Goal: Task Accomplishment & Management: Manage account settings

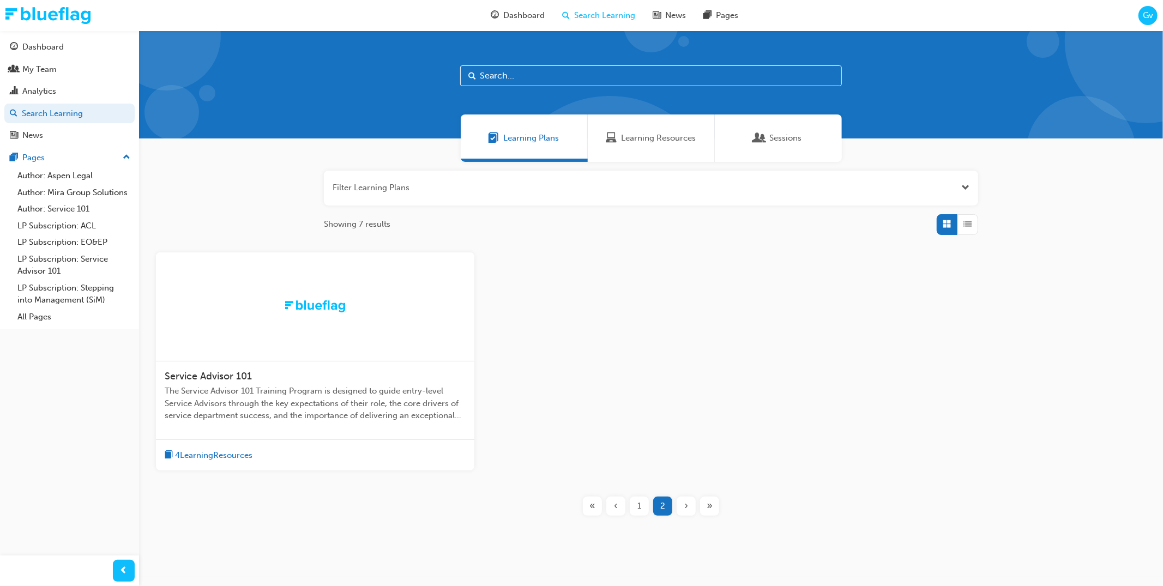
click at [257, 397] on span "The Service Advisor 101 Training Program is designed to guide entry-level Servi…" at bounding box center [315, 403] width 301 height 37
click at [646, 506] on div "1" at bounding box center [639, 506] width 19 height 19
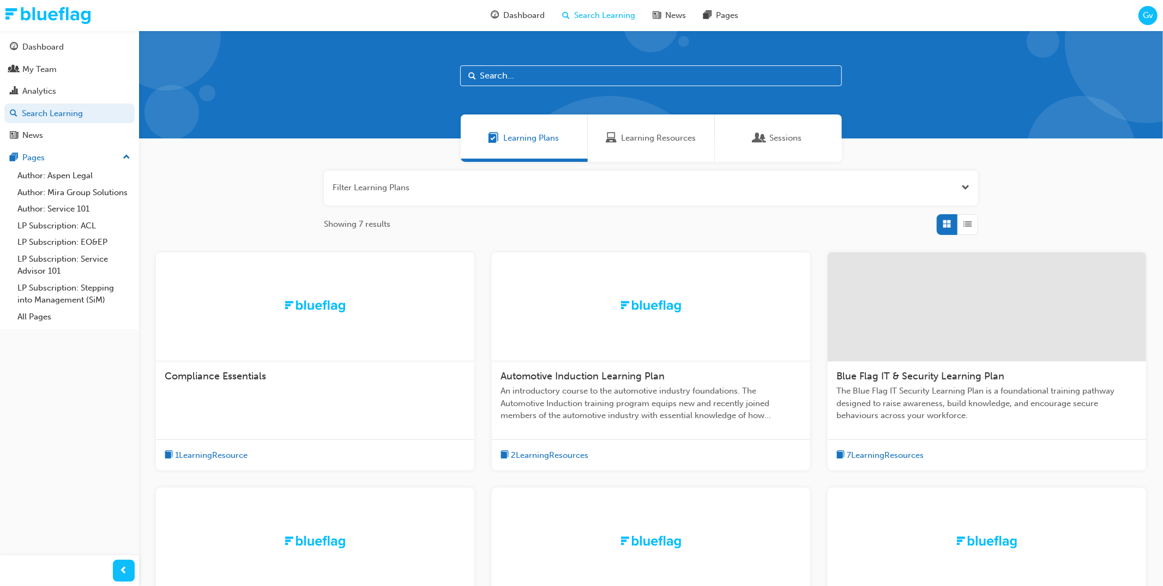
click at [659, 380] on span "Automotive Induction Learning Plan" at bounding box center [583, 376] width 164 height 12
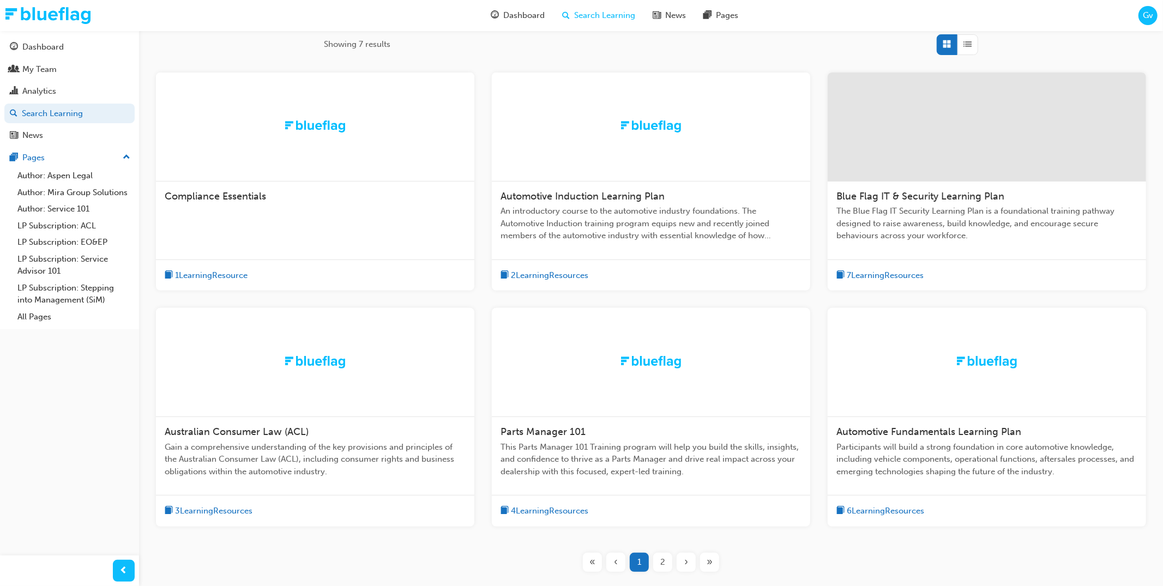
scroll to position [209, 0]
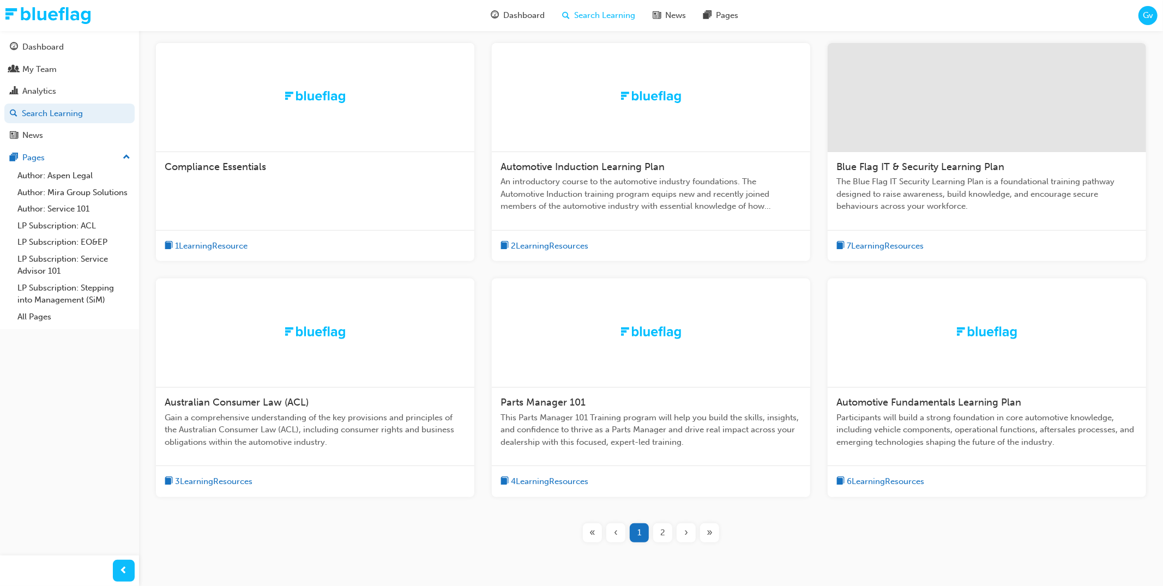
click at [287, 404] on span "Australian Consumer Law (ACL)" at bounding box center [237, 403] width 144 height 12
click at [951, 405] on span "Automotive Fundamentals Learning Plan" at bounding box center [929, 403] width 185 height 12
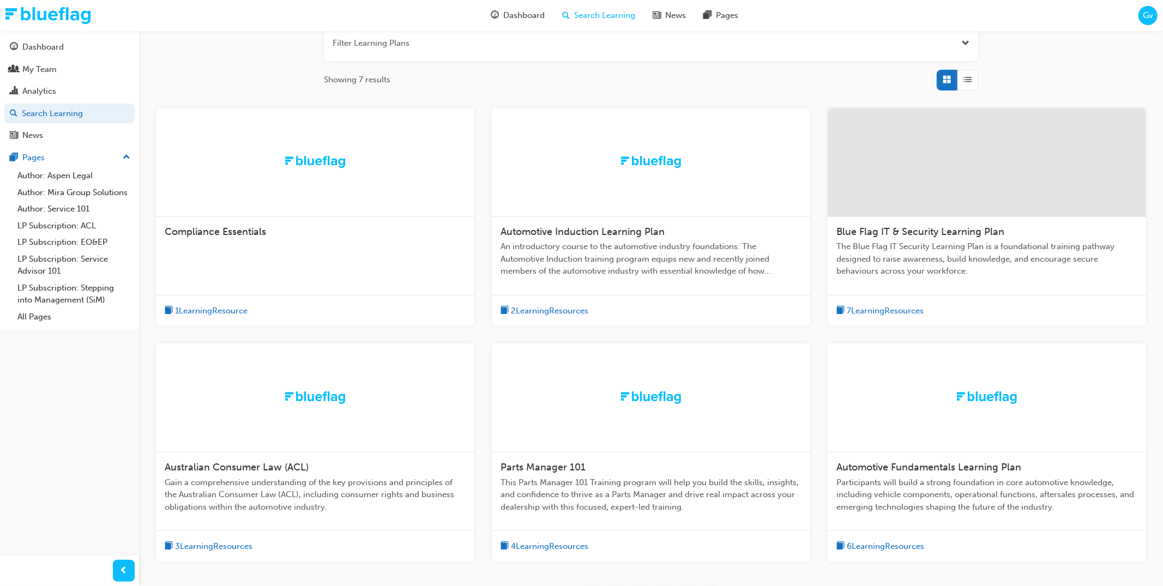
scroll to position [203, 0]
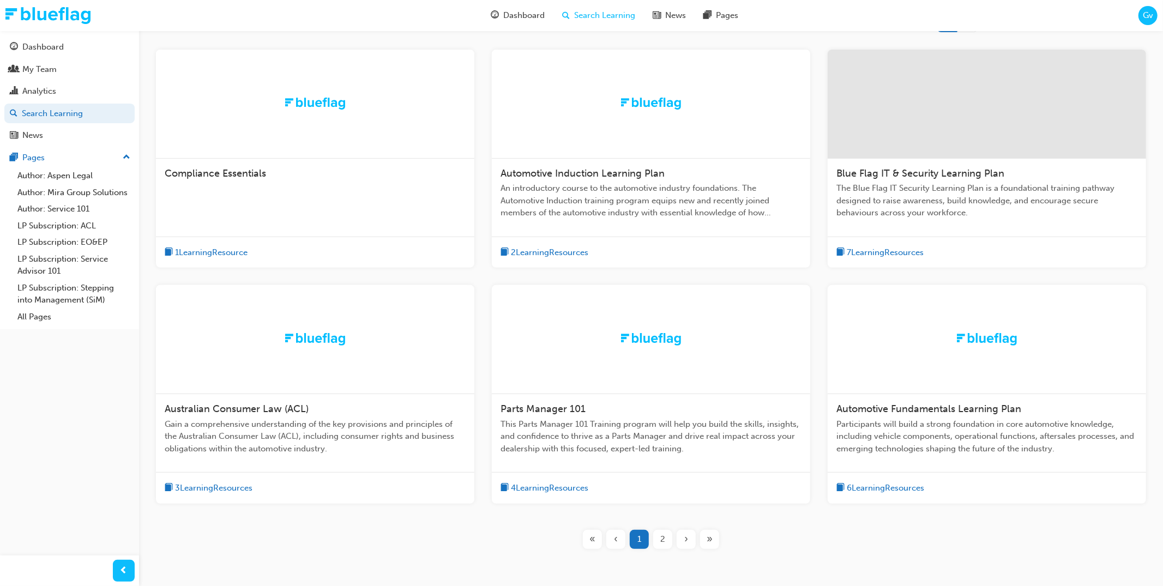
click at [659, 536] on div "2" at bounding box center [662, 539] width 19 height 19
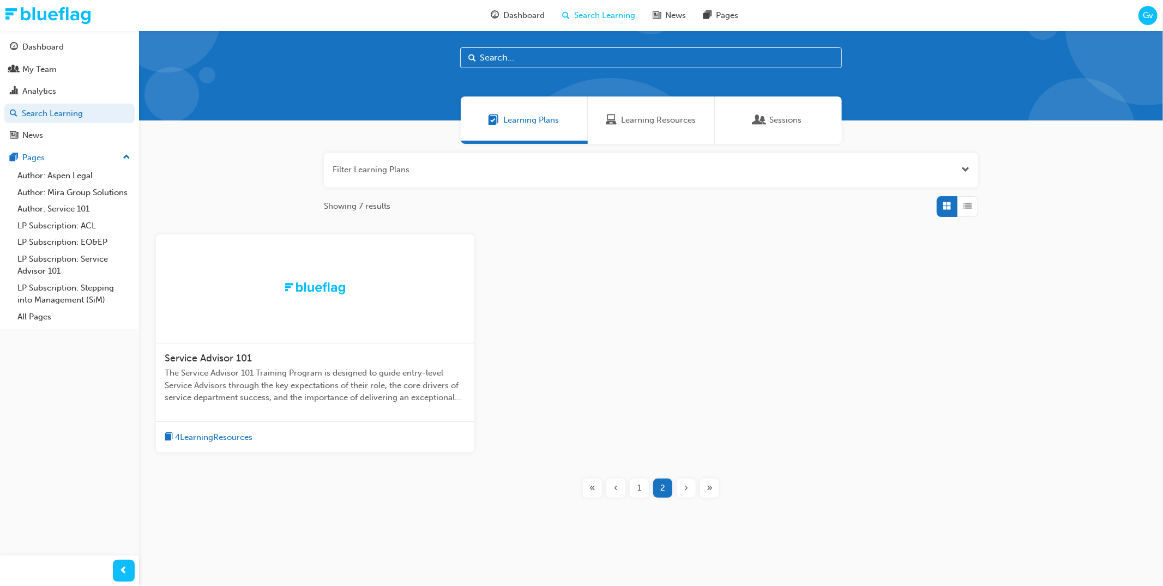
click at [963, 167] on span "Open the filter" at bounding box center [966, 170] width 8 height 13
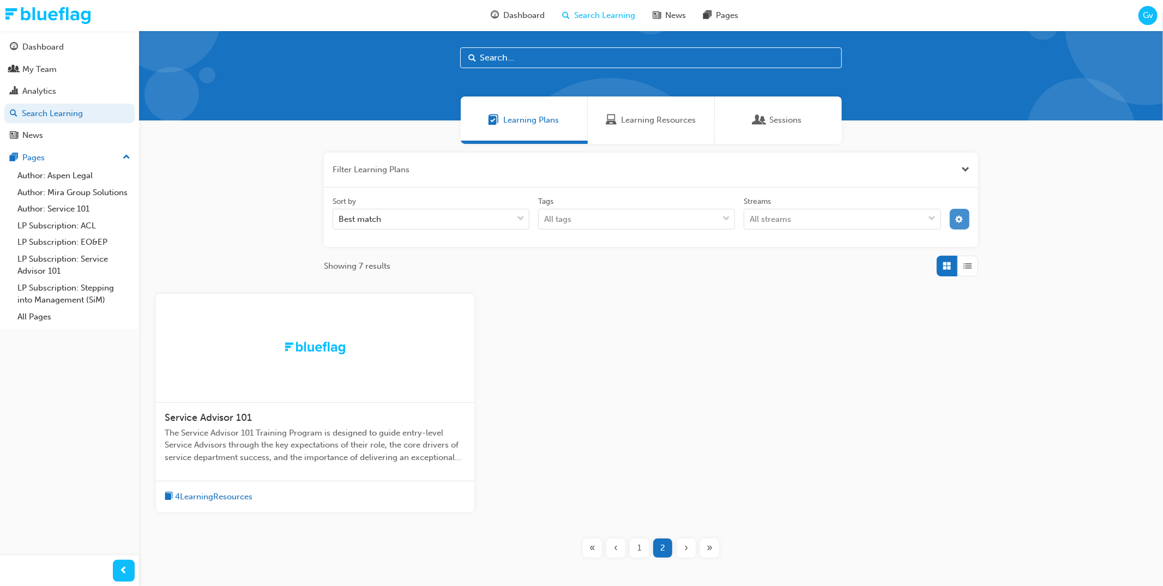
click at [954, 217] on button "button" at bounding box center [960, 219] width 20 height 21
click at [844, 260] on icon at bounding box center [844, 259] width 8 height 8
click at [852, 260] on input "Status Live" at bounding box center [852, 258] width 1 height 9
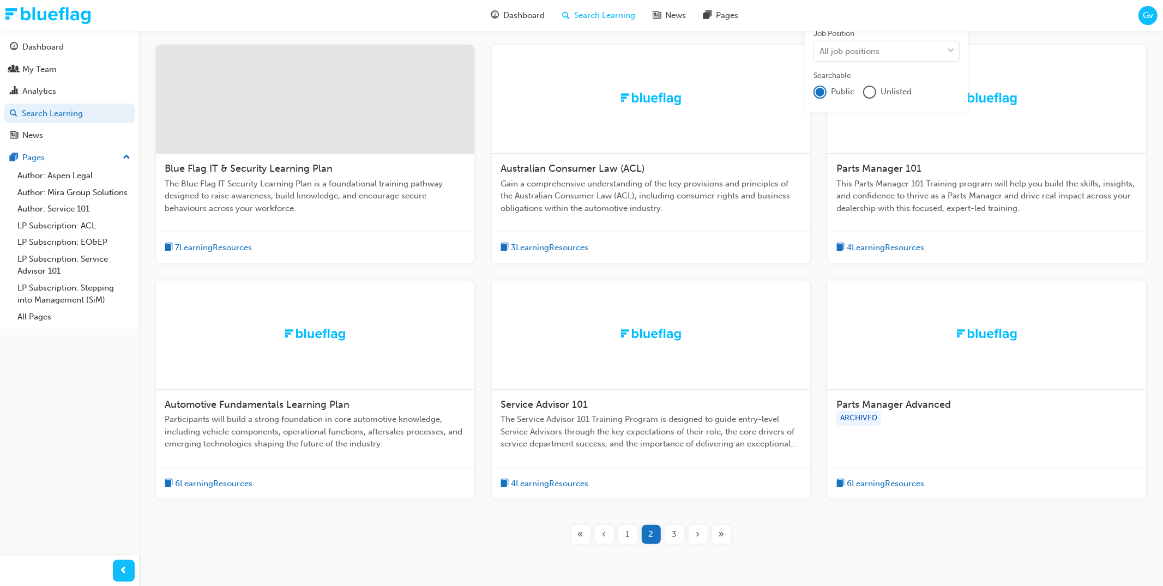
scroll to position [302, 0]
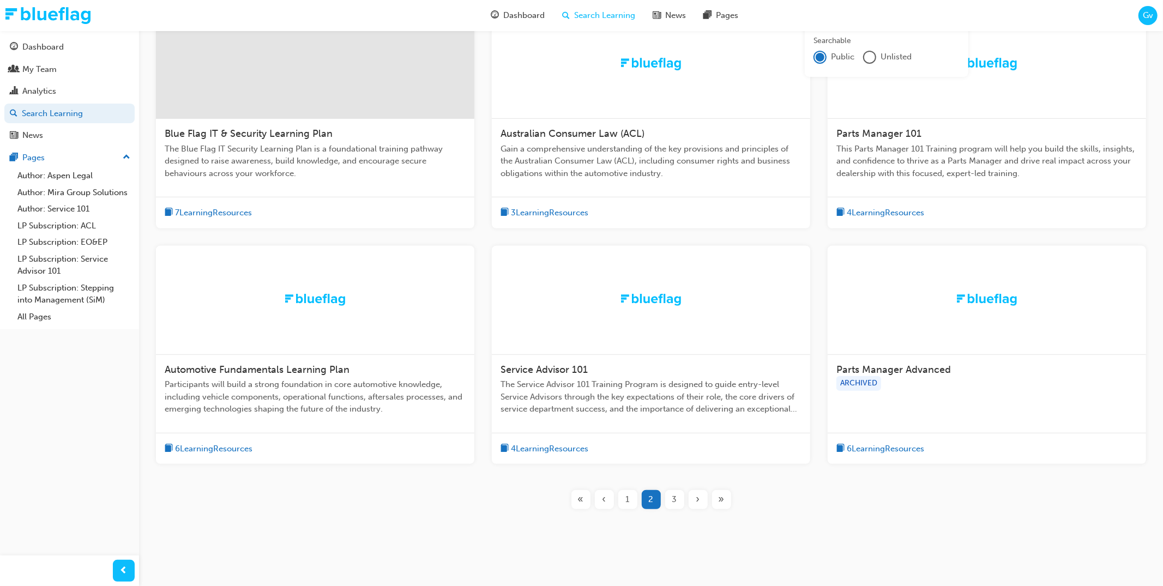
click at [676, 500] on span "3" at bounding box center [675, 500] width 5 height 13
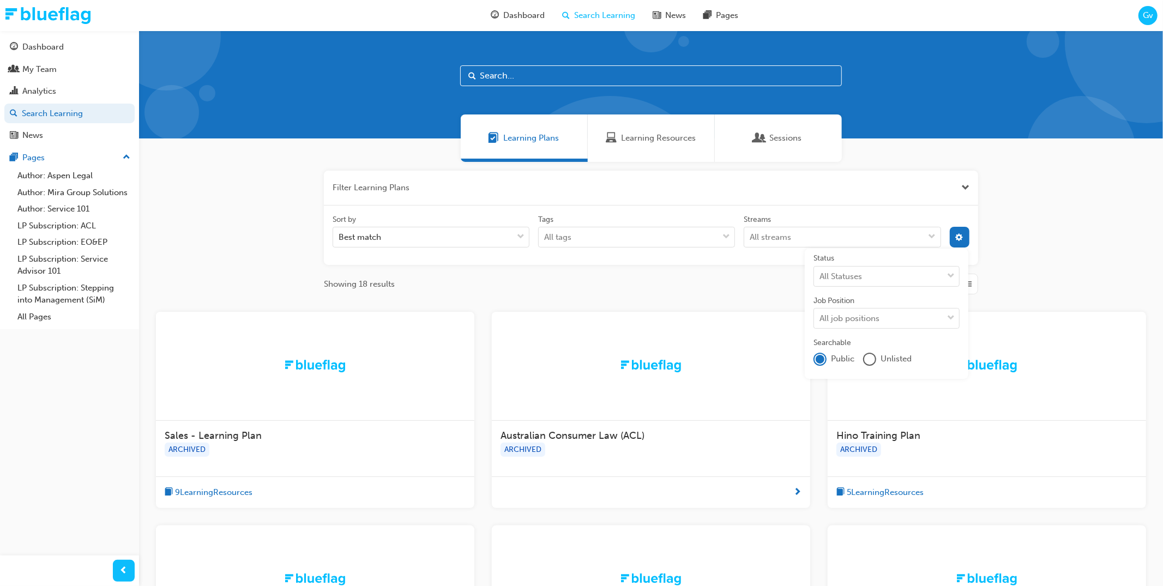
click at [868, 359] on div "unlistedOption" at bounding box center [869, 359] width 11 height 11
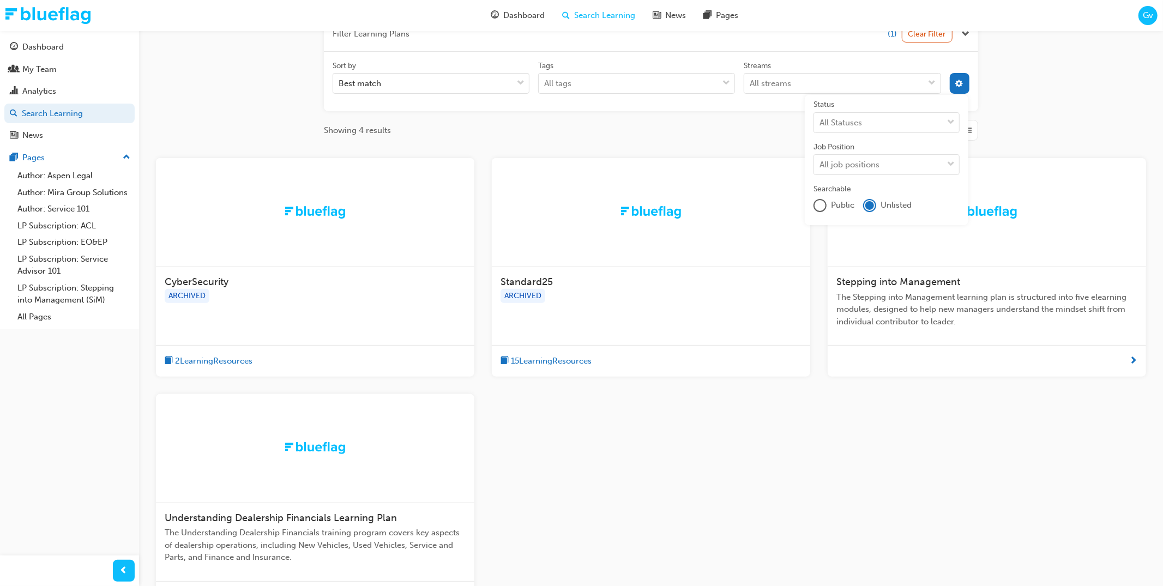
scroll to position [154, 0]
click at [958, 281] on span "Stepping into Management" at bounding box center [899, 281] width 124 height 12
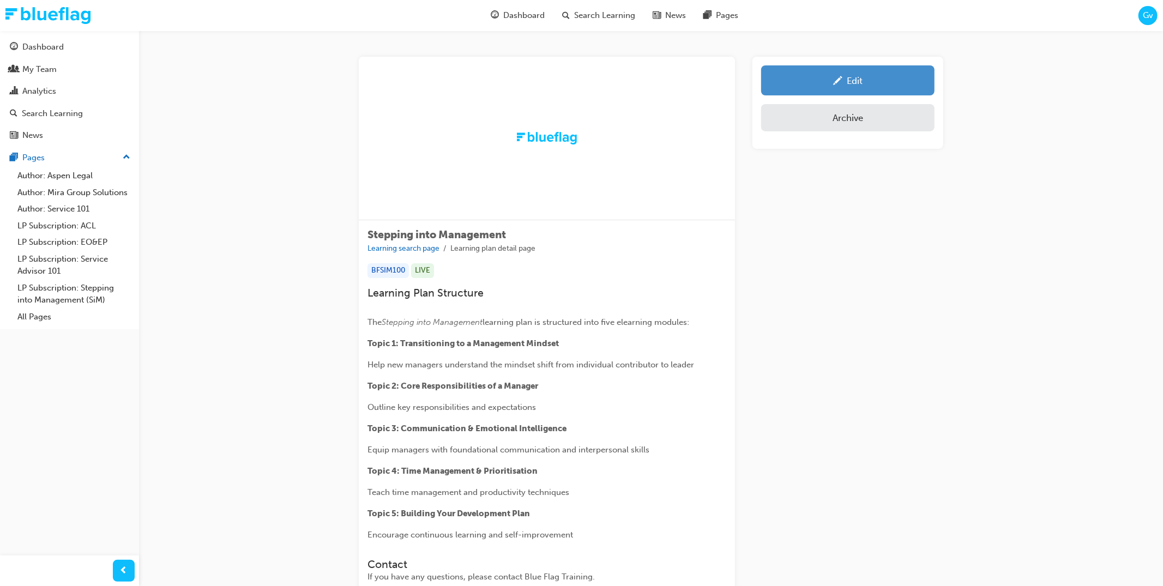
click at [837, 79] on span "pencil-icon" at bounding box center [837, 81] width 9 height 11
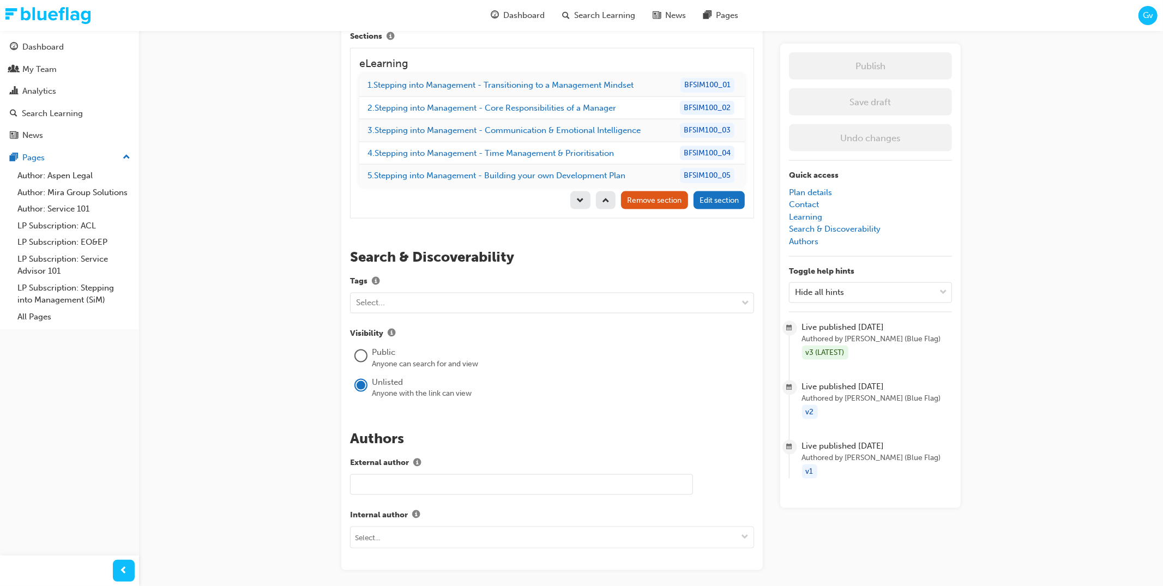
scroll to position [1240, 0]
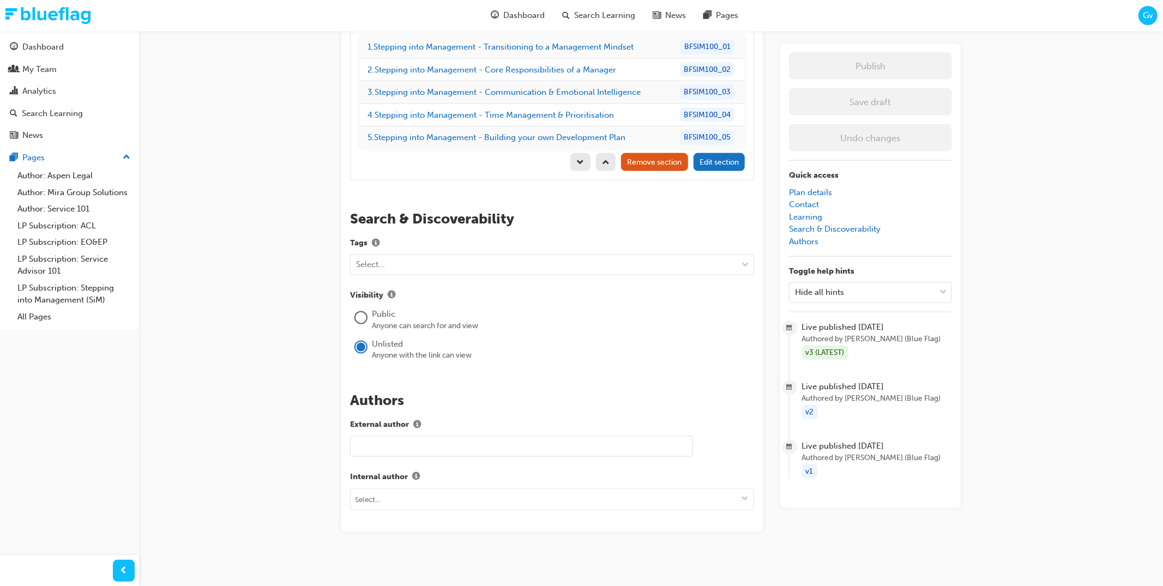
click at [358, 313] on div at bounding box center [361, 318] width 11 height 11
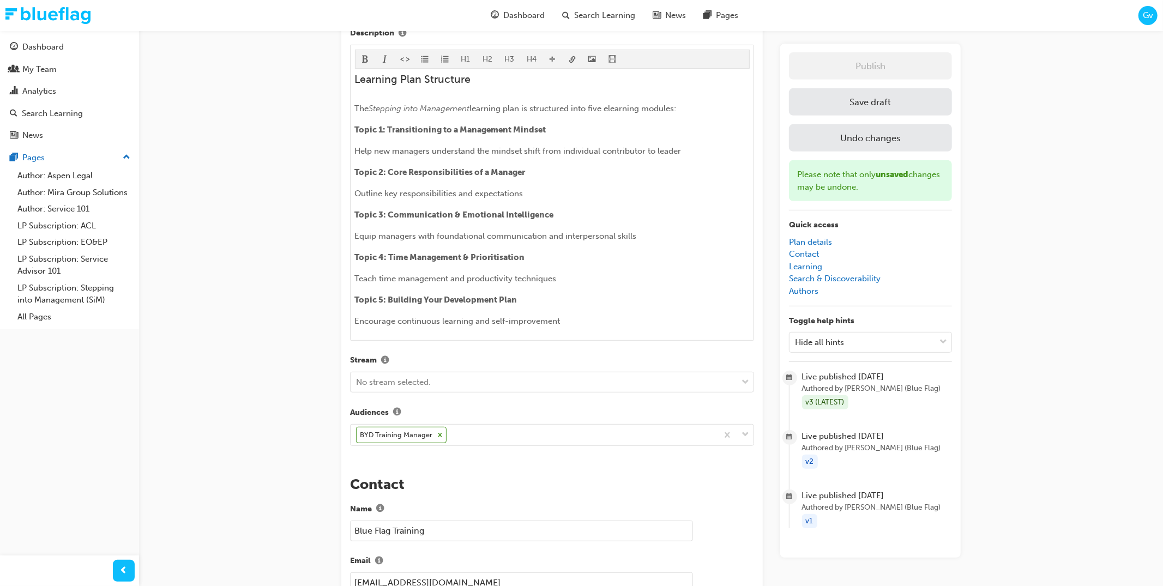
scroll to position [359, 0]
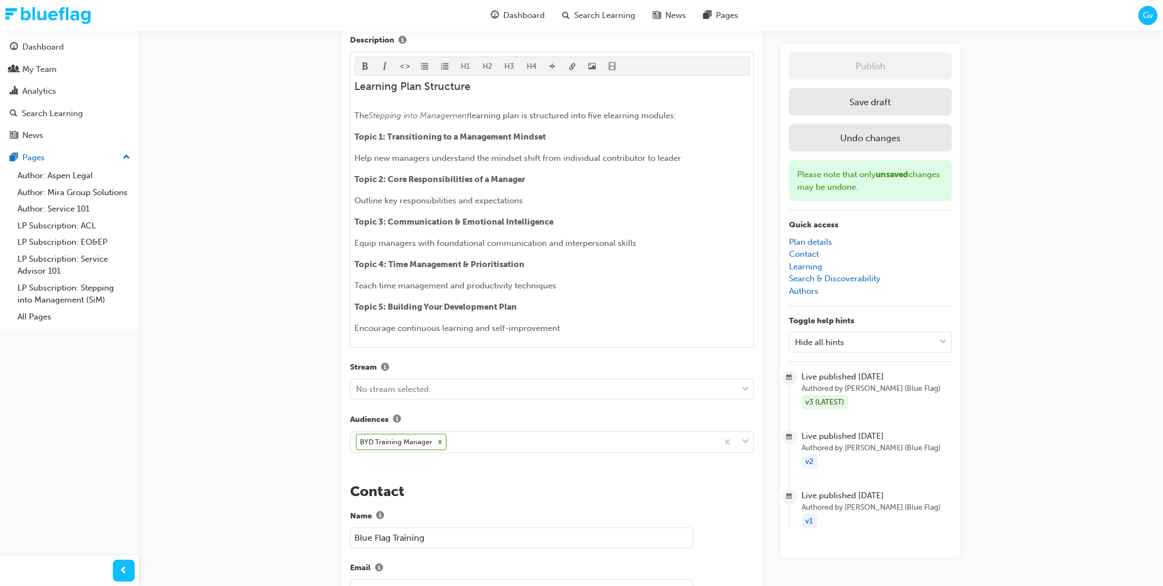
click at [885, 110] on button "Save draft" at bounding box center [870, 101] width 163 height 27
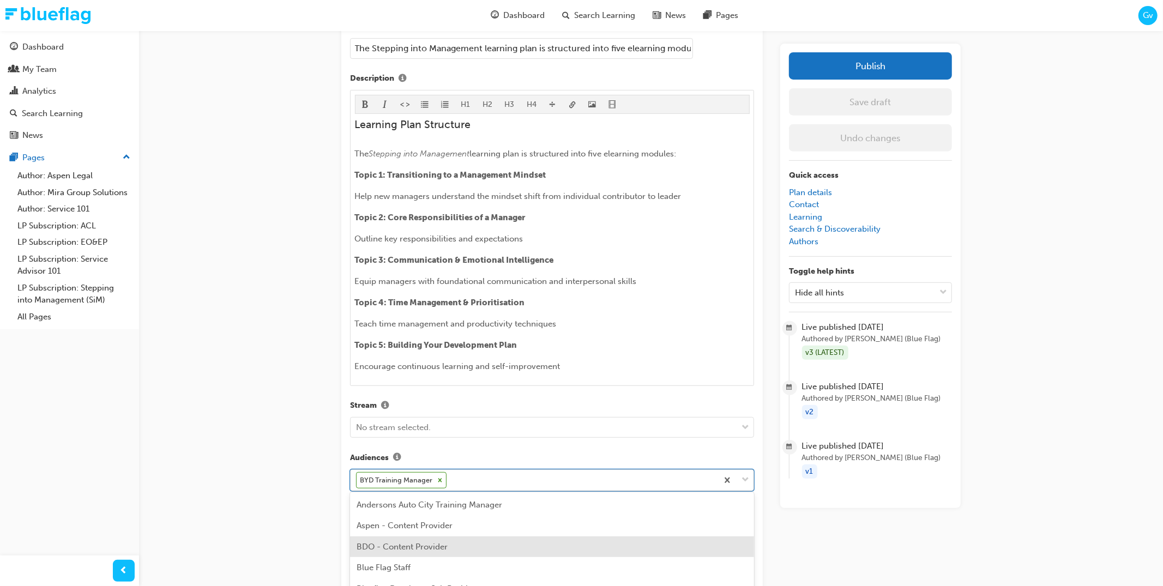
scroll to position [394, 0]
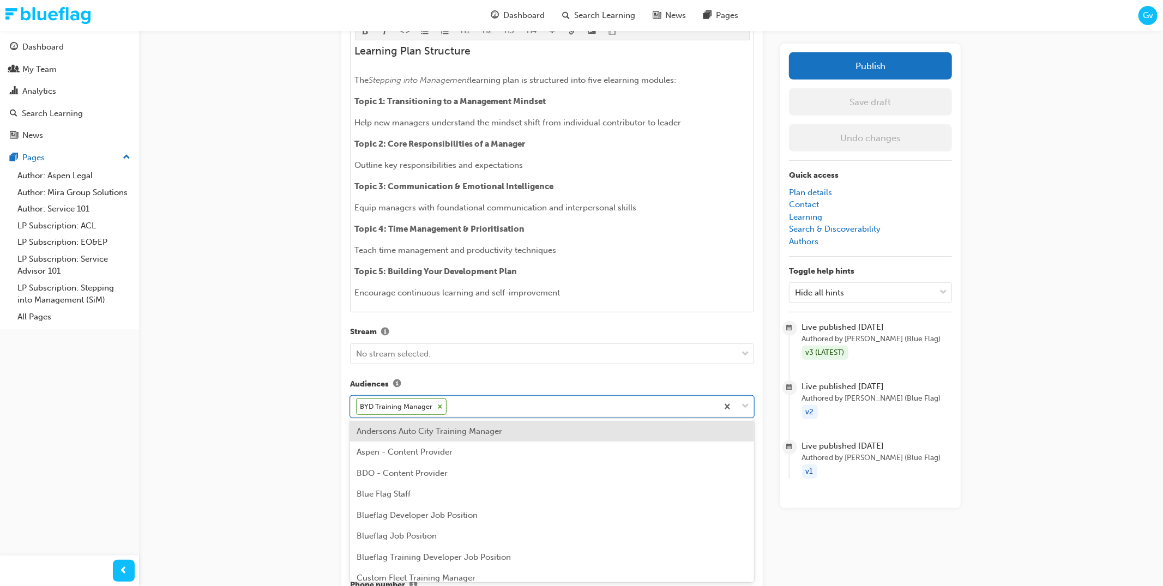
click at [548, 435] on div "Andersons Auto City Training Manager" at bounding box center [552, 431] width 404 height 21
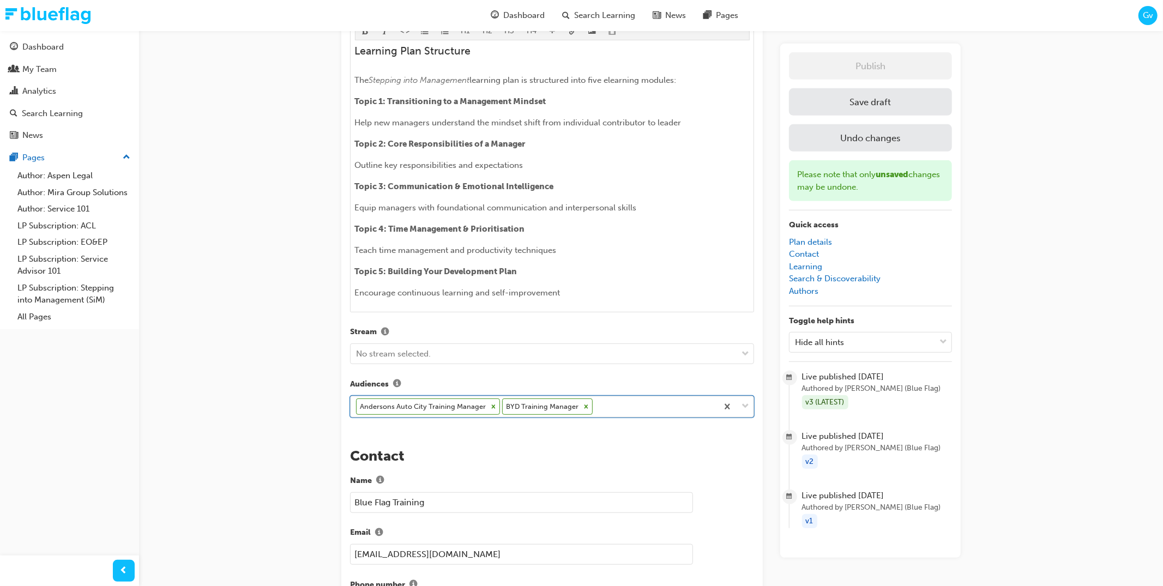
click at [639, 403] on div "Andersons Auto City Training Manager BYD Training Manager" at bounding box center [534, 407] width 367 height 21
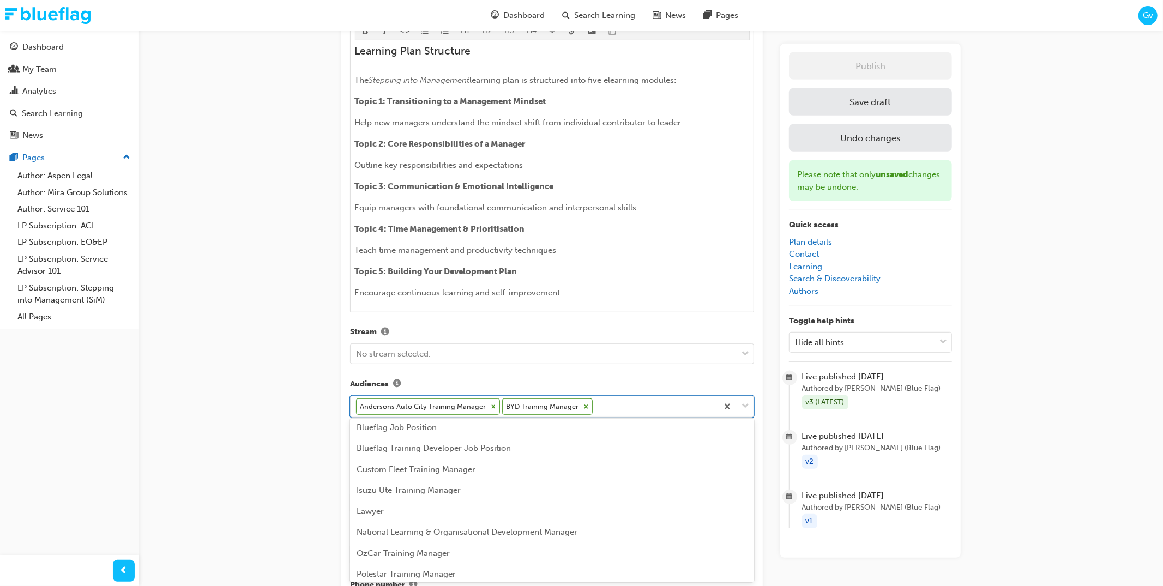
scroll to position [87, 0]
click at [606, 498] on div "Isuzu Ute Training Manager" at bounding box center [552, 491] width 404 height 21
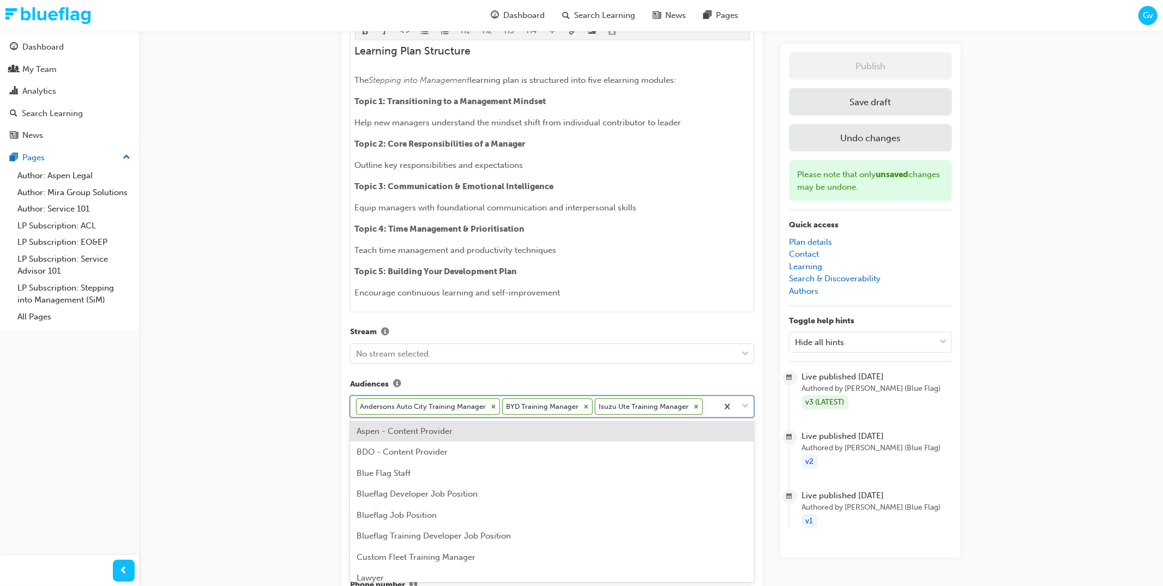
click at [705, 406] on div "Andersons Auto City Training Manager BYD Training Manager Isuzu Ute Training Ma…" at bounding box center [534, 407] width 367 height 21
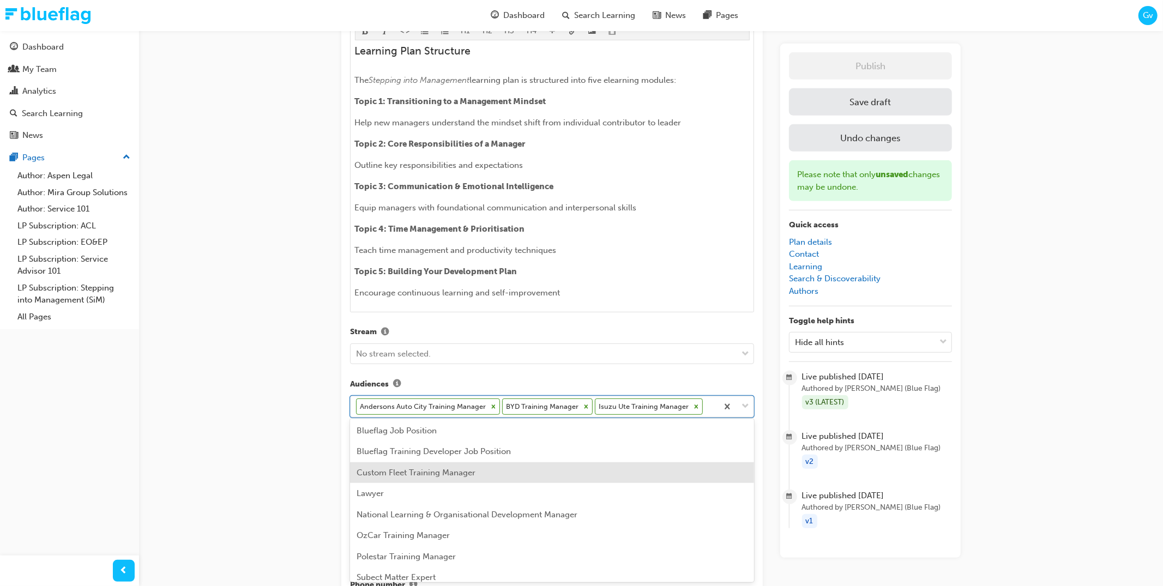
scroll to position [89, 0]
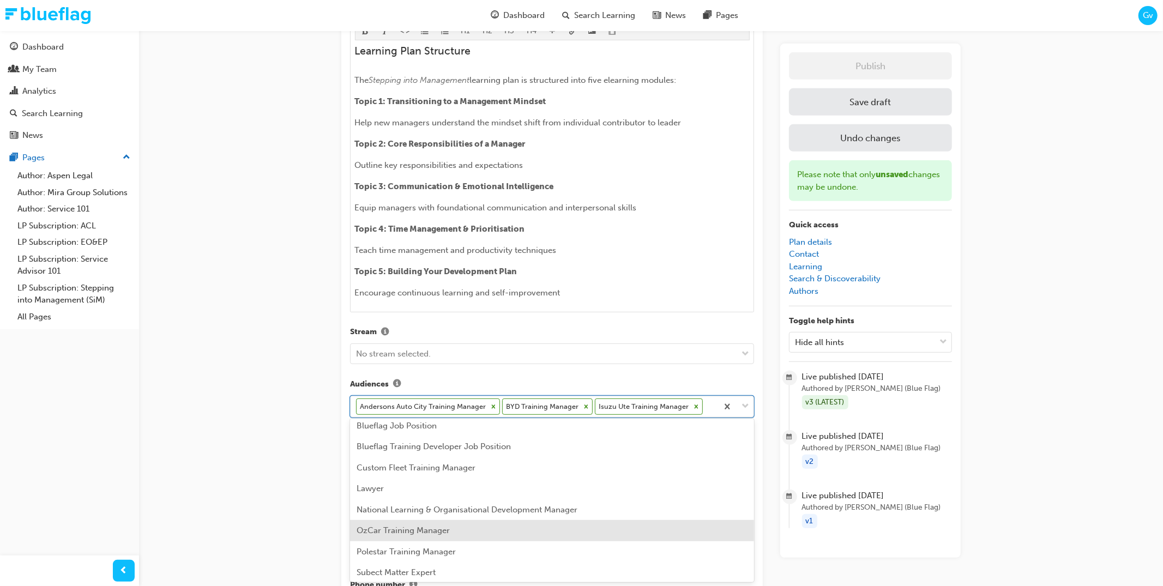
click at [575, 524] on div "OzCar Training Manager" at bounding box center [552, 530] width 404 height 21
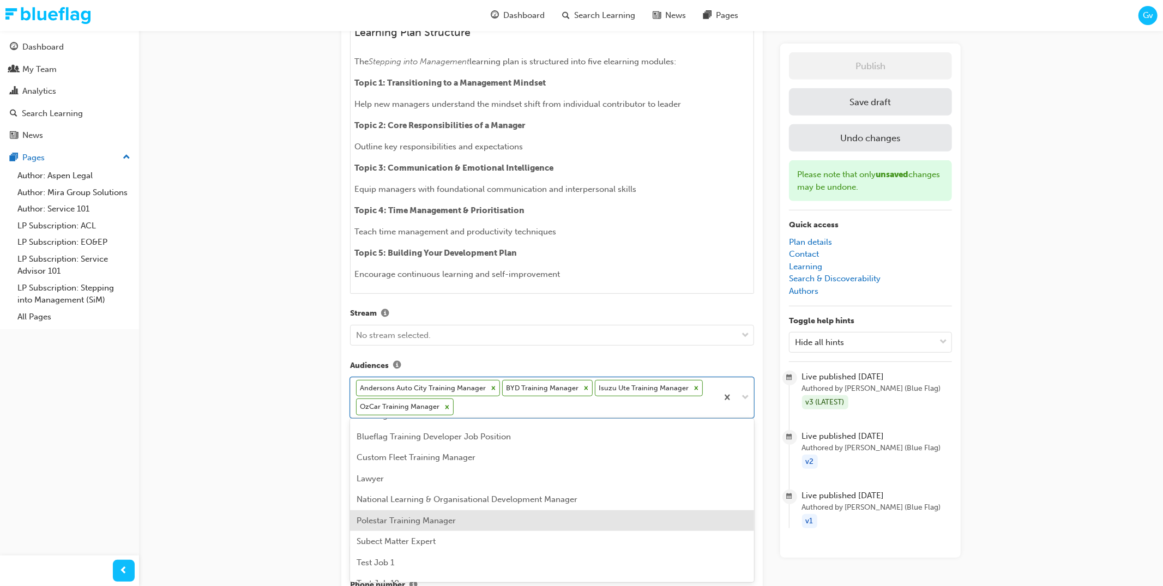
scroll to position [112, 0]
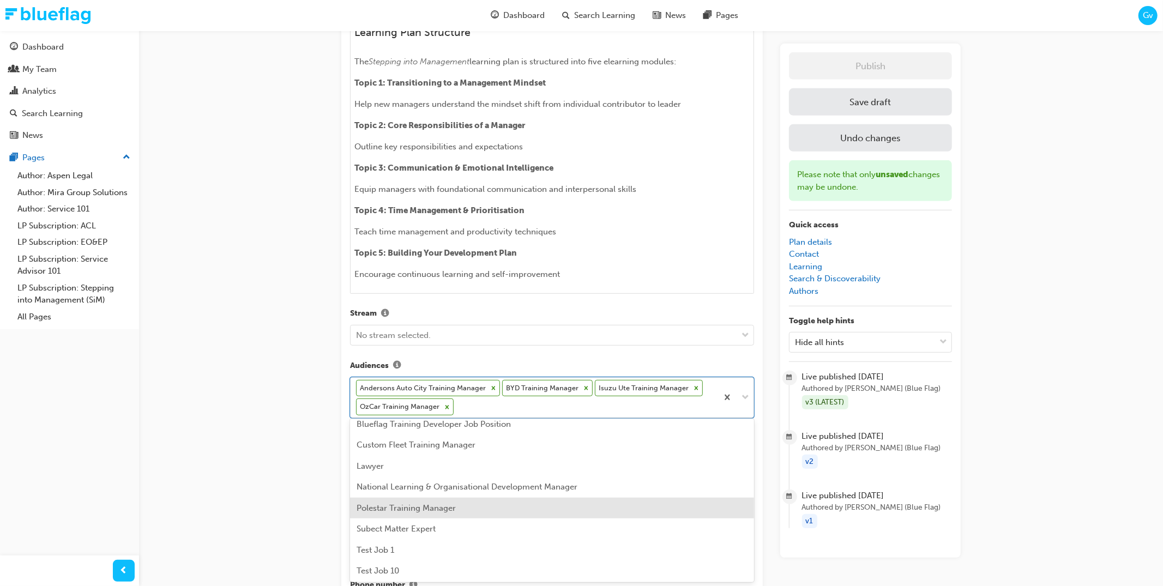
click at [562, 505] on div "Polestar Training Manager" at bounding box center [552, 508] width 404 height 21
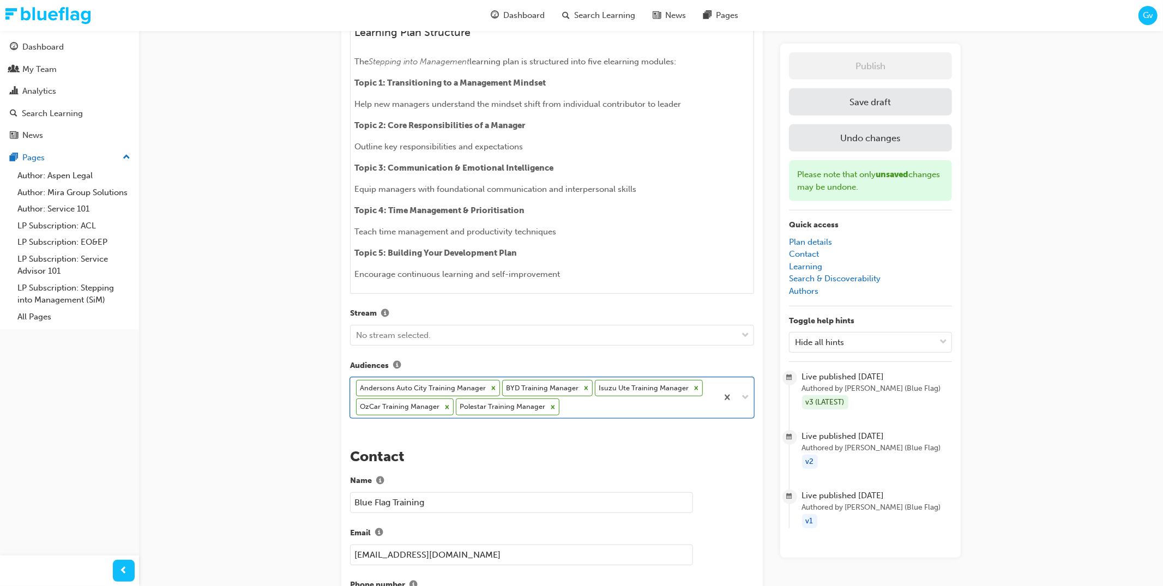
click at [597, 407] on div "Andersons Auto City Training Manager BYD Training Manager Isuzu Ute Training Ma…" at bounding box center [534, 398] width 367 height 40
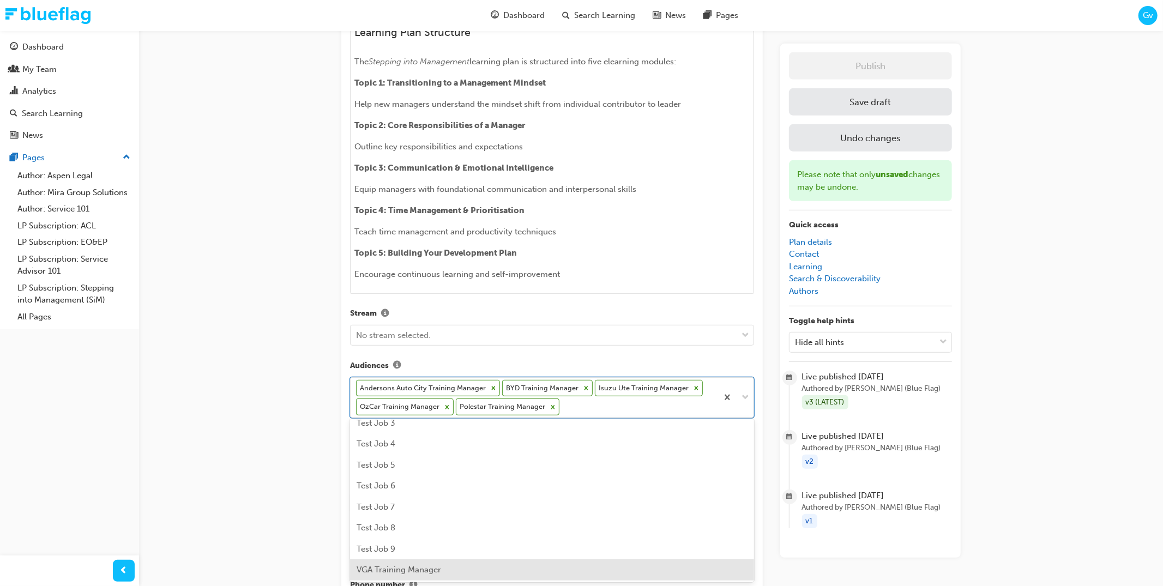
scroll to position [365, 0]
click at [580, 563] on div "VGA Training Manager" at bounding box center [552, 570] width 404 height 21
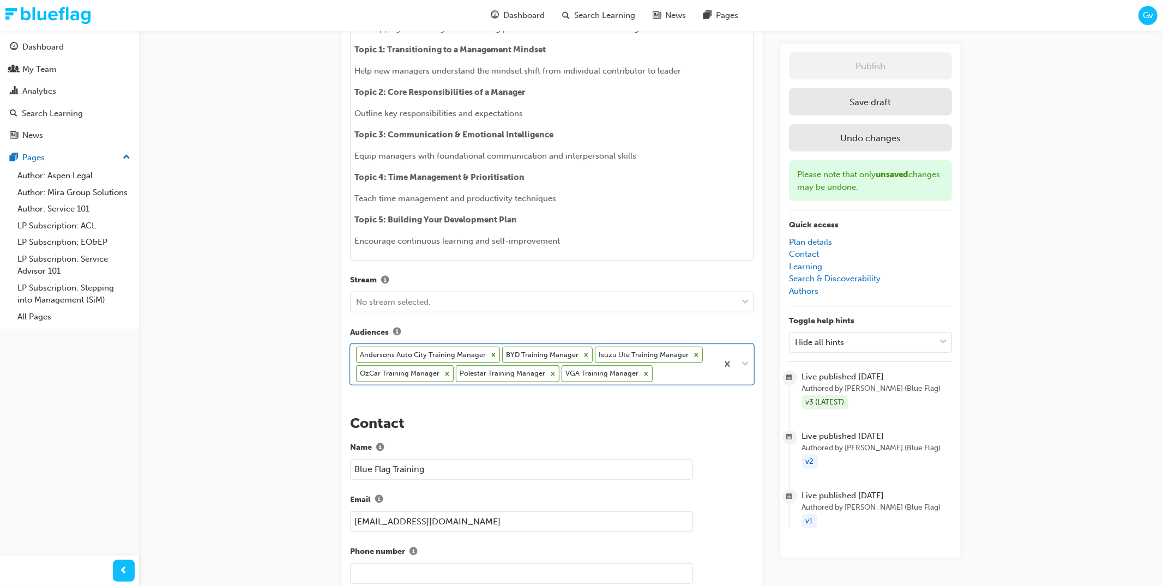
scroll to position [456, 0]
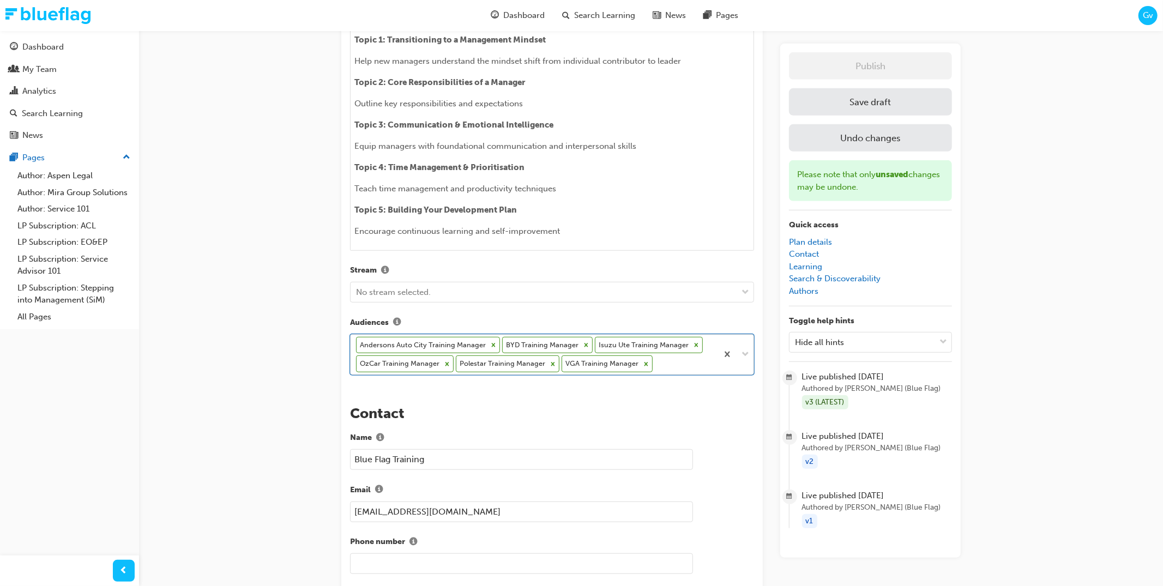
click at [673, 363] on div "Andersons Auto City Training Manager BYD Training Manager Isuzu Ute Training Ma…" at bounding box center [534, 355] width 367 height 40
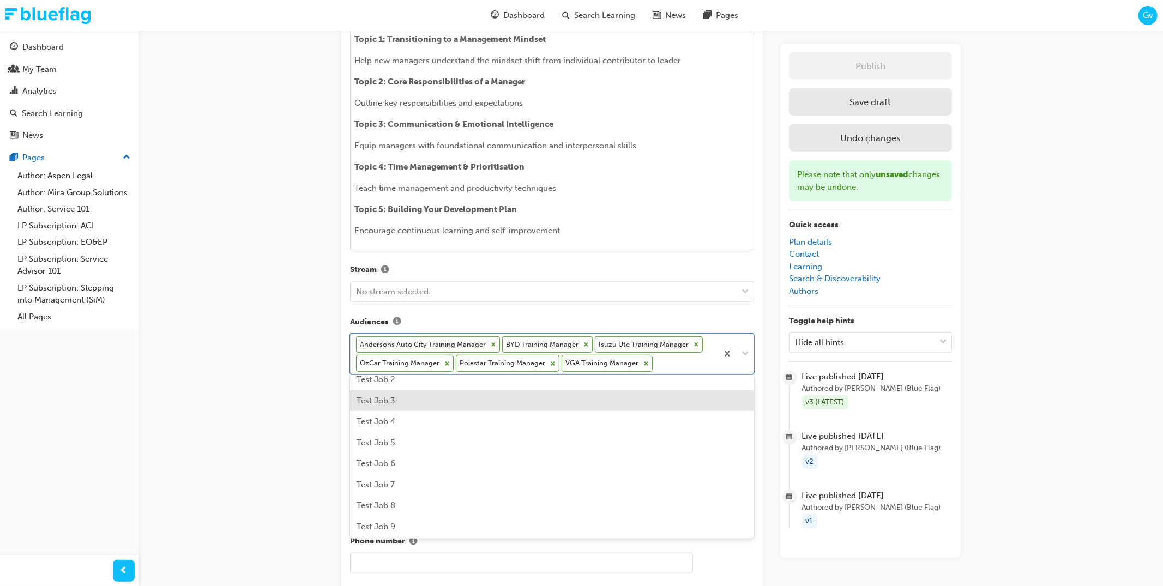
scroll to position [457, 0]
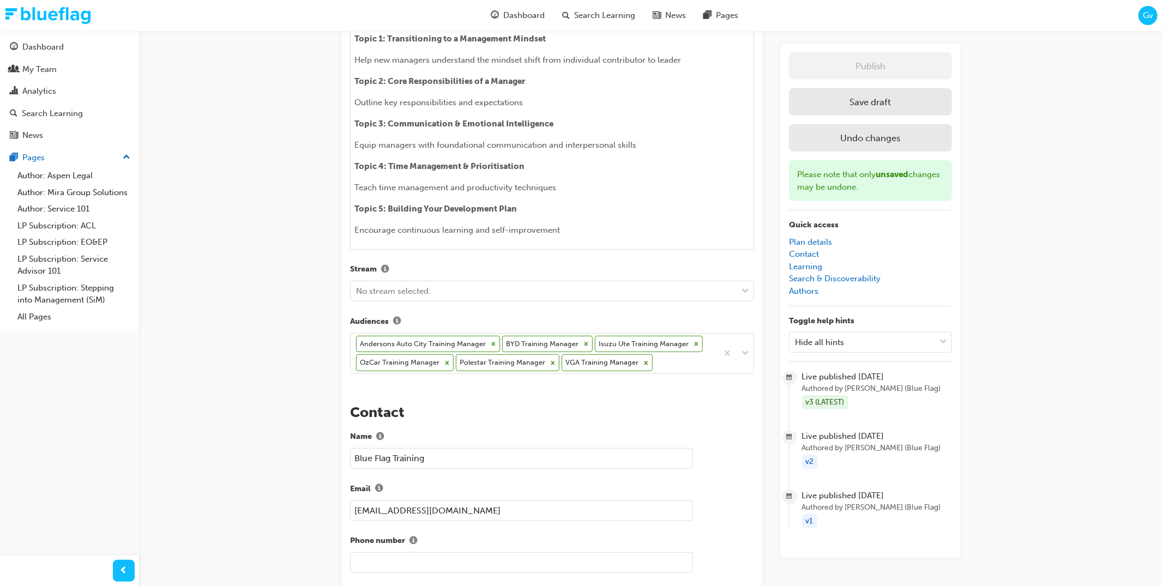
click at [898, 112] on button "Save draft" at bounding box center [870, 101] width 163 height 27
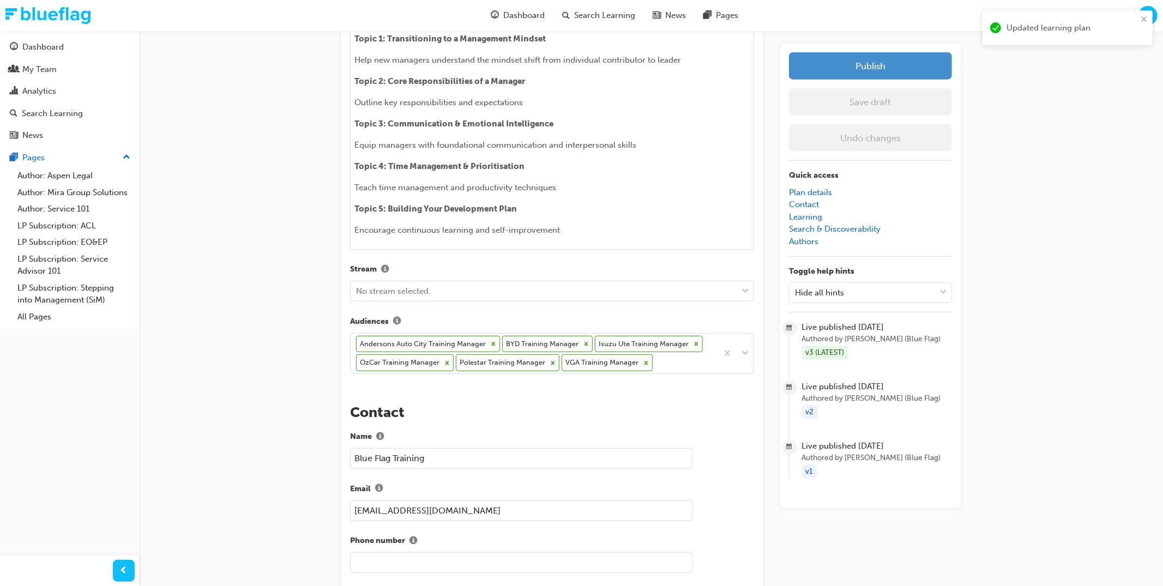
click at [884, 74] on button "Publish" at bounding box center [870, 65] width 163 height 27
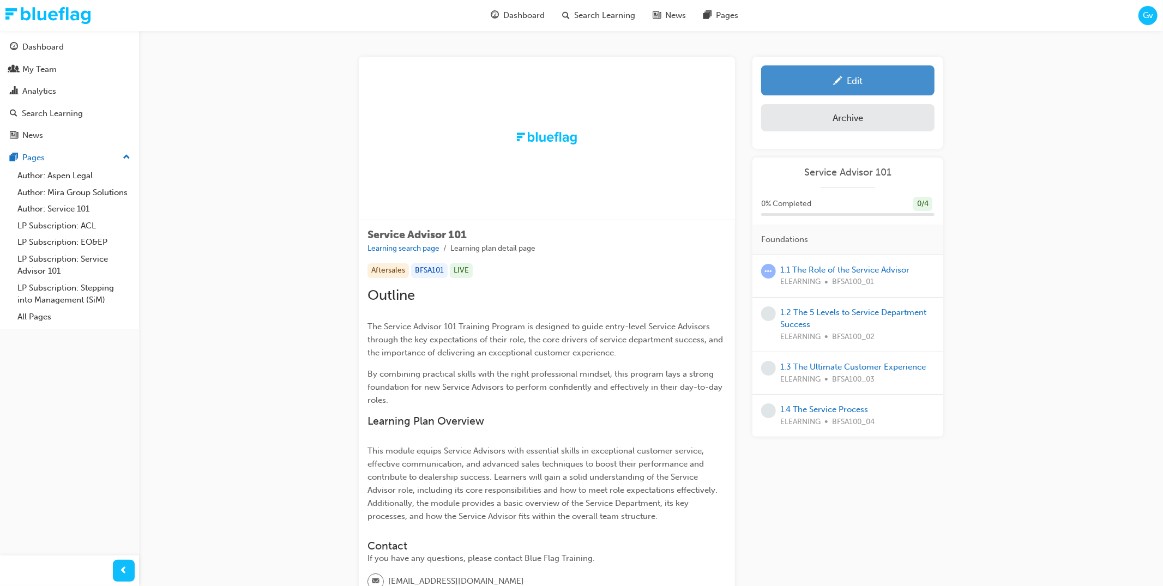
click at [879, 71] on link "Edit" at bounding box center [847, 80] width 173 height 30
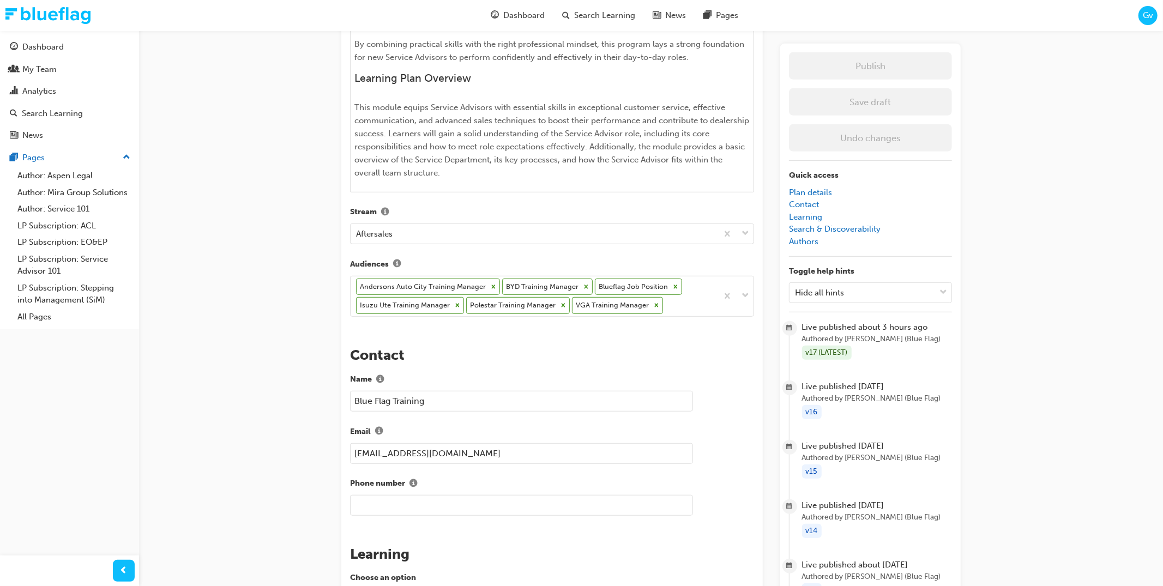
scroll to position [483, 0]
click at [673, 303] on div "Andersons Auto City Training Manager BYD Training Manager Blueflag Job Position…" at bounding box center [534, 296] width 367 height 40
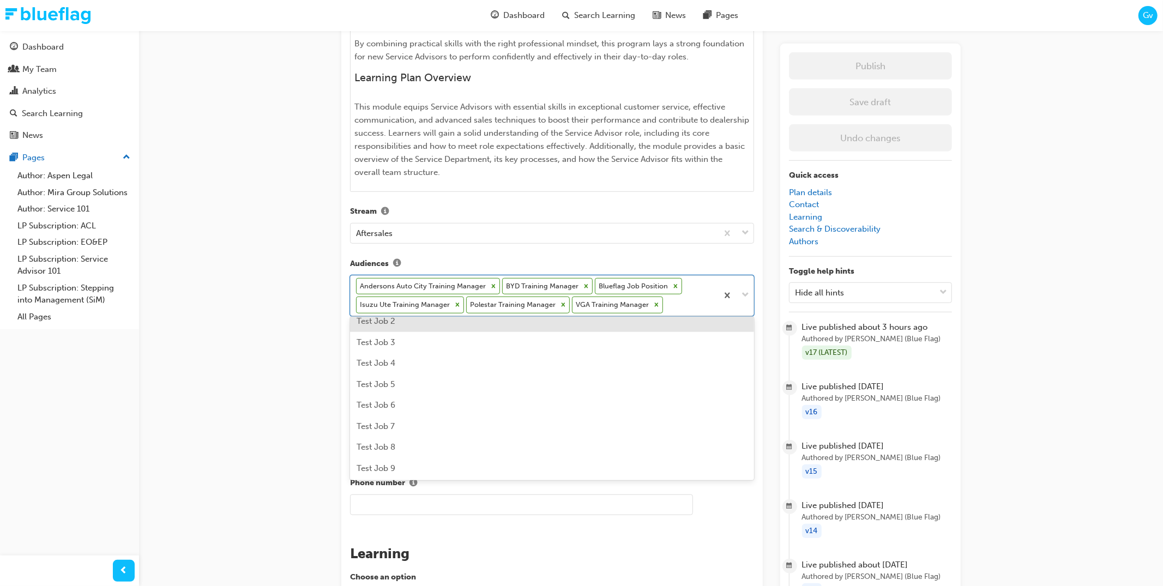
scroll to position [493, 0]
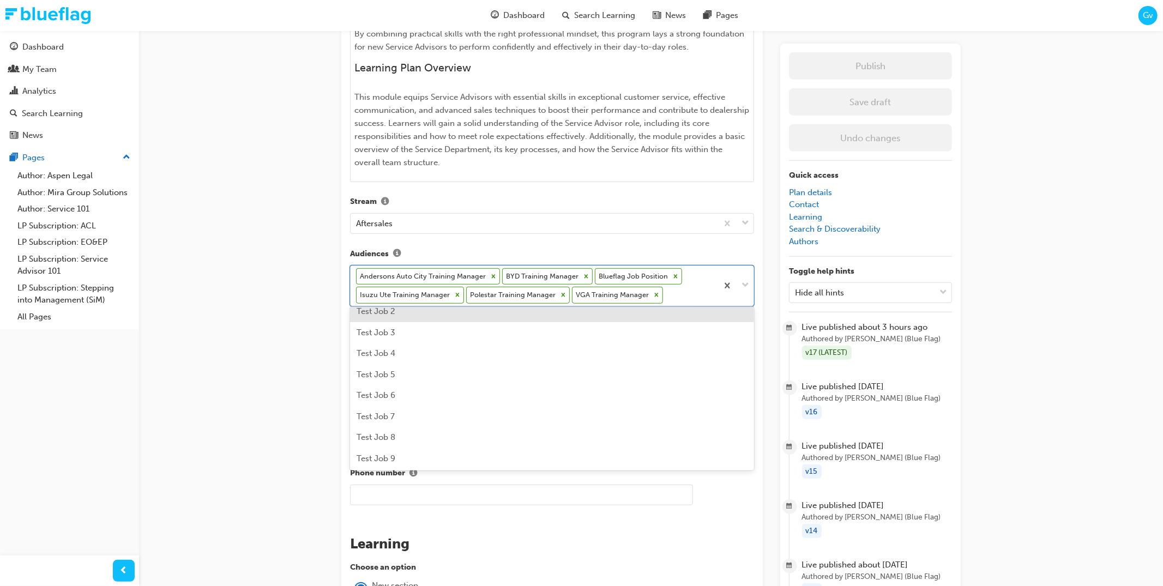
click at [1036, 214] on div "Service Advisor 101 Learning plan detail page Learning plan edit page The recen…" at bounding box center [581, 407] width 1163 height 1800
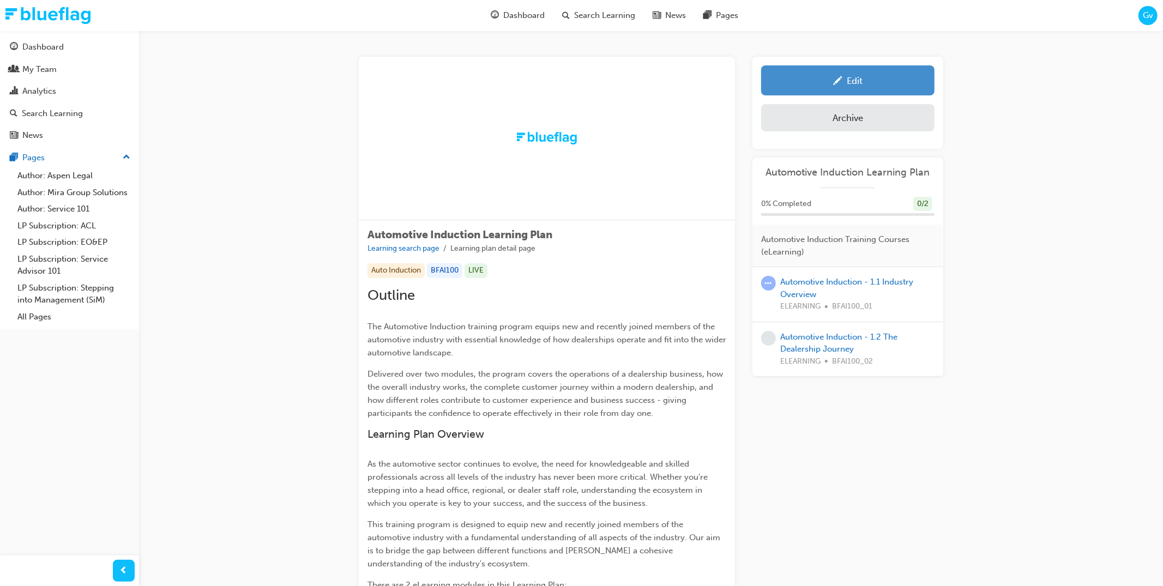
click at [885, 76] on div "Edit" at bounding box center [848, 81] width 157 height 14
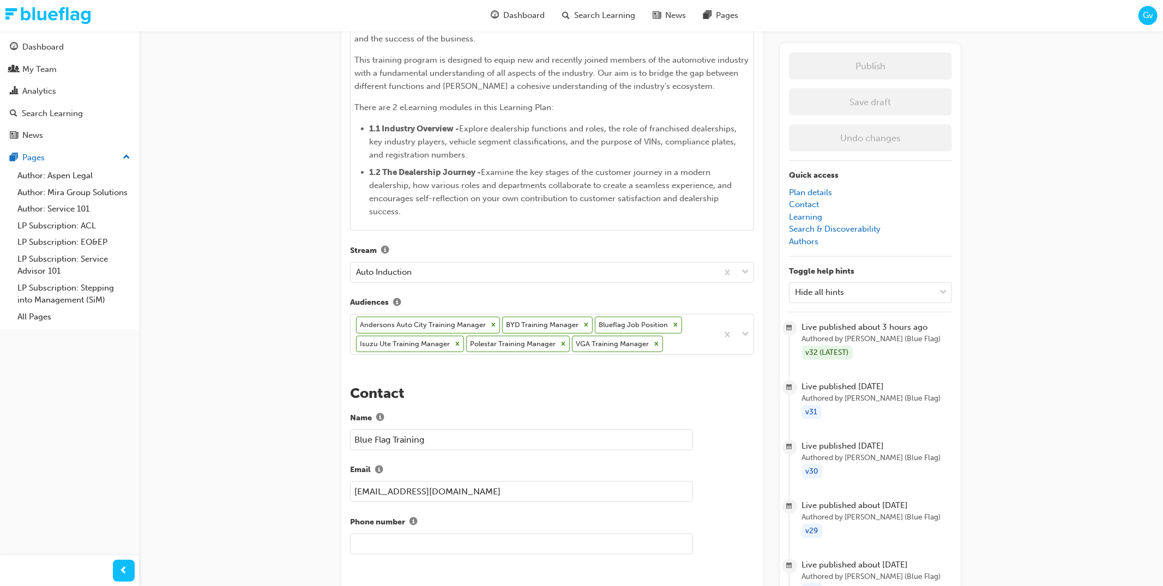
scroll to position [619, 0]
click at [682, 341] on div "Andersons Auto City Training Manager BYD Training Manager Blueflag Job Position…" at bounding box center [534, 333] width 367 height 40
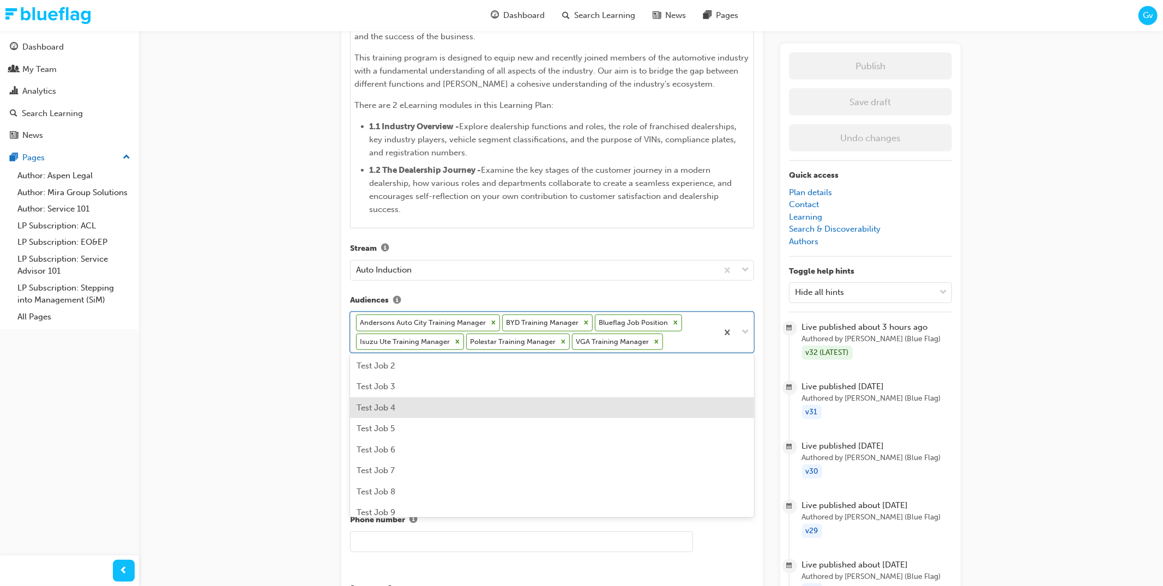
scroll to position [344, 0]
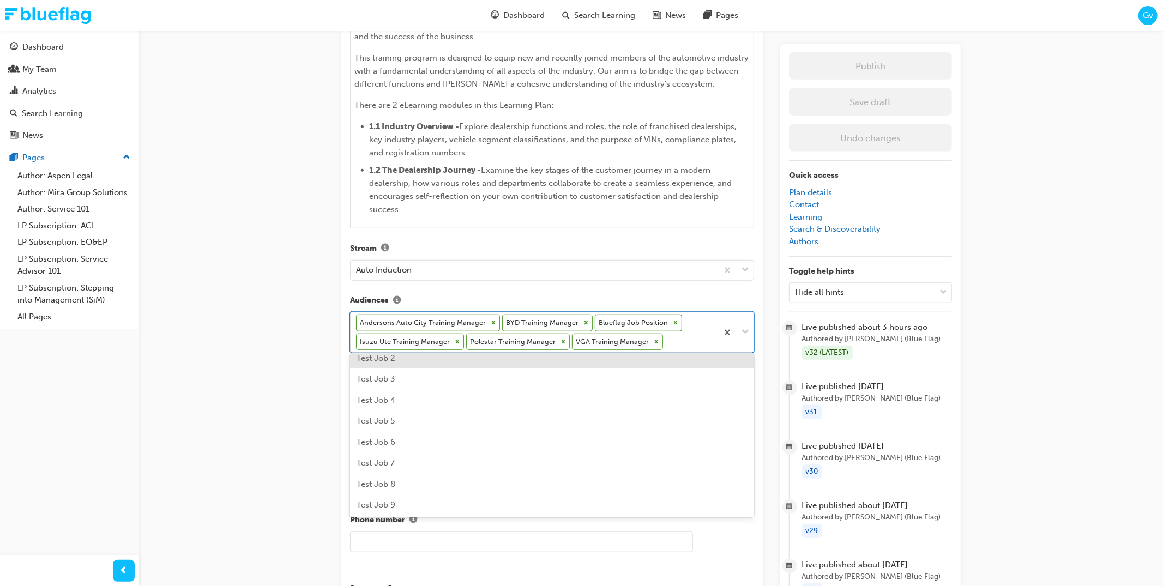
click at [1019, 277] on div "Automotive Induction Learning Plan Learning plan detail page Learning plan edit…" at bounding box center [581, 344] width 1163 height 1926
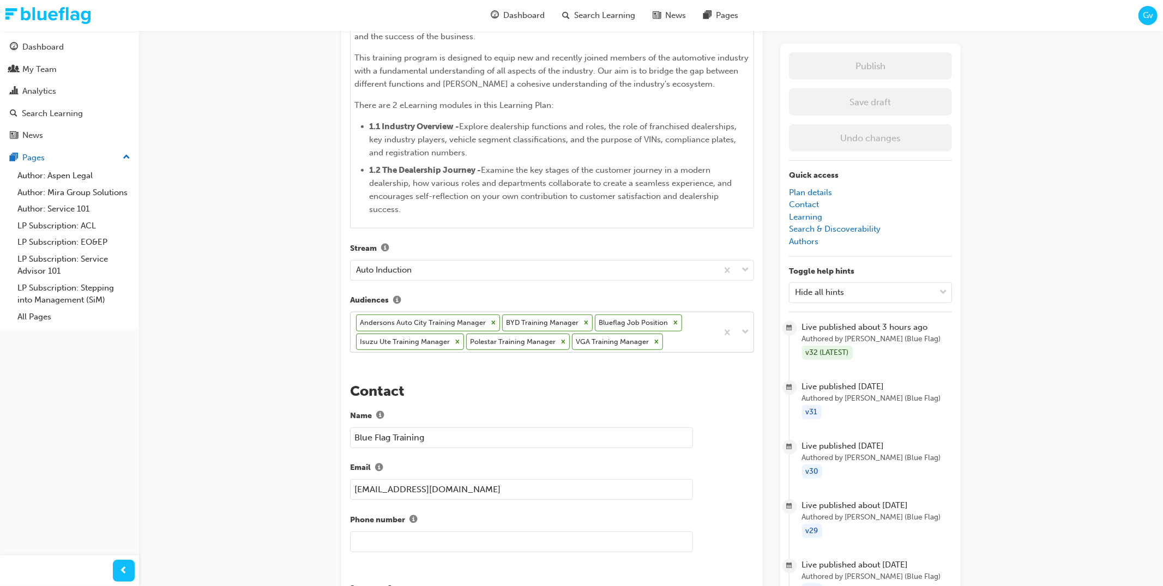
click at [681, 338] on div "Andersons Auto City Training Manager BYD Training Manager Blueflag Job Position…" at bounding box center [534, 333] width 367 height 40
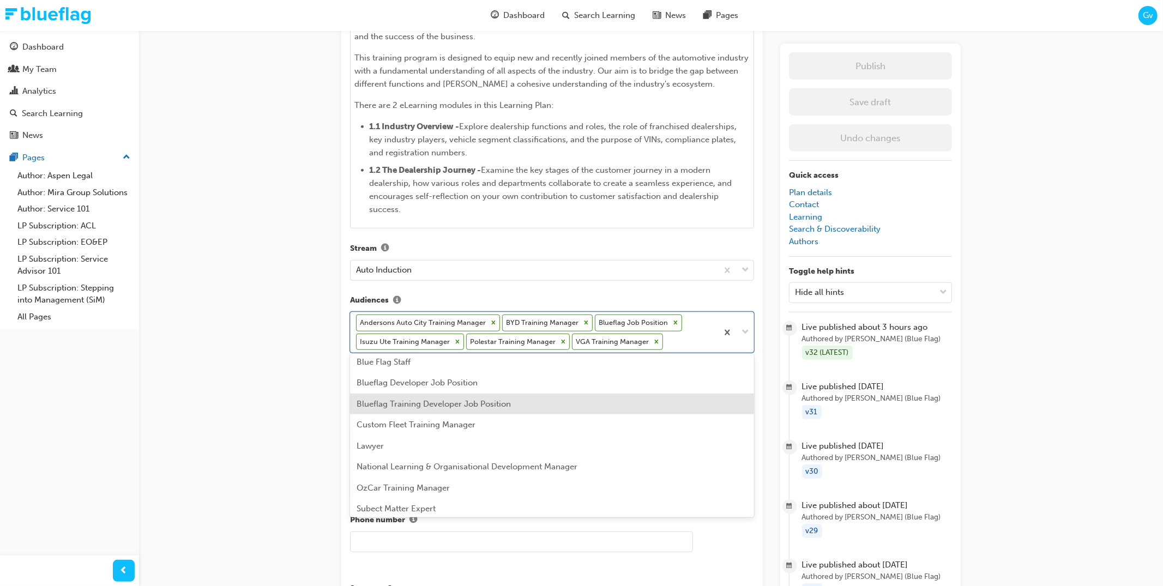
scroll to position [49, 0]
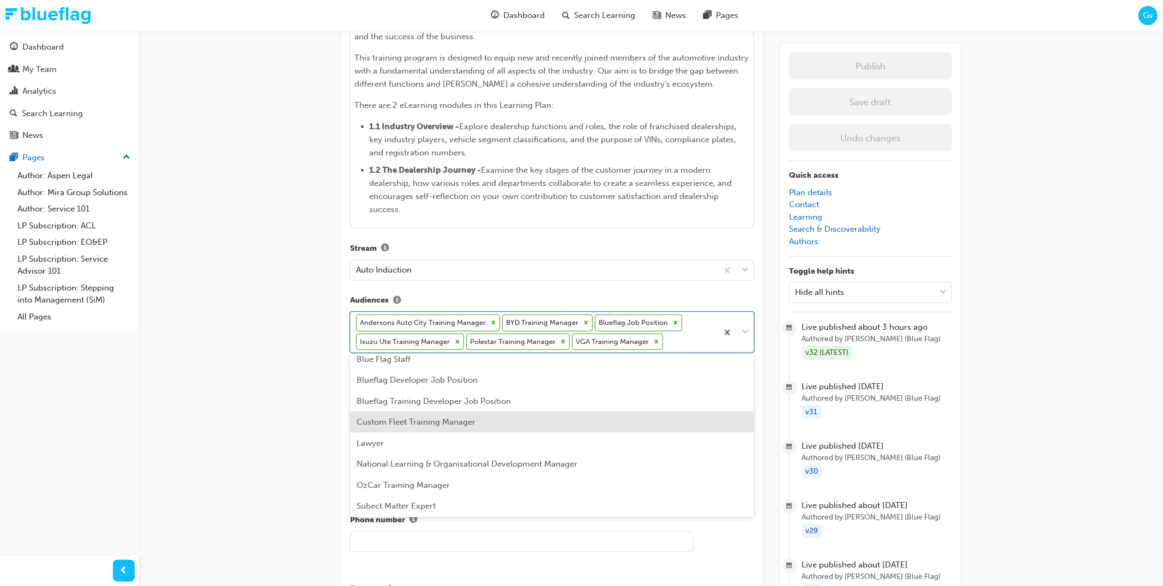
click at [622, 428] on div "Custom Fleet Training Manager" at bounding box center [552, 422] width 404 height 21
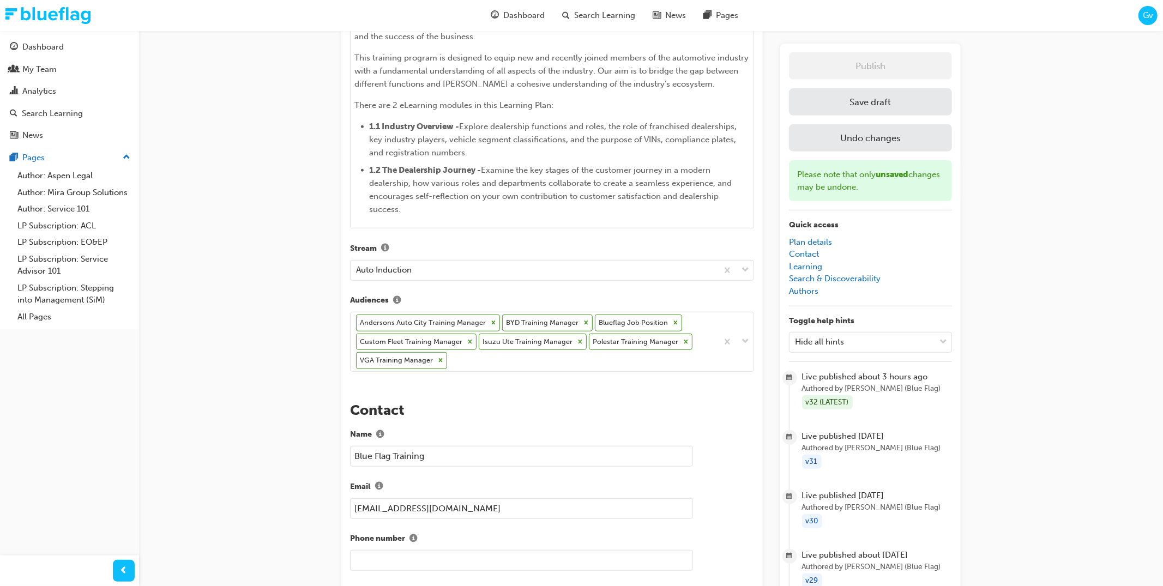
click at [906, 104] on button "Save draft" at bounding box center [870, 101] width 163 height 27
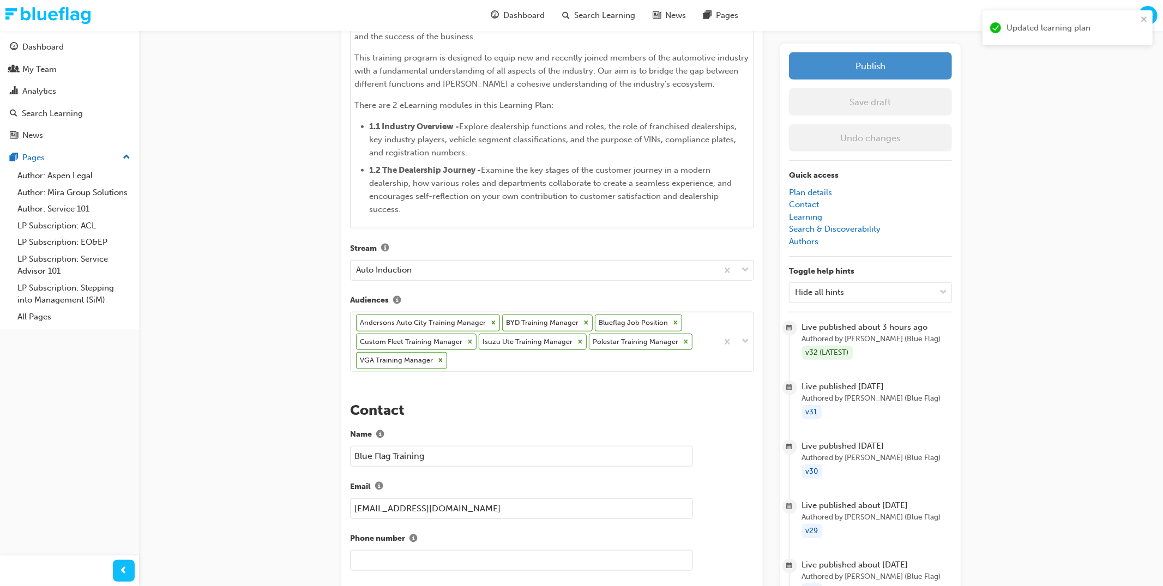
click at [897, 75] on button "Publish" at bounding box center [870, 65] width 163 height 27
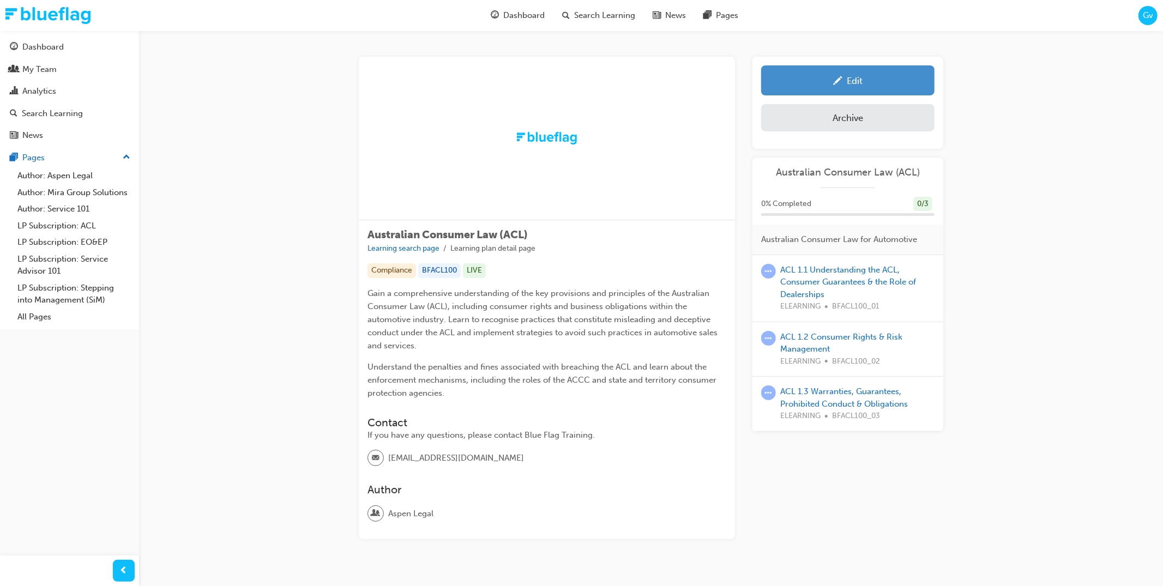
click at [876, 89] on link "Edit" at bounding box center [847, 80] width 173 height 30
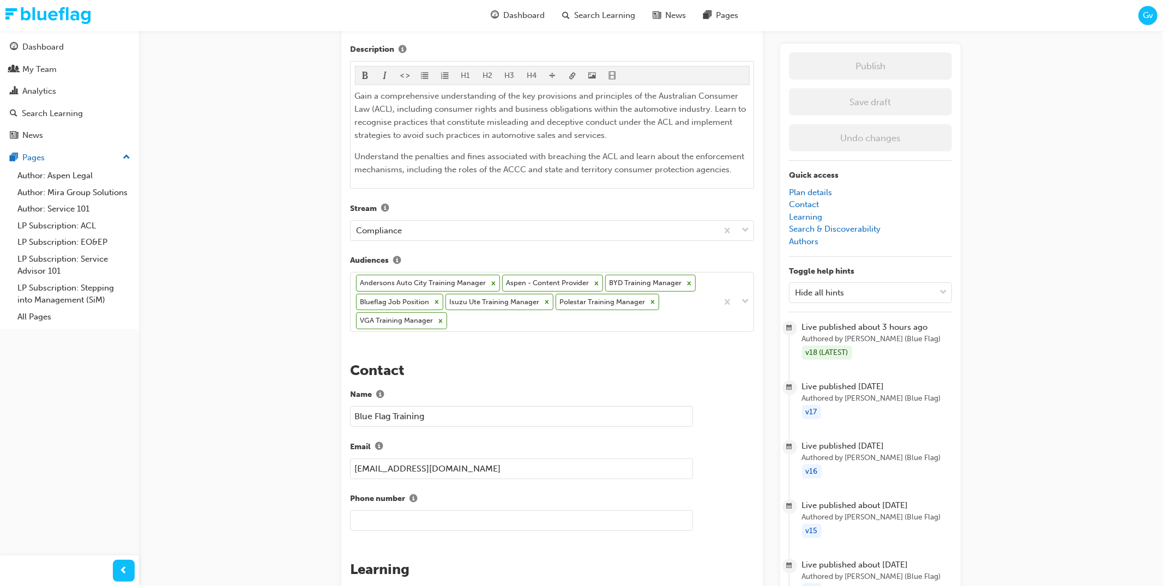
scroll to position [362, 0]
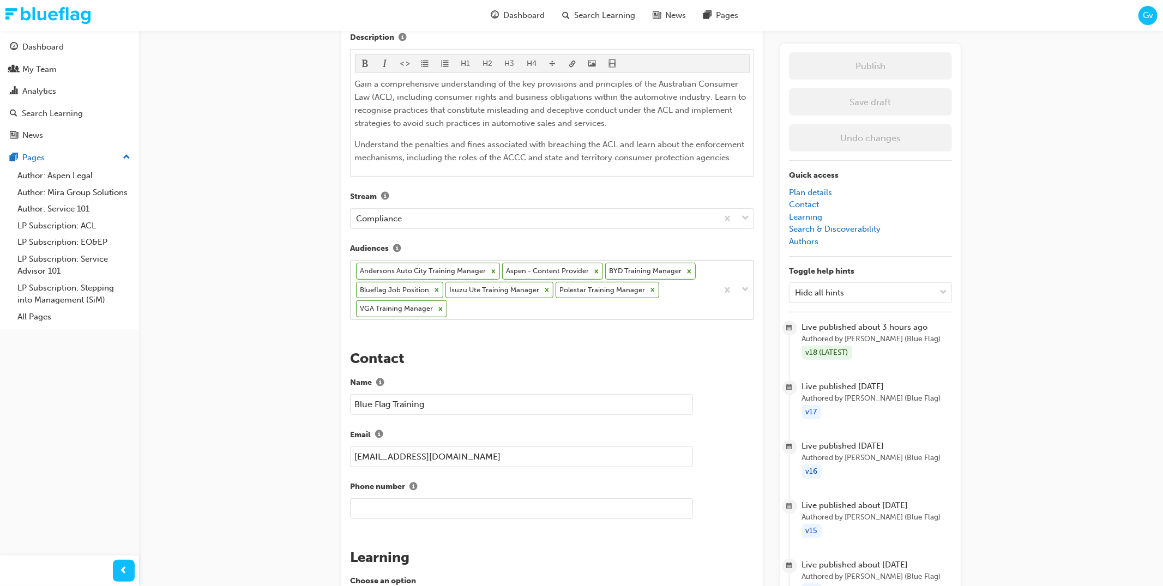
click at [652, 309] on div "Andersons Auto City Training Manager Aspen - Content Provider BYD Training Mana…" at bounding box center [534, 290] width 367 height 59
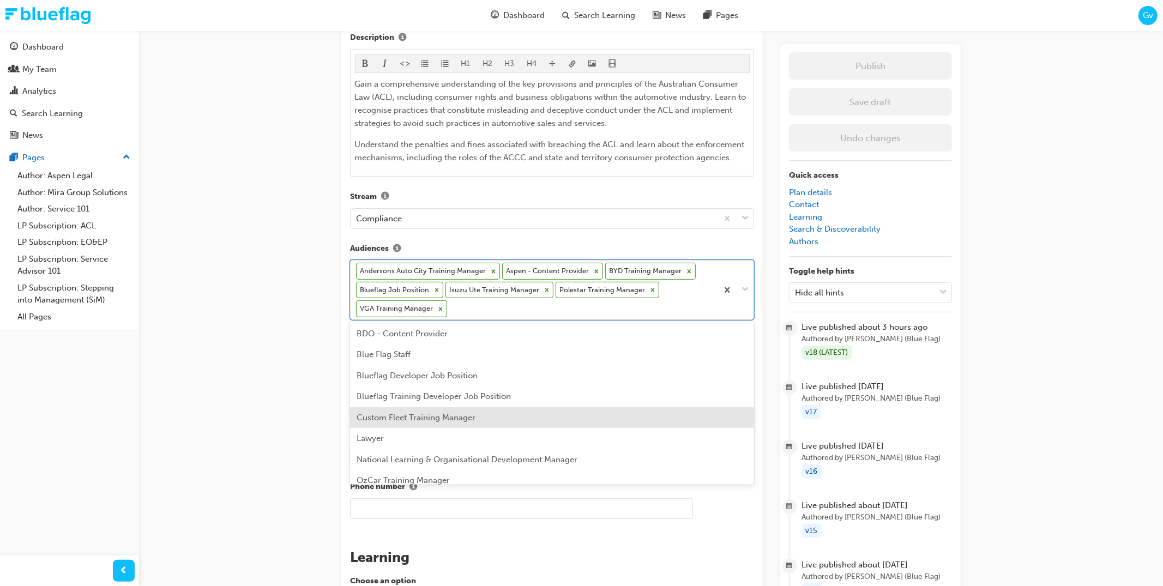
click at [654, 418] on div "Custom Fleet Training Manager" at bounding box center [552, 417] width 404 height 21
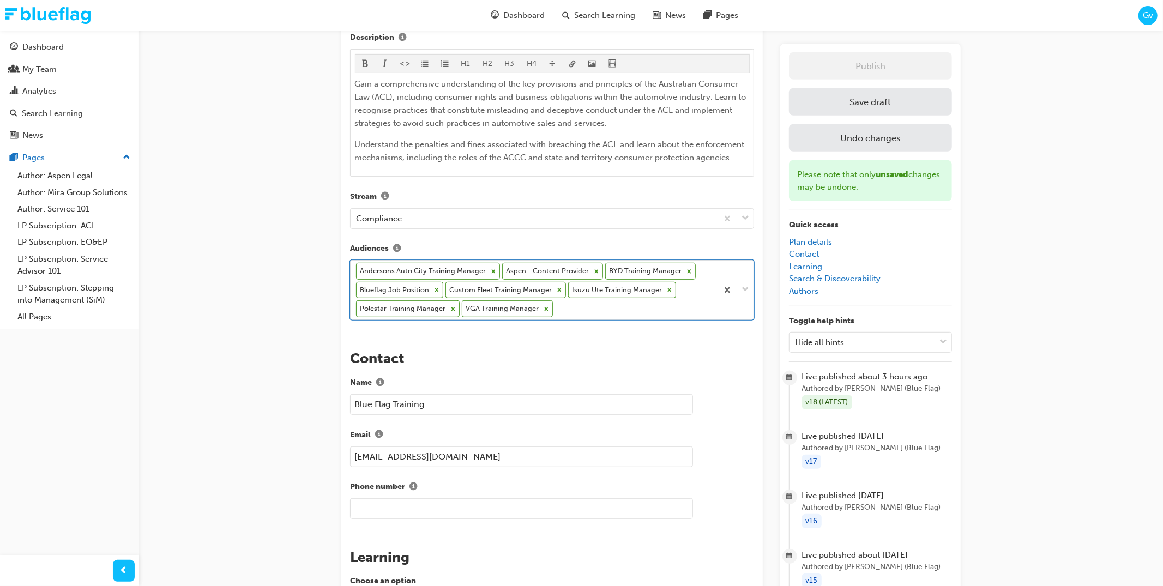
click at [848, 114] on button "Save draft" at bounding box center [870, 101] width 163 height 27
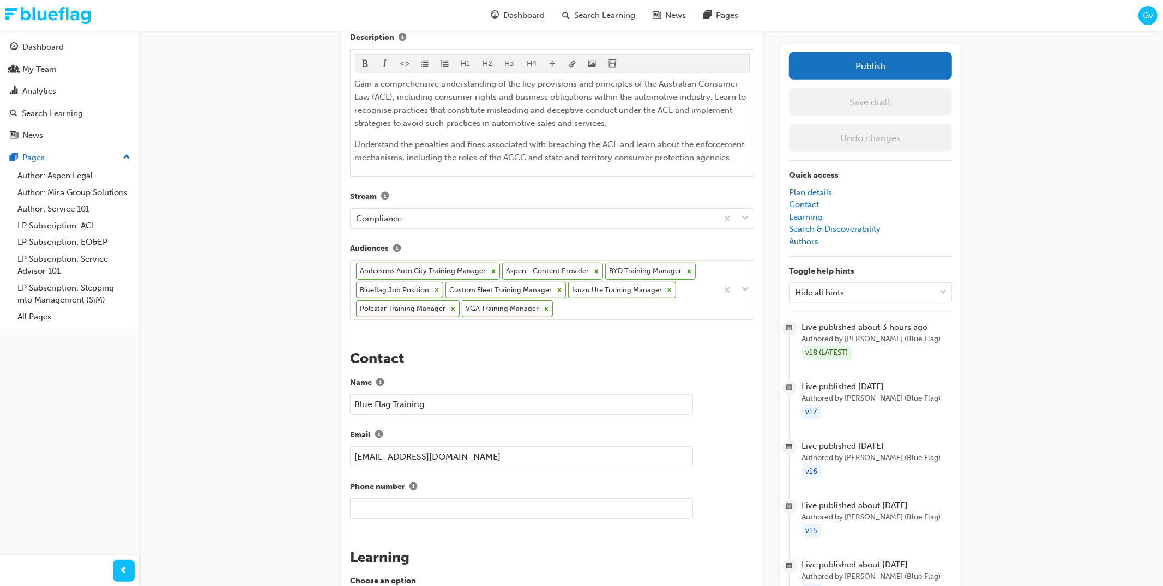
click at [1023, 67] on div "Australian Consumer Law (ACL) Learning plan detail page Learning plan edit page…" at bounding box center [581, 472] width 1163 height 1669
click at [690, 332] on div "The recent updates to learning plan sections may require manual migration steps…" at bounding box center [552, 489] width 422 height 1514
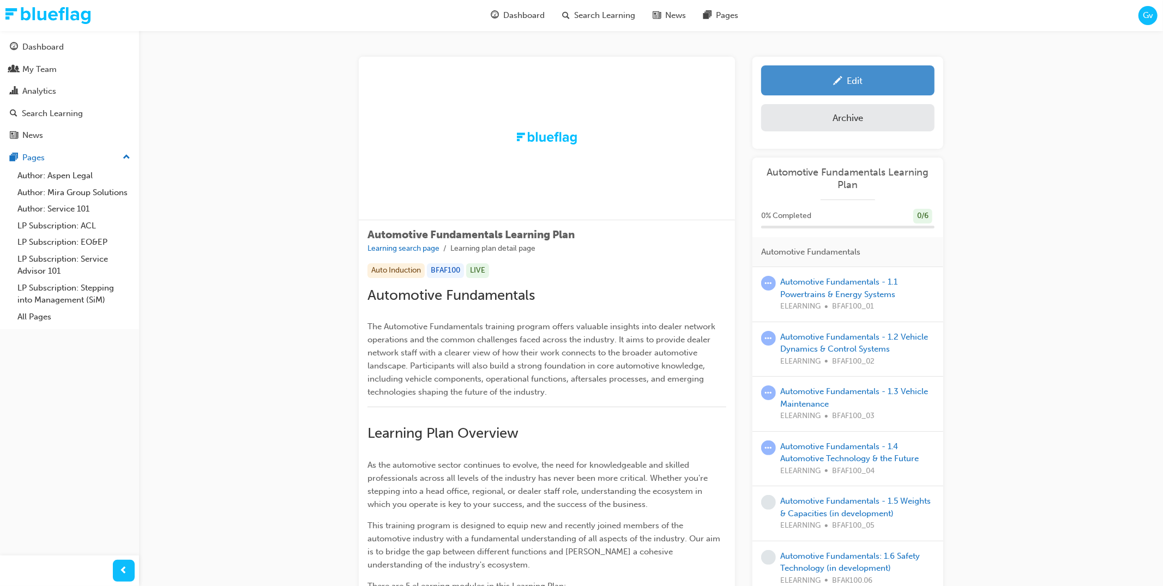
click at [867, 89] on link "Edit" at bounding box center [847, 80] width 173 height 30
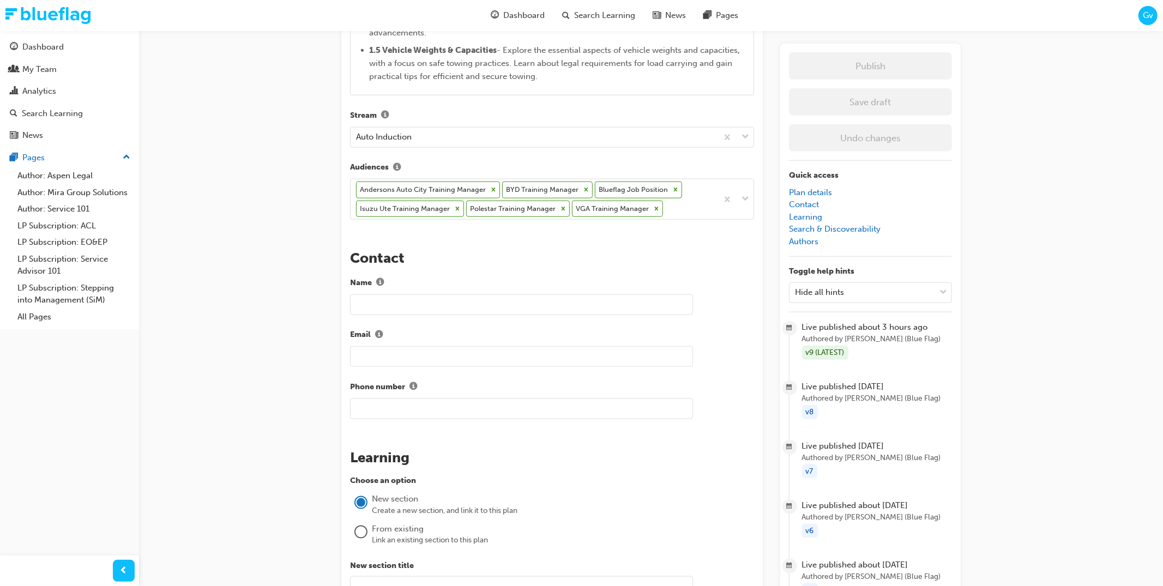
scroll to position [940, 0]
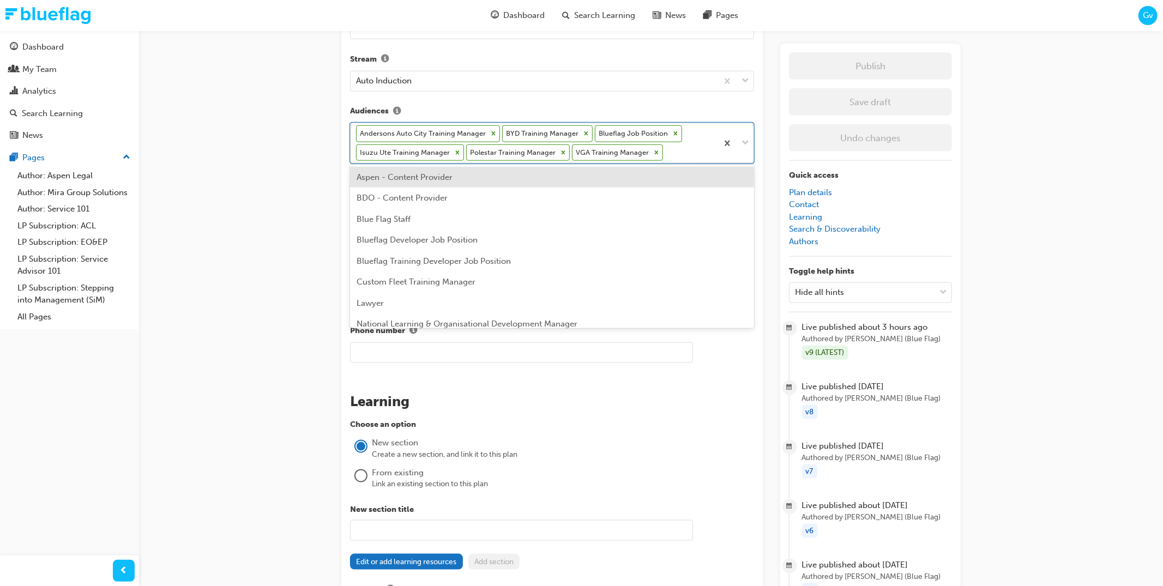
click at [691, 152] on div "Andersons Auto City Training Manager BYD Training Manager Blueflag Job Position…" at bounding box center [534, 143] width 367 height 40
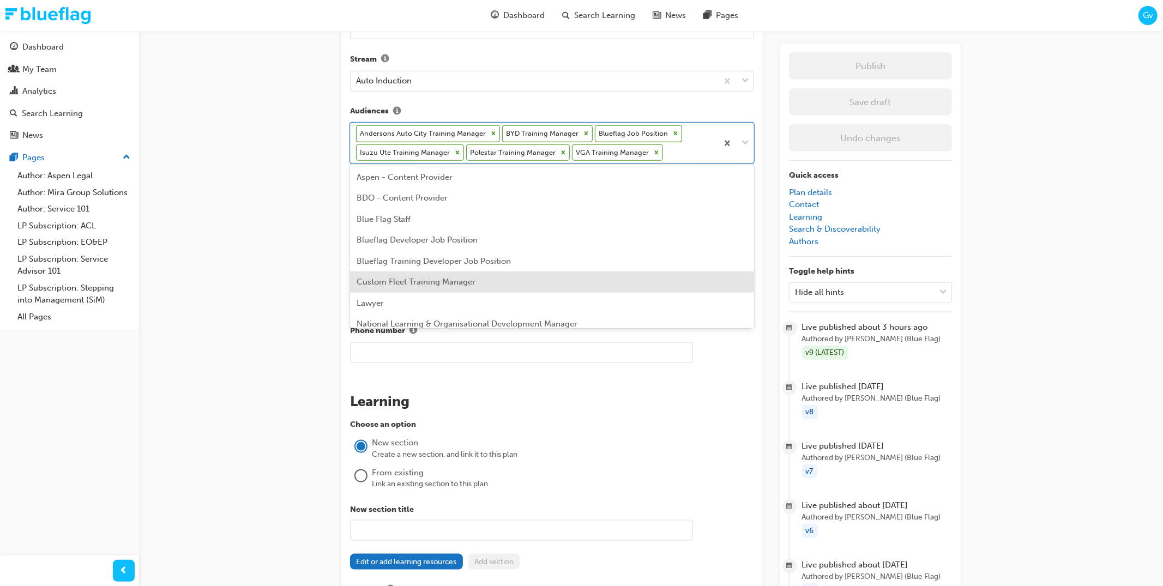
click at [626, 277] on div "Custom Fleet Training Manager" at bounding box center [552, 282] width 404 height 21
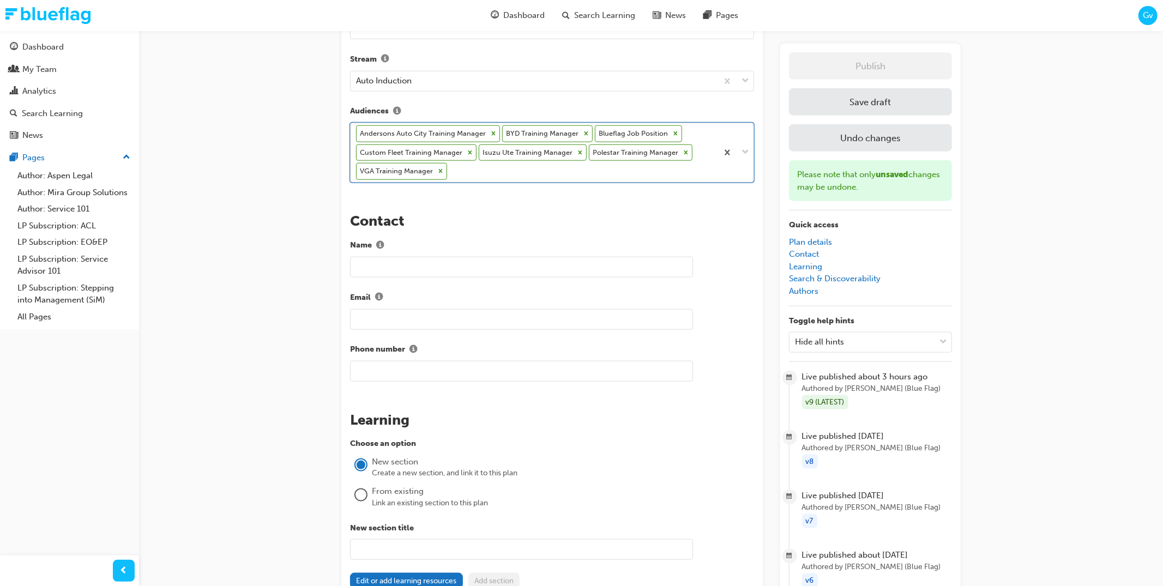
click at [638, 173] on div "Andersons Auto City Training Manager BYD Training Manager Blueflag Job Position…" at bounding box center [534, 152] width 367 height 59
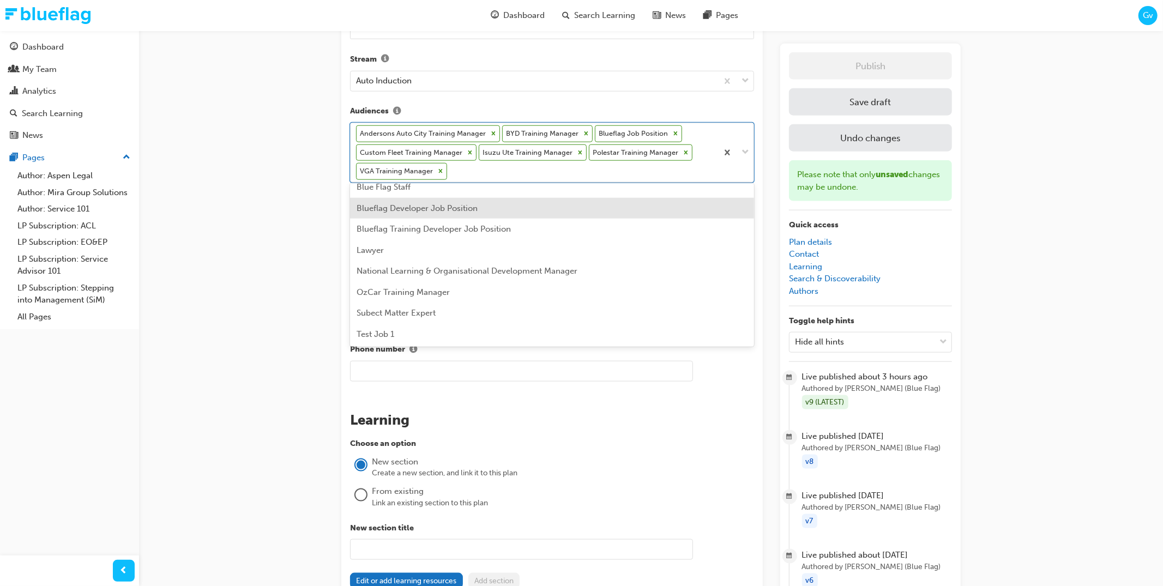
scroll to position [51, 0]
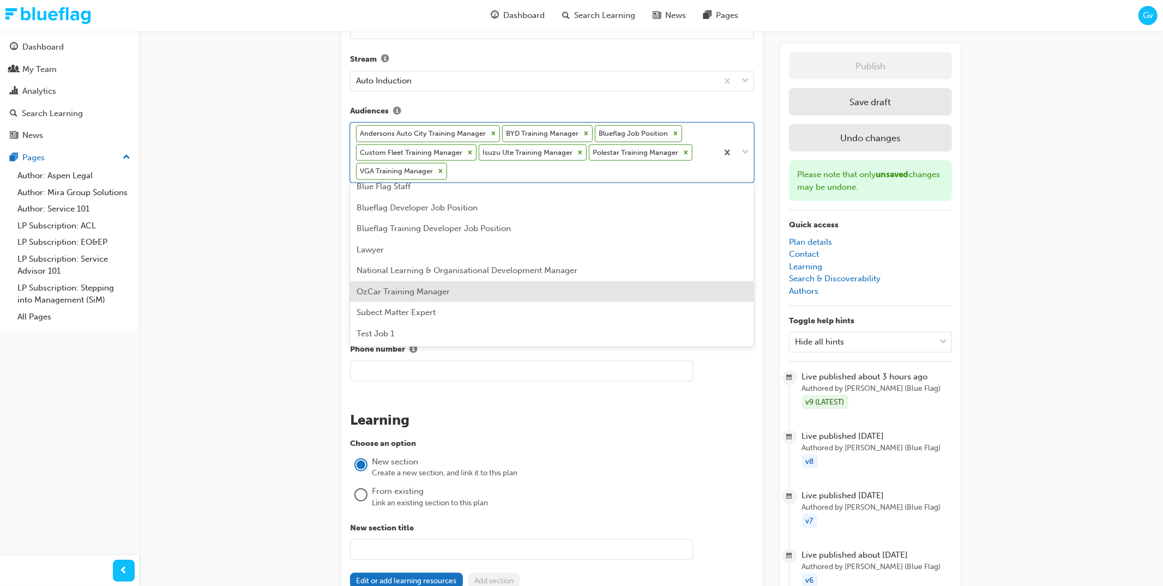
click at [640, 286] on div "OzCar Training Manager" at bounding box center [552, 291] width 404 height 21
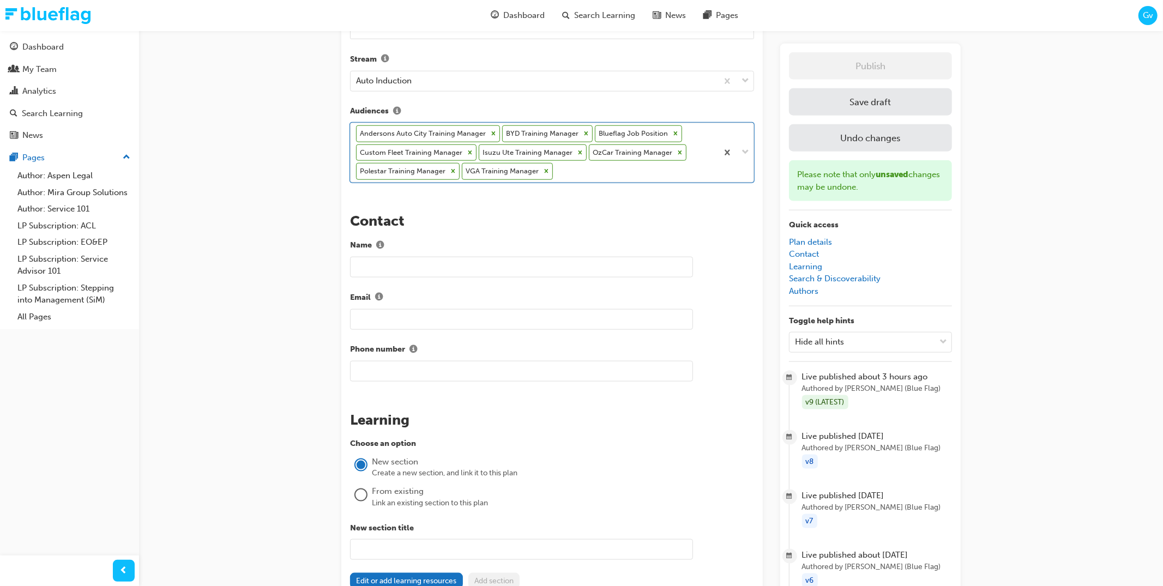
click at [882, 97] on button "Save draft" at bounding box center [870, 101] width 163 height 27
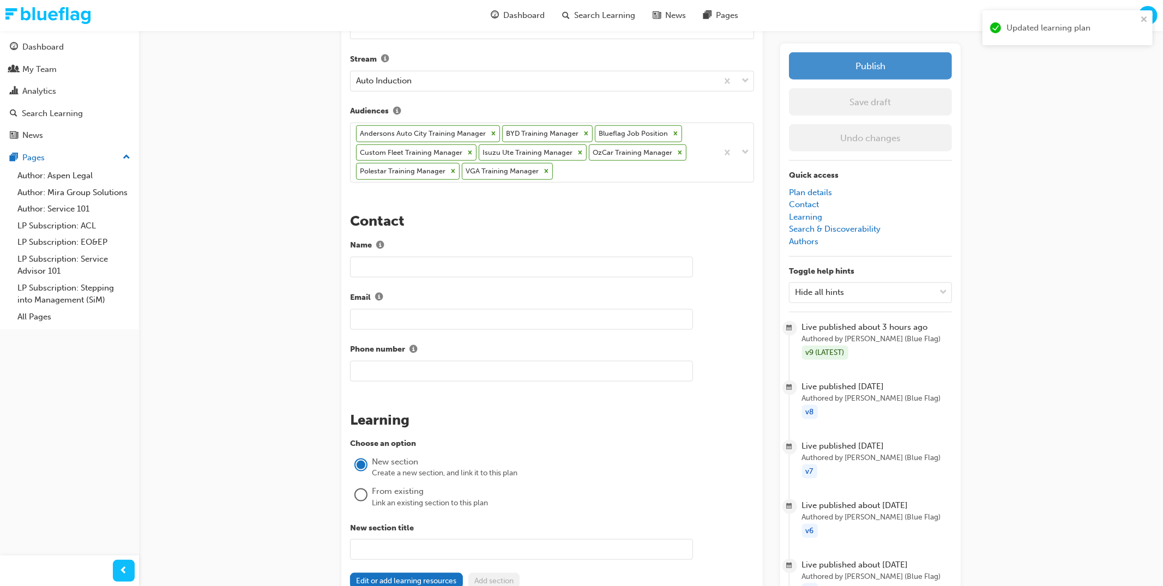
click at [877, 71] on button "Publish" at bounding box center [870, 65] width 163 height 27
click at [1022, 48] on div "Automotive Fundamentals Learning Plan Learning plan detail page Learning plan e…" at bounding box center [581, 144] width 1163 height 2168
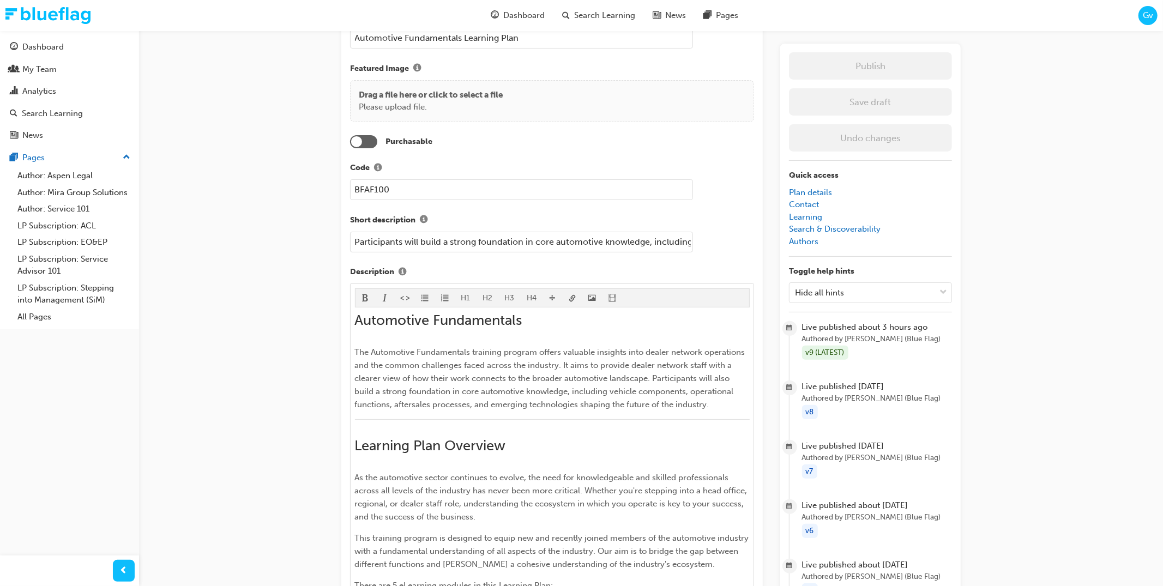
scroll to position [0, 0]
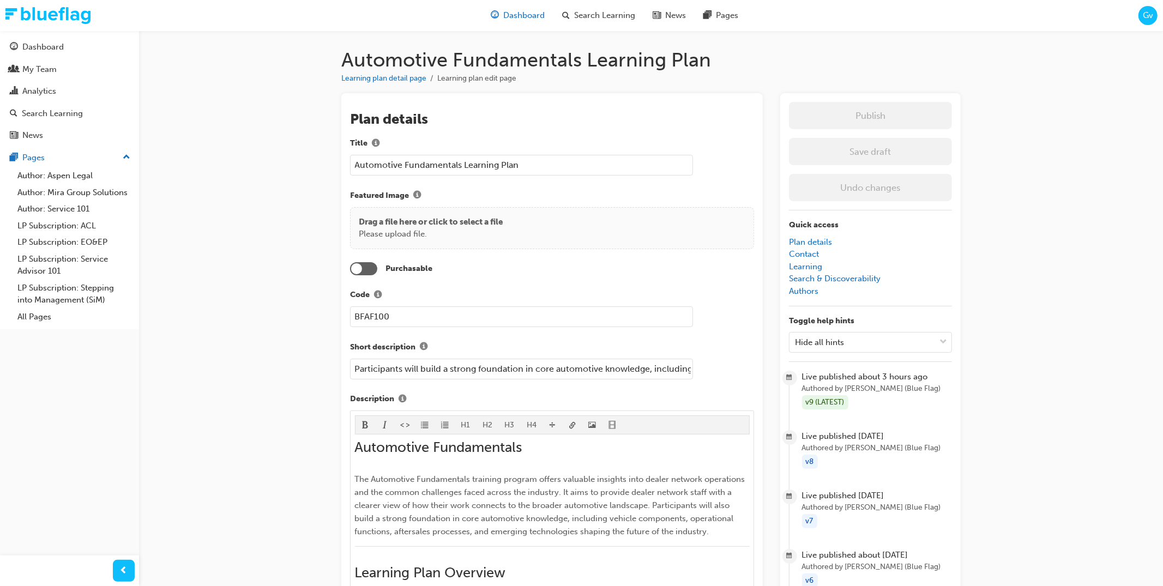
click at [519, 17] on span "Dashboard" at bounding box center [523, 15] width 41 height 13
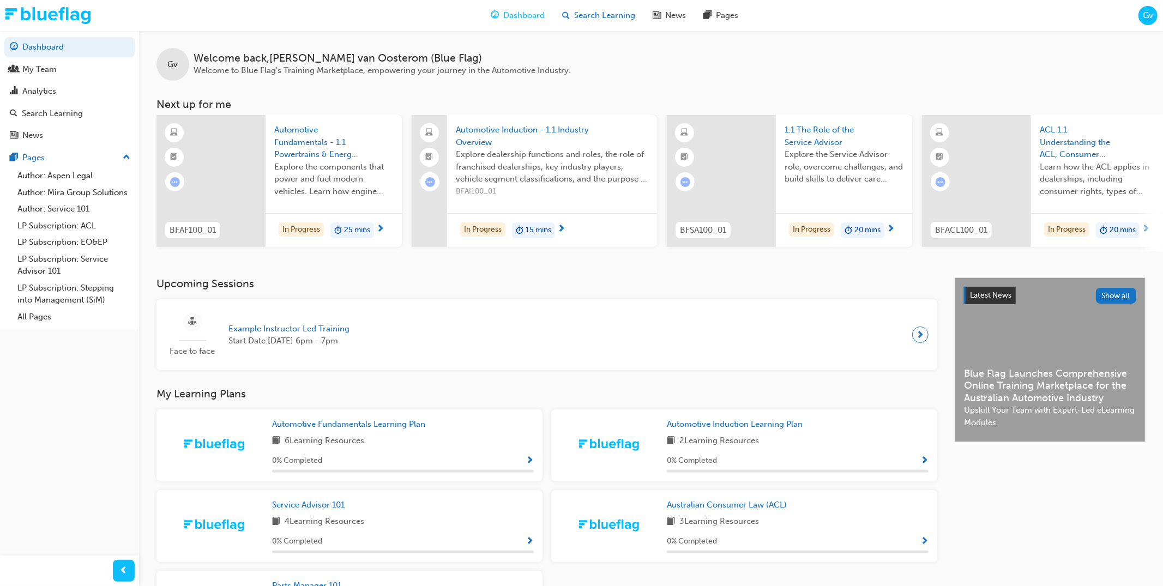
click at [592, 14] on span "Search Learning" at bounding box center [604, 15] width 61 height 13
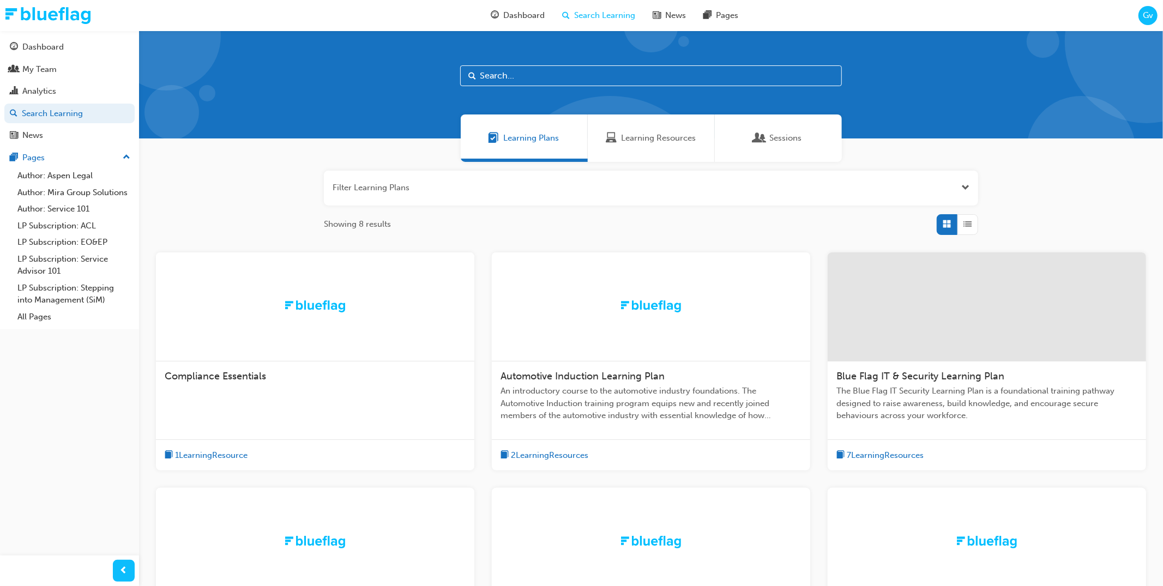
click at [293, 185] on div "Filter Learning Plans Showing 8 results Compliance Essentials 1 Learning Resour…" at bounding box center [651, 470] width 1024 height 616
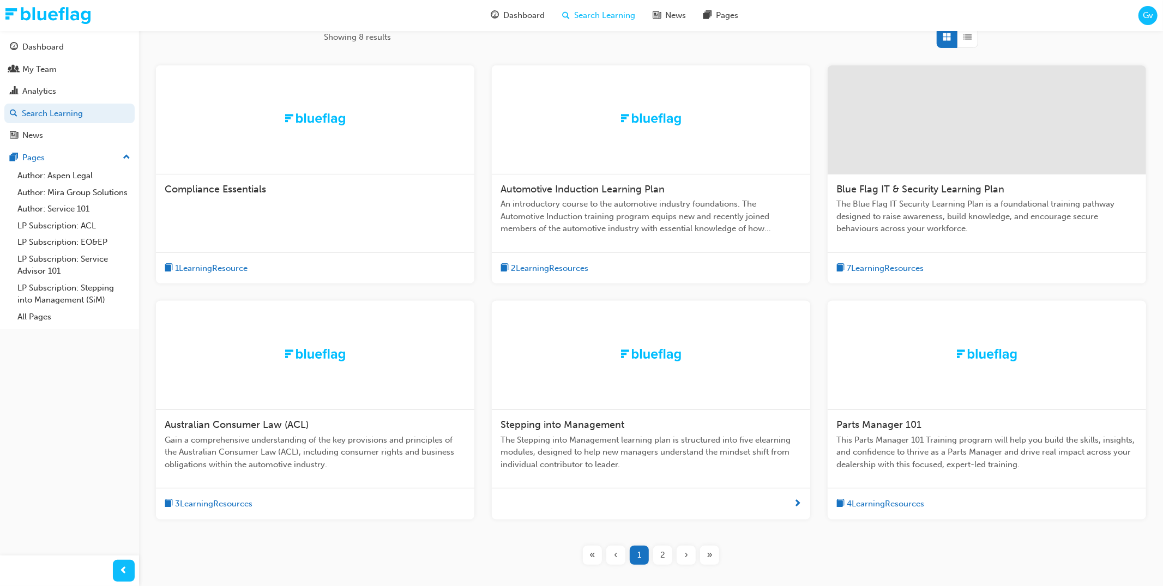
scroll to position [192, 0]
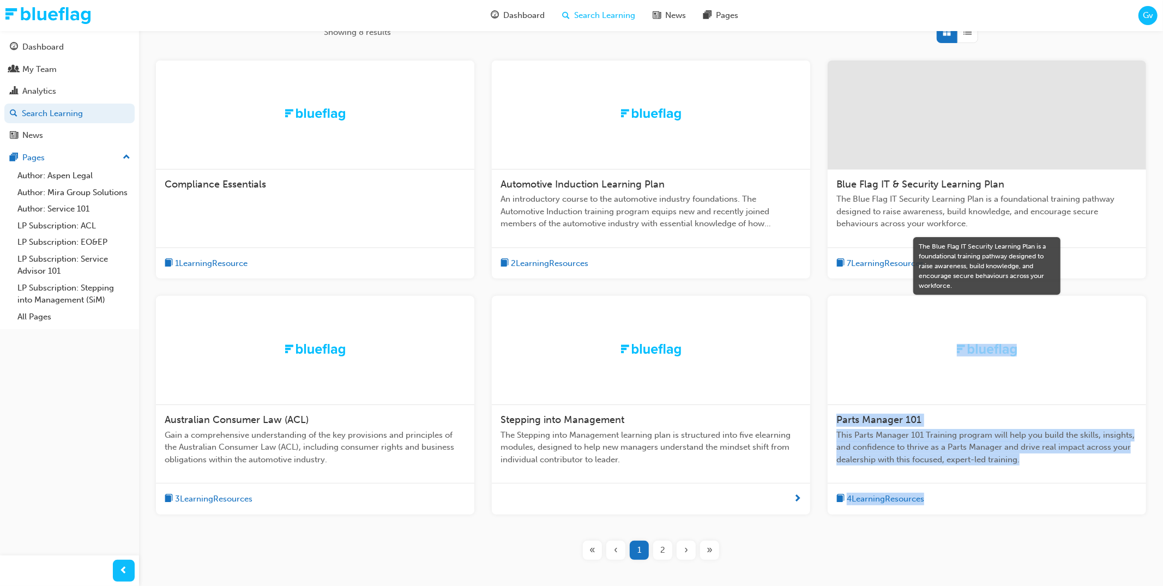
click at [659, 553] on div "2" at bounding box center [662, 550] width 19 height 19
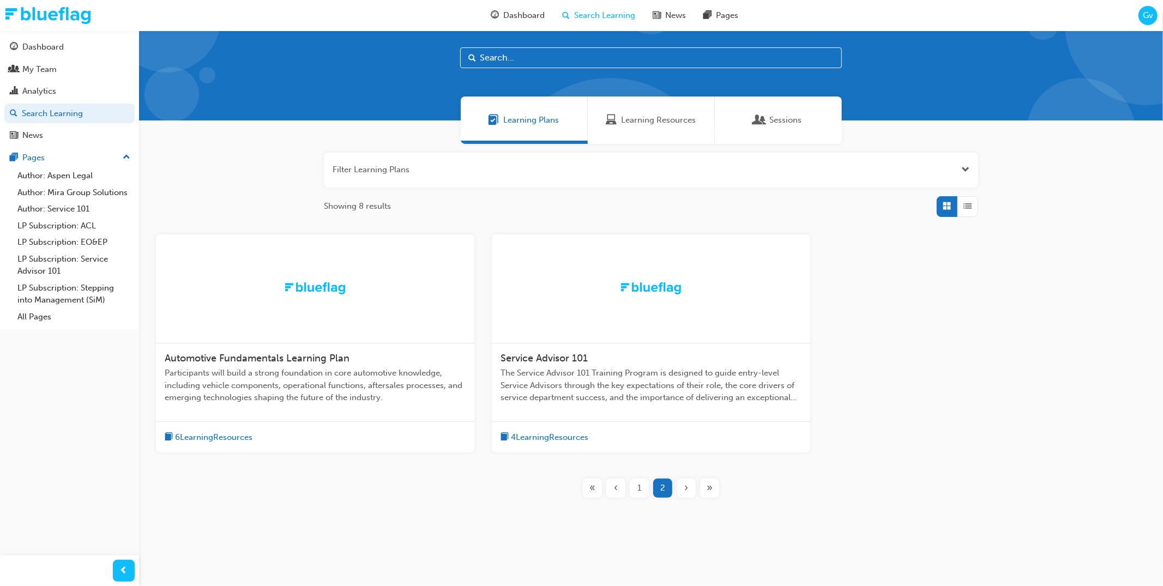
drag, startPoint x: 759, startPoint y: 225, endPoint x: 752, endPoint y: 226, distance: 6.6
click at [754, 225] on div "Filter Learning Plans Showing 8 results Automotive Fundamentals Learning Plan P…" at bounding box center [651, 334] width 1024 height 381
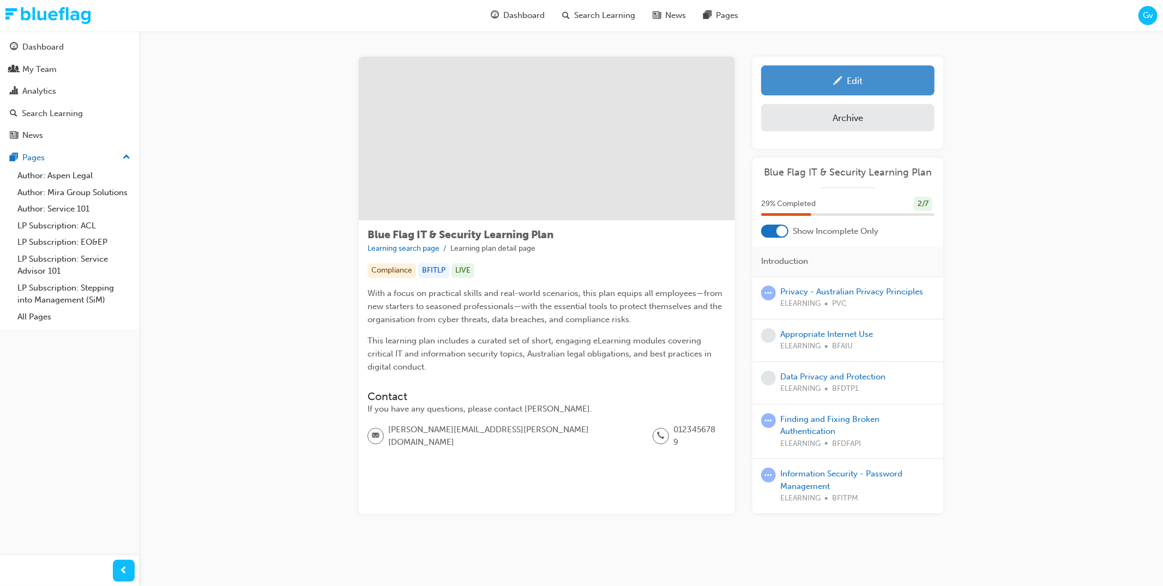
click at [827, 90] on link "Edit" at bounding box center [847, 80] width 173 height 30
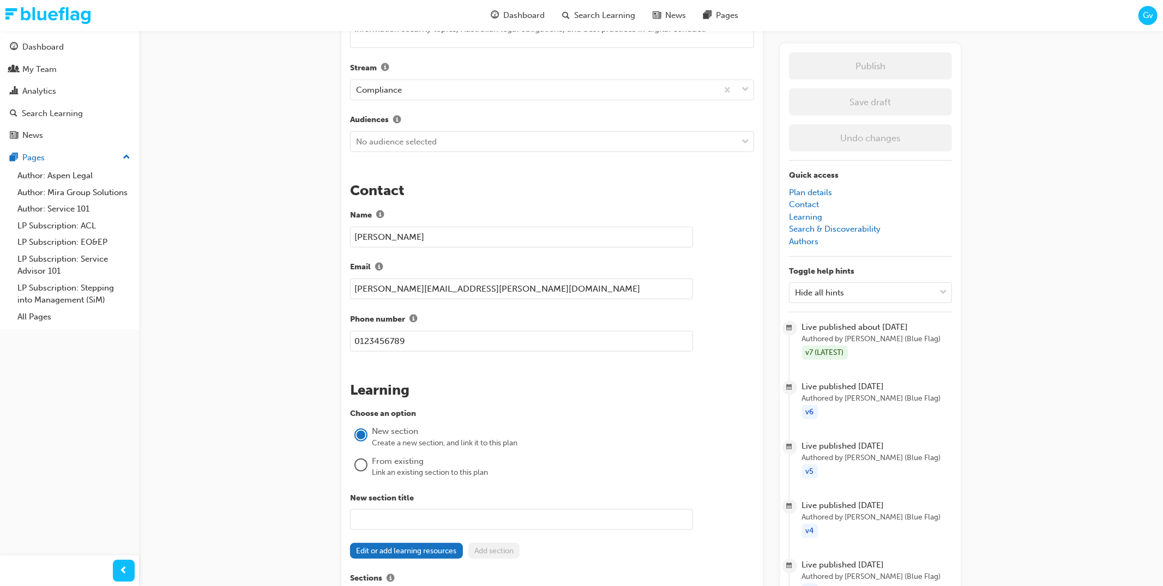
scroll to position [475, 0]
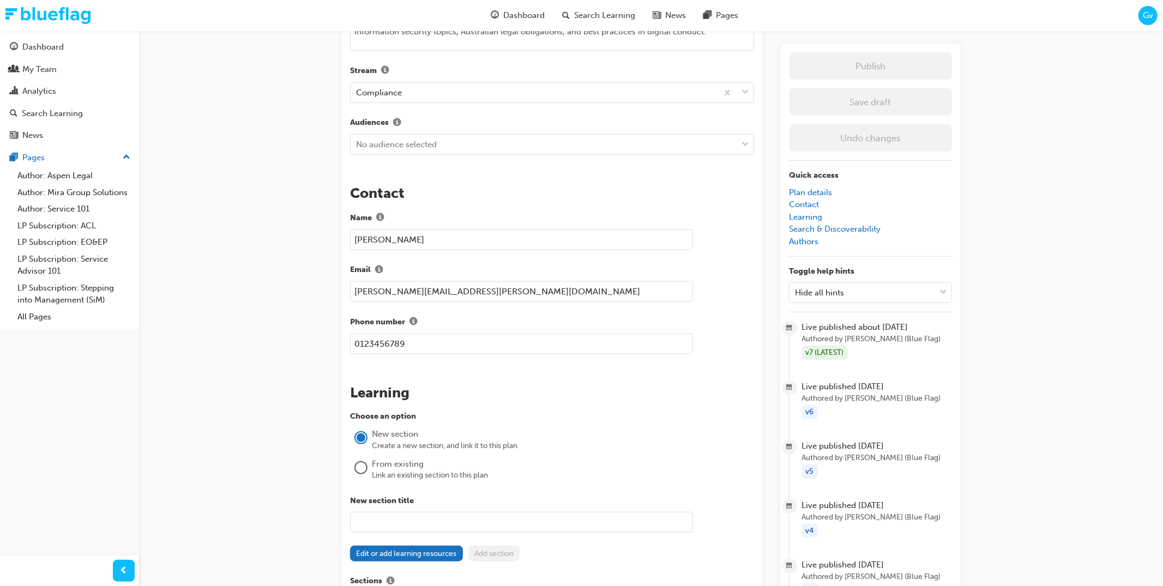
click at [765, 226] on div "The recent updates to learning plan sections may require manual migration steps…" at bounding box center [651, 390] width 620 height 1543
click at [658, 140] on div "No audience selected" at bounding box center [544, 144] width 387 height 19
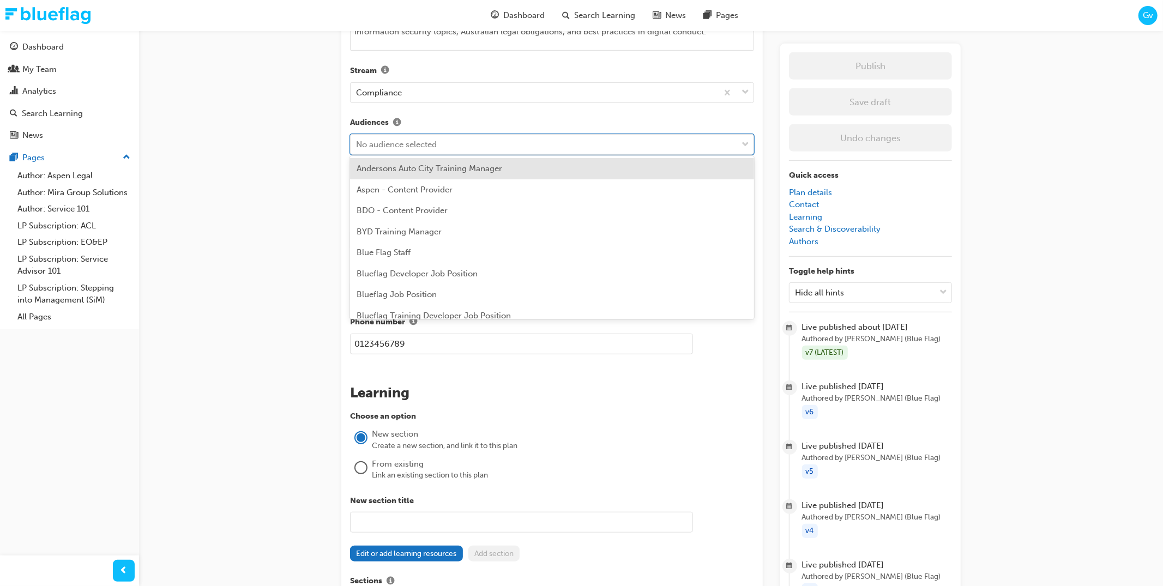
click at [659, 165] on div "Andersons Auto City Training Manager" at bounding box center [552, 168] width 404 height 21
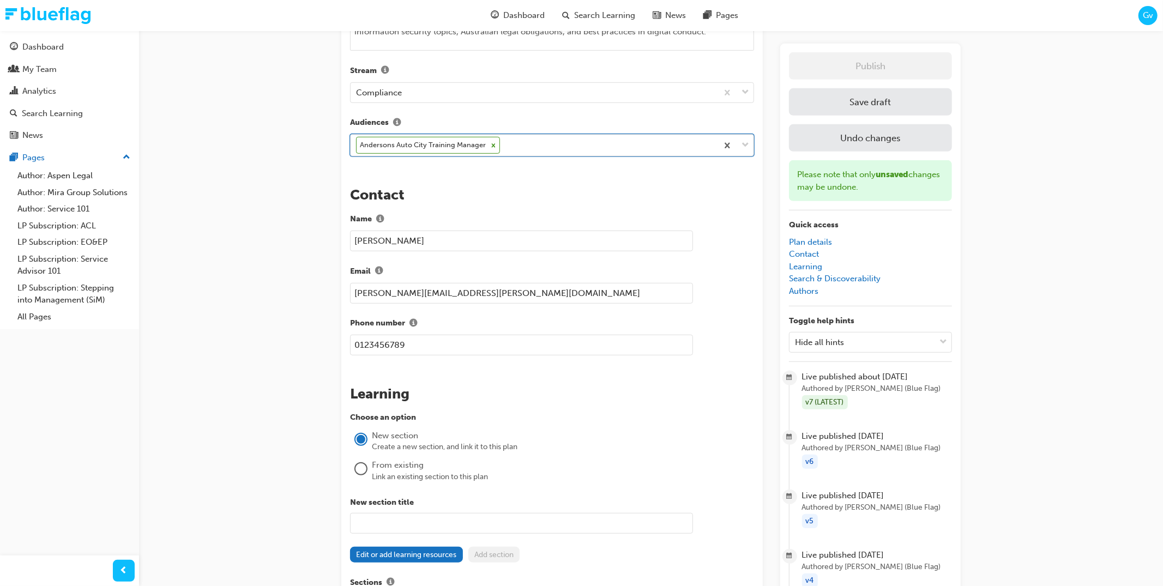
click at [645, 142] on div "Andersons Auto City Training Manager" at bounding box center [534, 145] width 367 height 21
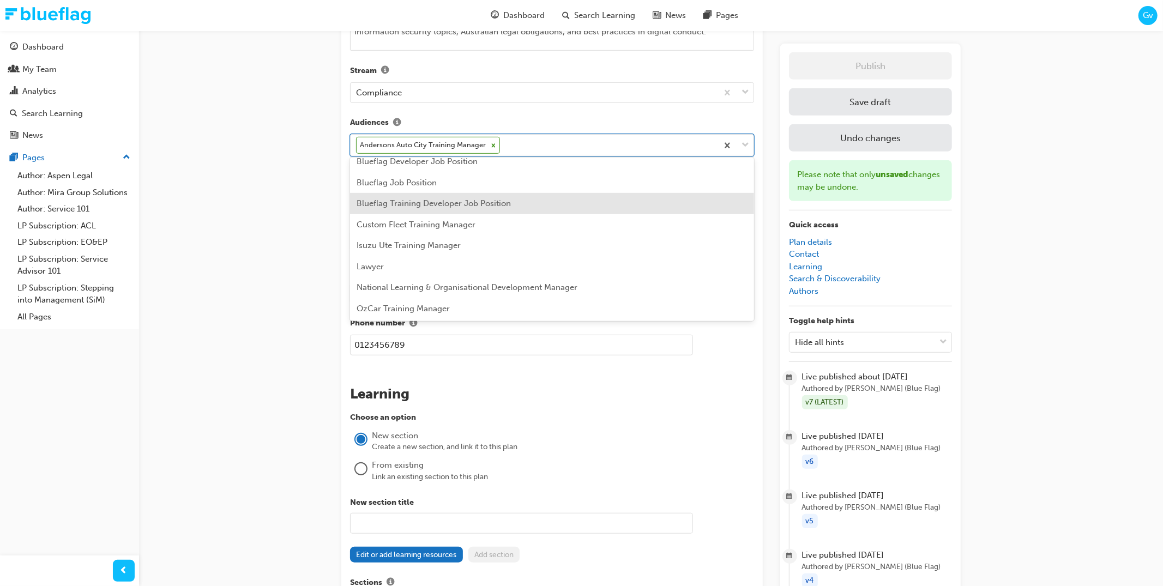
scroll to position [93, 0]
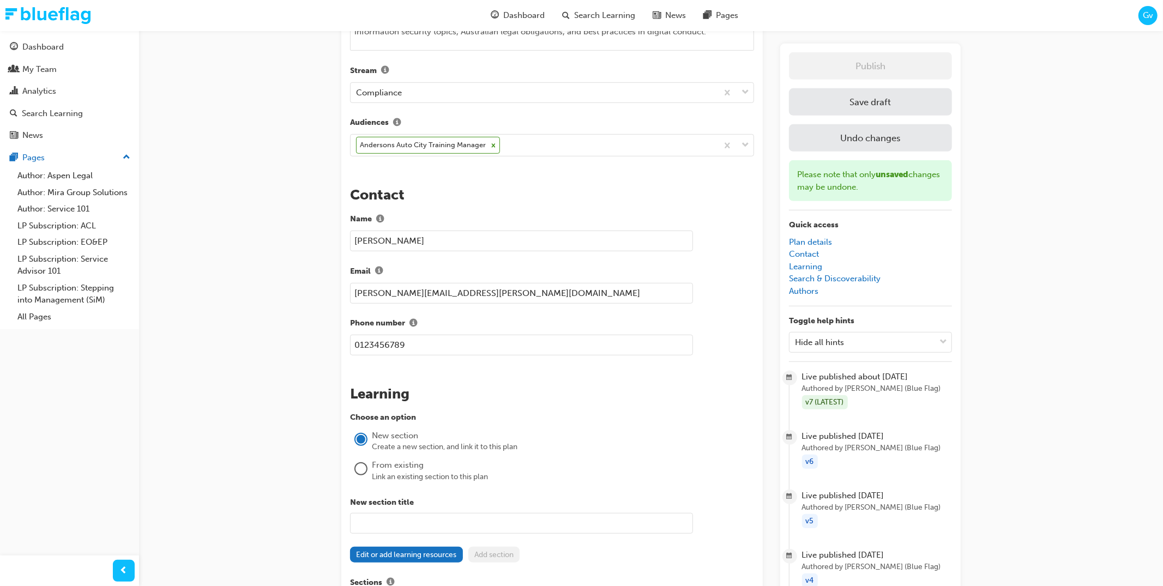
click at [768, 217] on div "The recent updates to learning plan sections may require manual migration steps…" at bounding box center [651, 391] width 620 height 1545
click at [680, 139] on div "Andersons Auto City Training Manager" at bounding box center [534, 145] width 367 height 21
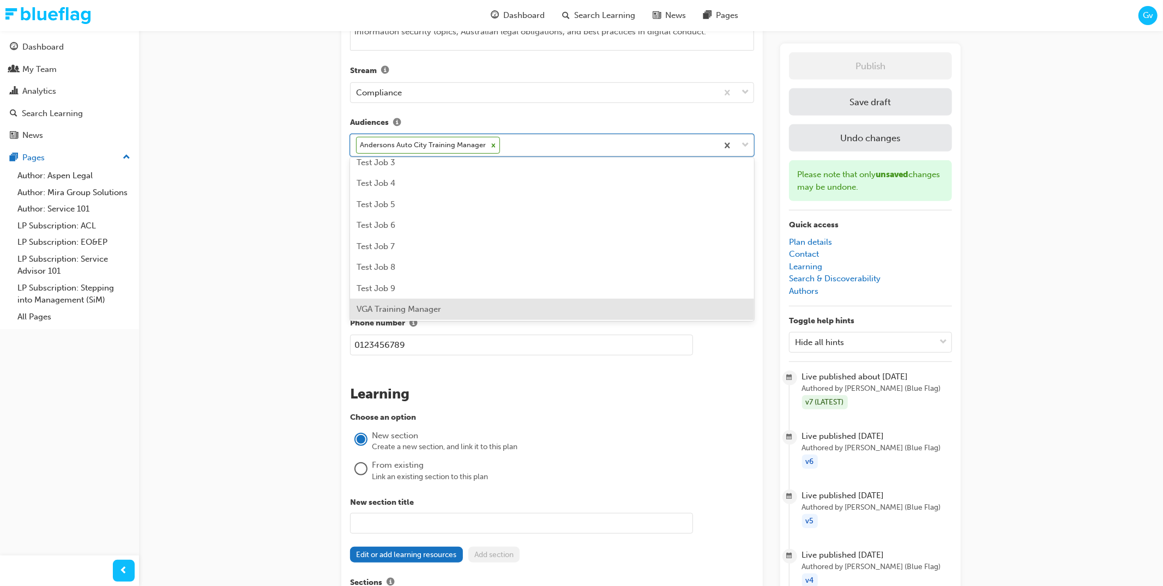
click at [643, 301] on div "VGA Training Manager" at bounding box center [552, 309] width 404 height 21
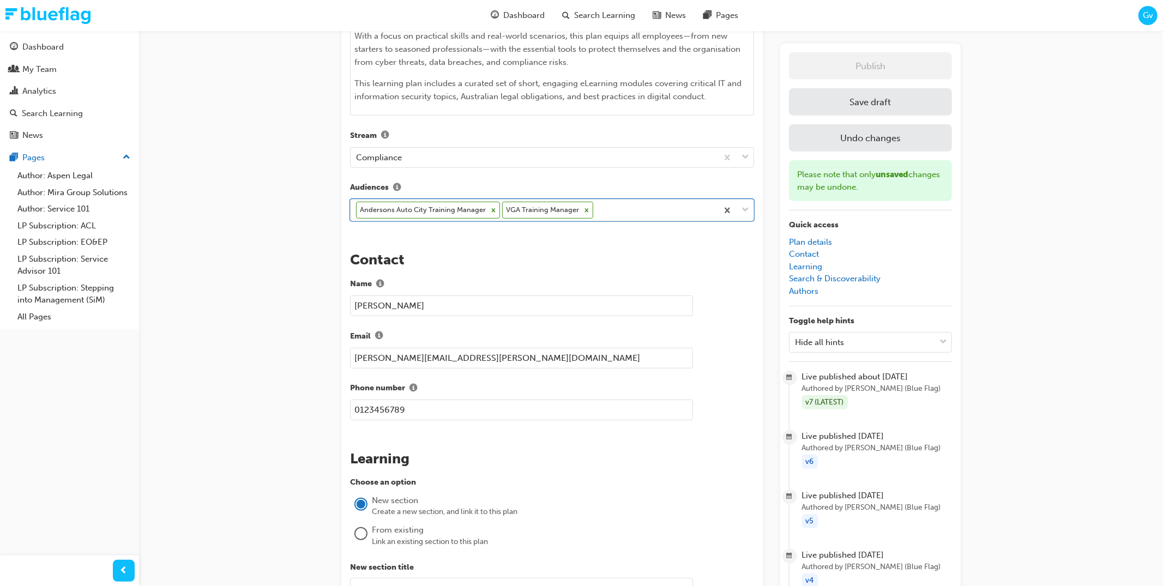
scroll to position [375, 0]
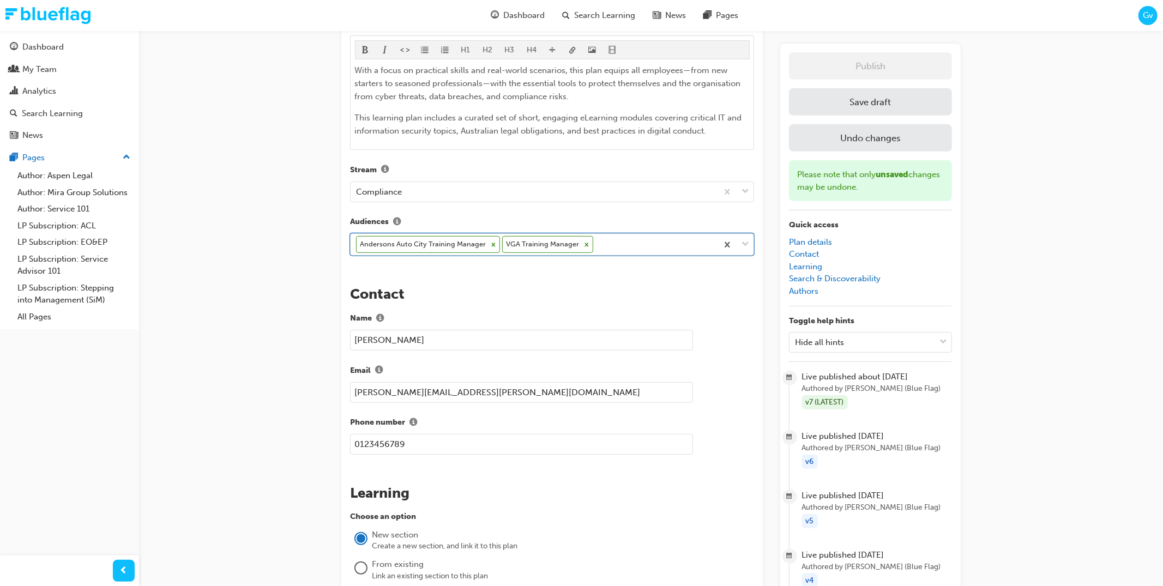
drag, startPoint x: 681, startPoint y: 242, endPoint x: 681, endPoint y: 248, distance: 6.0
click at [681, 242] on div "Andersons Auto City Training Manager VGA Training Manager" at bounding box center [534, 244] width 367 height 21
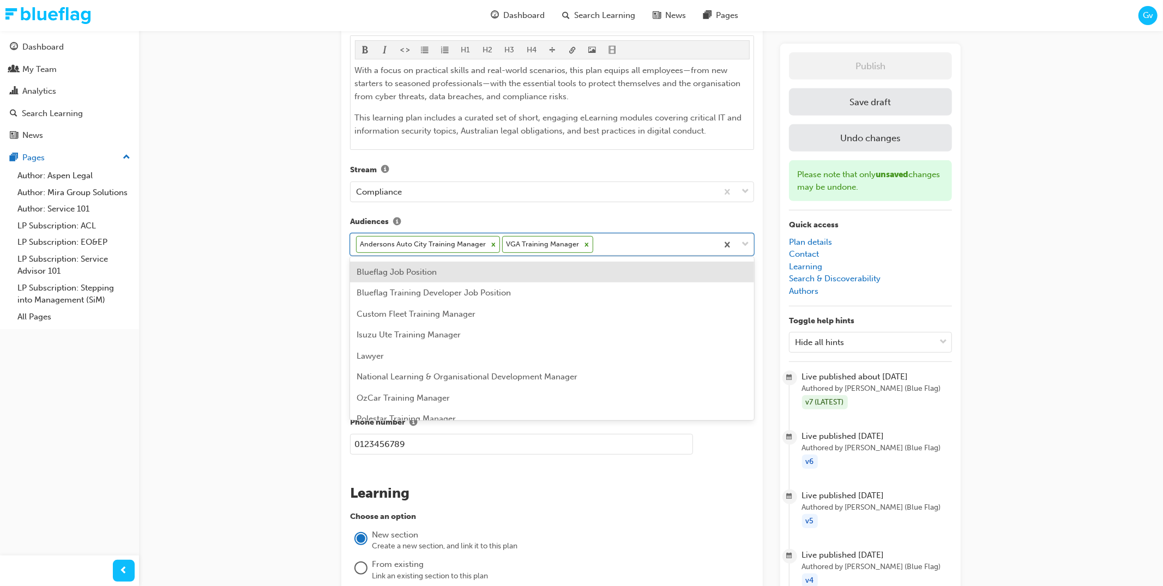
scroll to position [142, 0]
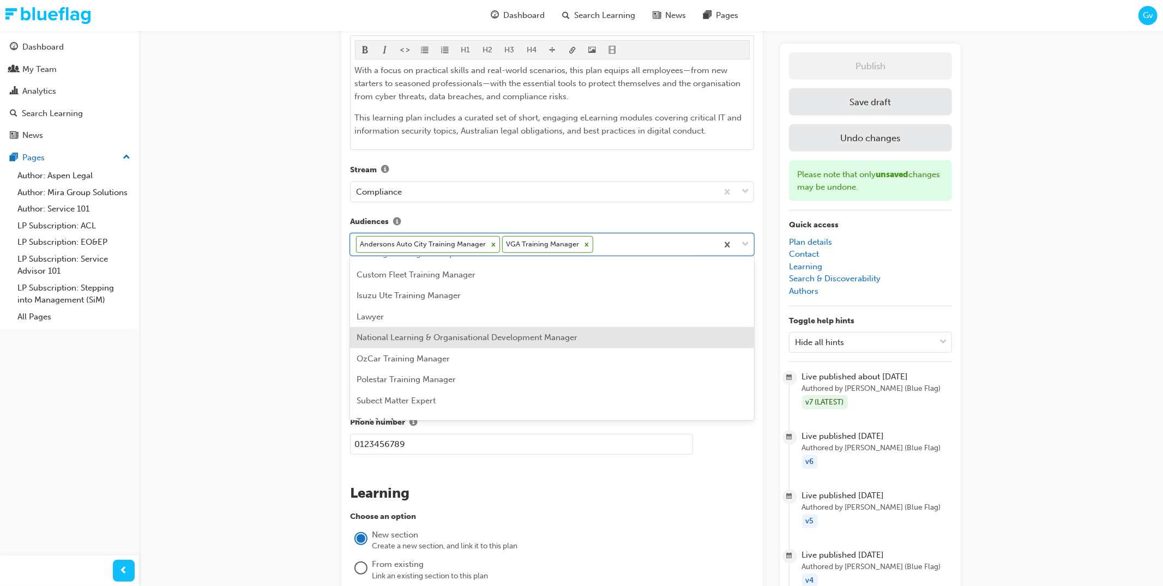
click at [878, 110] on button "Save draft" at bounding box center [870, 101] width 163 height 27
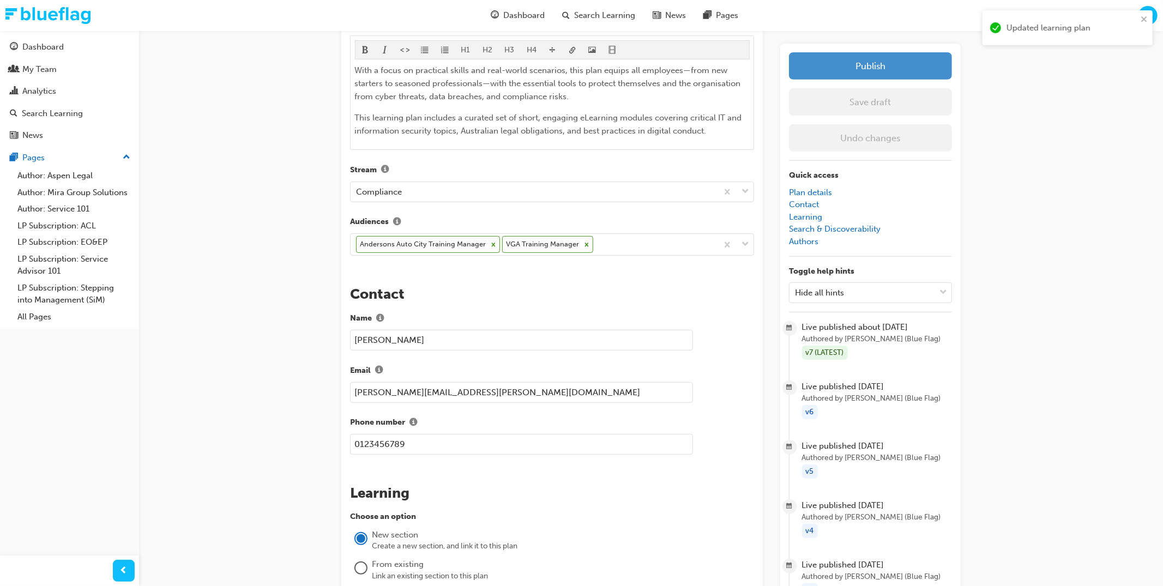
click at [876, 71] on button "Publish" at bounding box center [870, 65] width 163 height 27
click at [492, 243] on icon at bounding box center [494, 245] width 4 height 4
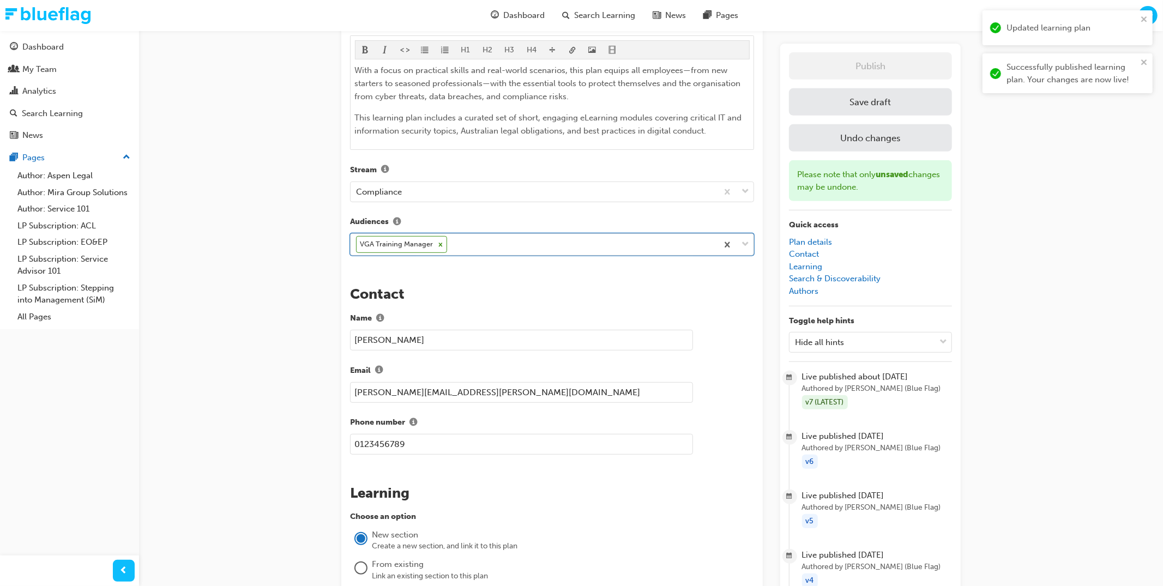
click at [850, 112] on button "Save draft" at bounding box center [870, 101] width 163 height 27
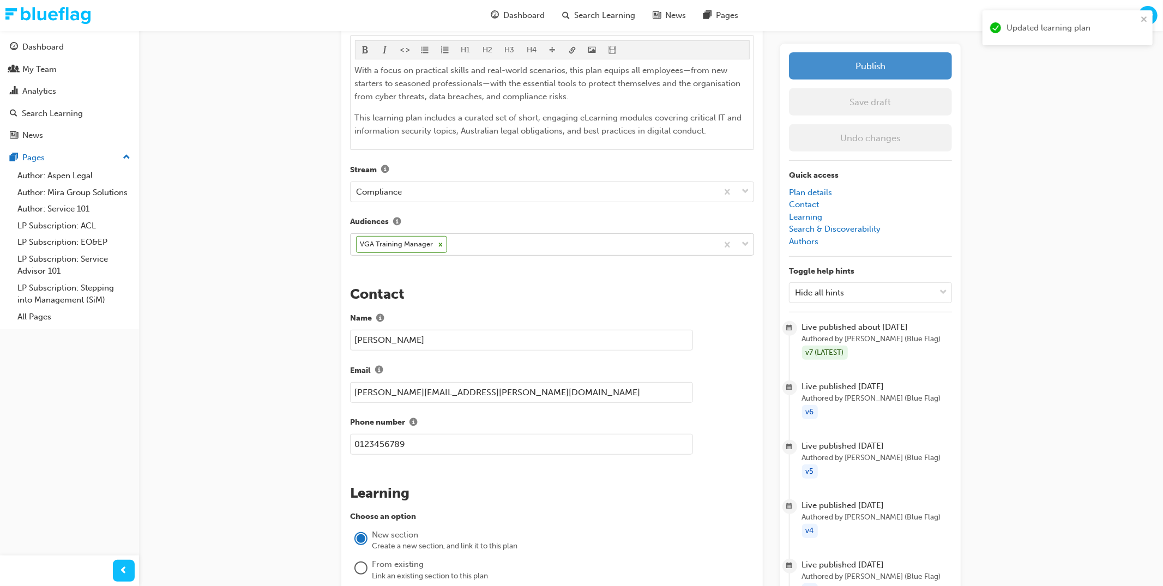
click at [891, 65] on button "Publish" at bounding box center [870, 65] width 163 height 27
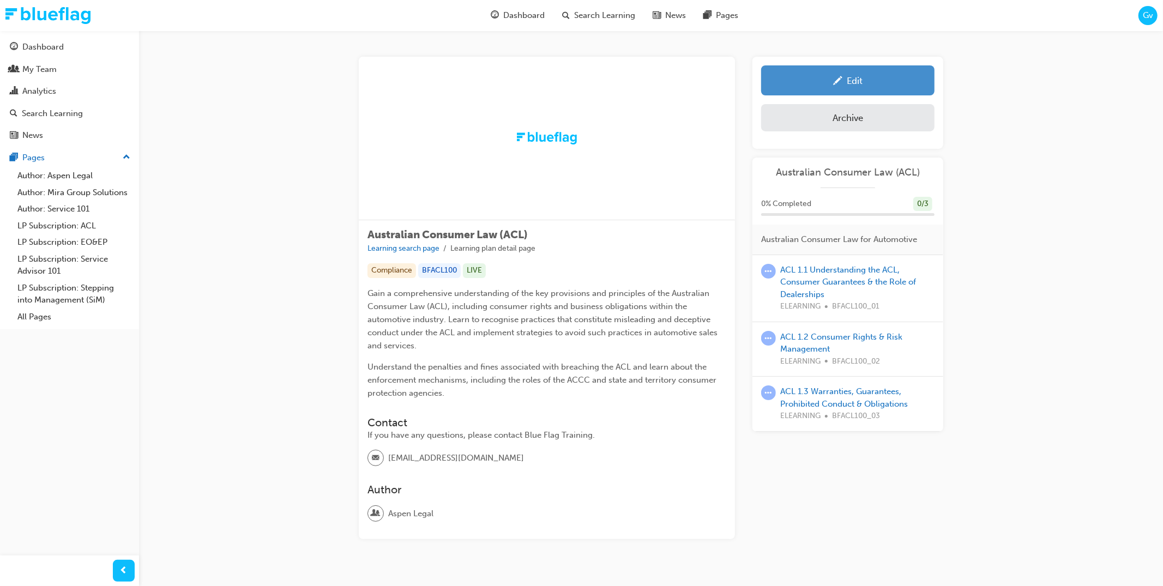
click at [865, 88] on link "Edit" at bounding box center [847, 80] width 173 height 30
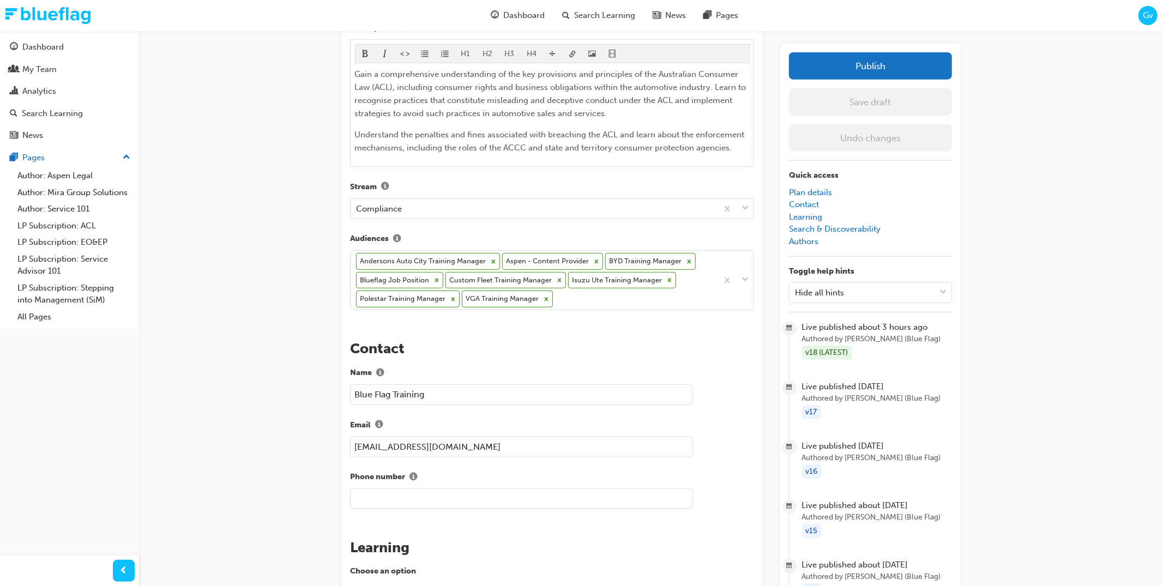
scroll to position [383, 0]
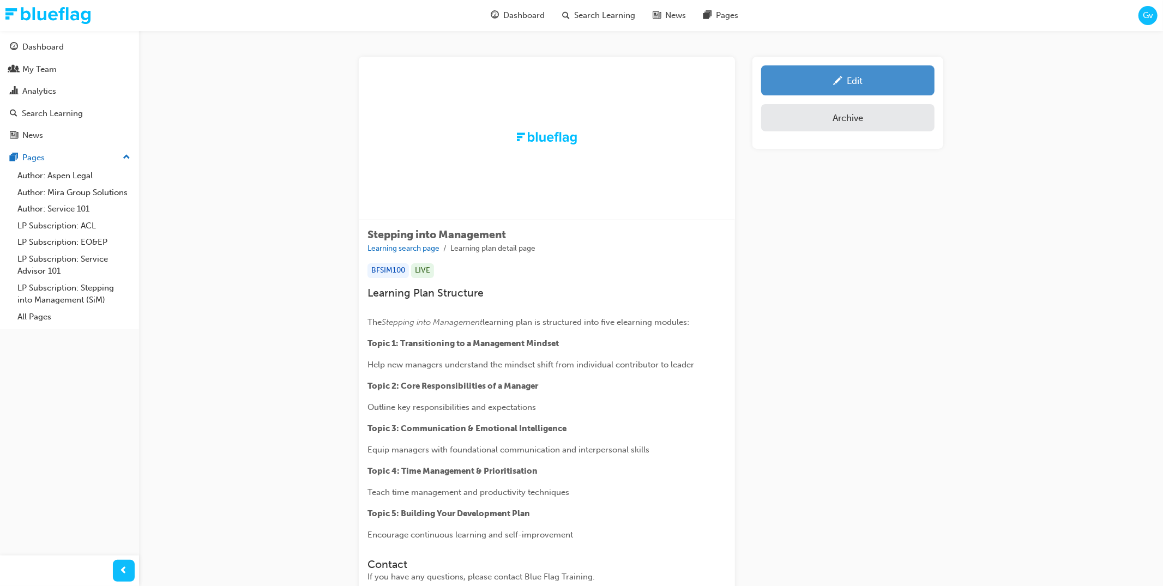
click at [850, 81] on div "Edit" at bounding box center [855, 80] width 16 height 11
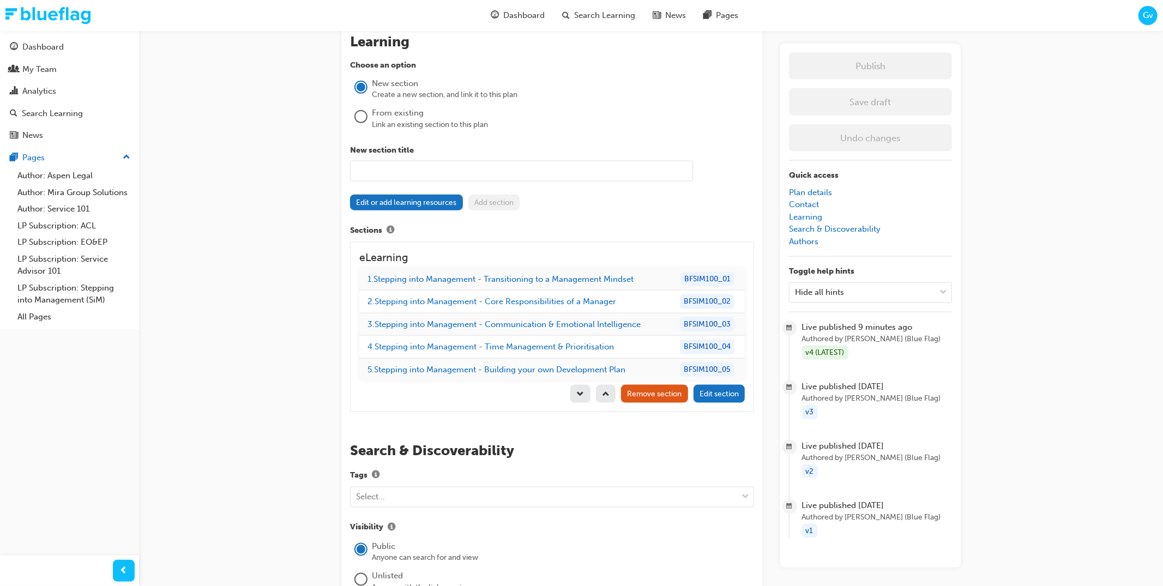
scroll to position [1035, 0]
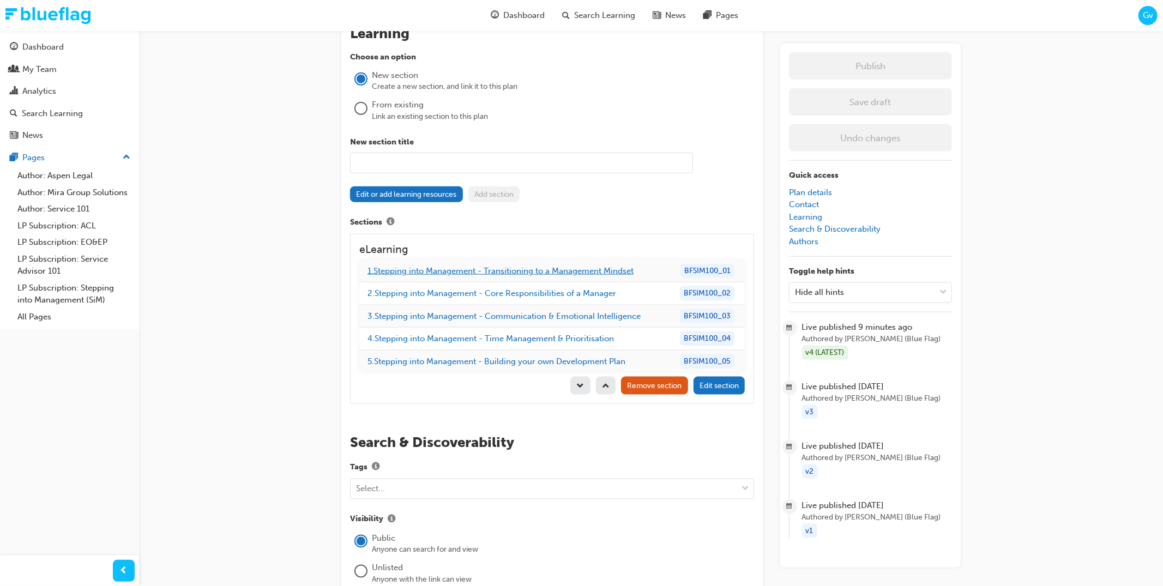
click at [573, 266] on link "1 . Stepping into Management - Transitioning to a Management Mindset" at bounding box center [501, 271] width 266 height 10
click at [573, 289] on link "2 . Stepping into Management - Core Responsibilities of a Manager" at bounding box center [492, 294] width 249 height 10
click at [575, 311] on link "3 . Stepping into Management - Communication & Emotional Intelligence" at bounding box center [504, 316] width 273 height 10
click at [580, 334] on link "4 . Stepping into Management - Time Management & Prioritisation" at bounding box center [491, 339] width 247 height 10
click at [584, 357] on link "5 . Stepping into Management - Building your own Development Plan" at bounding box center [497, 362] width 258 height 10
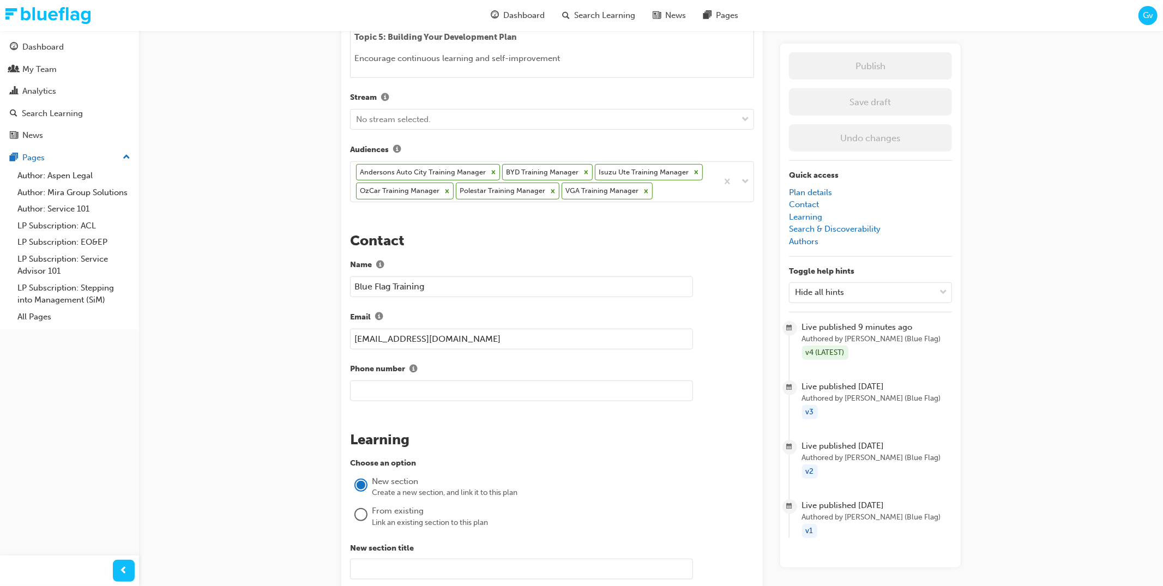
scroll to position [573, 0]
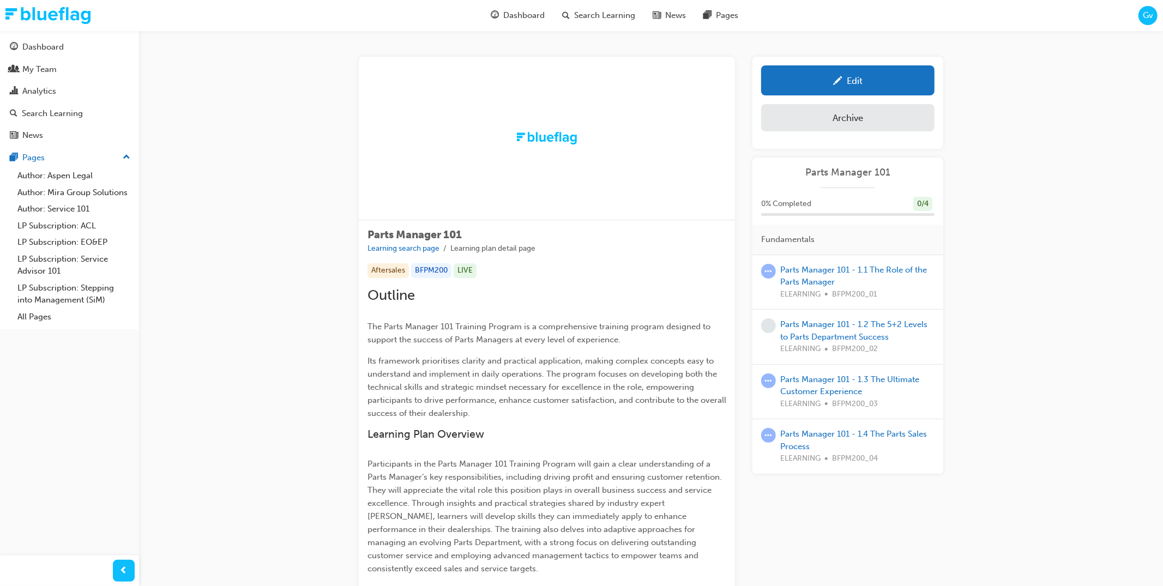
click at [740, 217] on div "Parts Manager 101 Learning search page Learning plan detail page Aftersales BFP…" at bounding box center [651, 499] width 585 height 884
click at [743, 221] on div "Parts Manager 101 Learning search page Learning plan detail page Aftersales BFP…" at bounding box center [651, 499] width 585 height 884
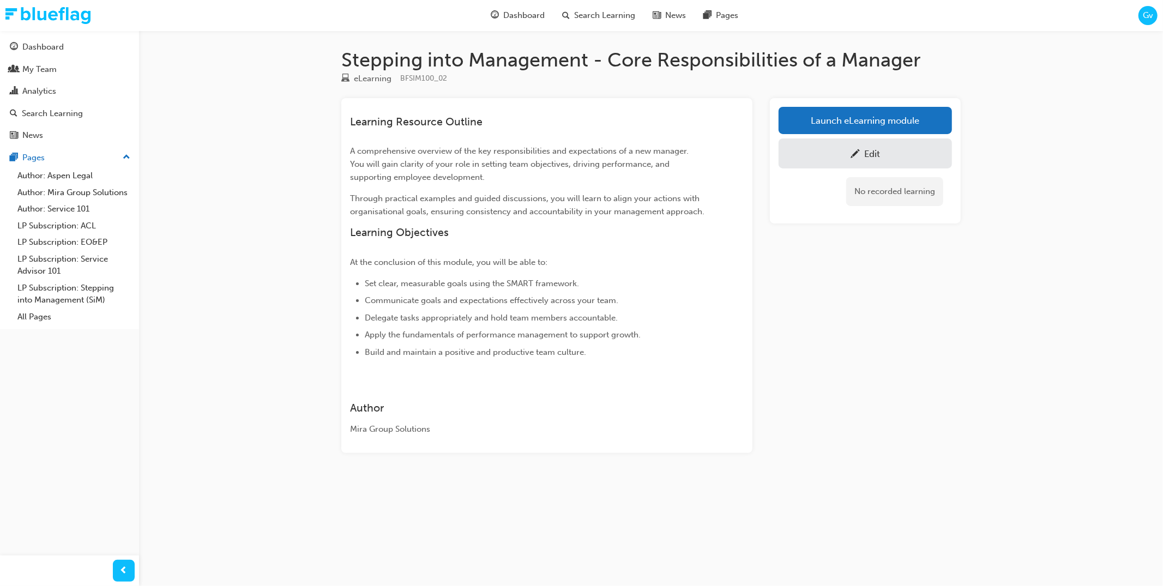
click at [832, 152] on div "Edit" at bounding box center [865, 154] width 157 height 14
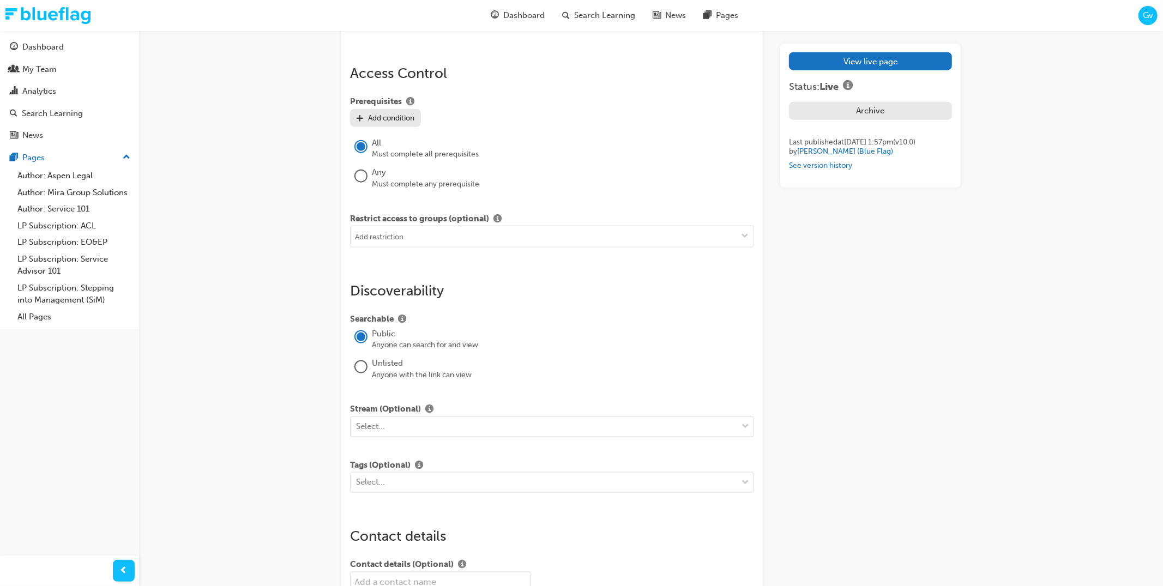
scroll to position [1108, 0]
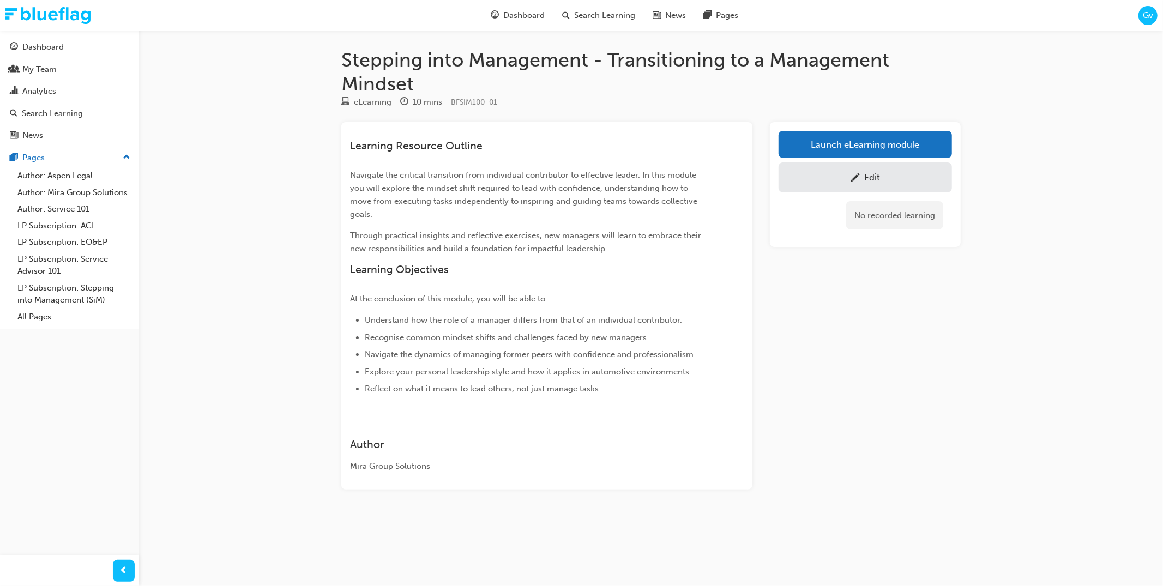
click at [863, 173] on div "Edit" at bounding box center [865, 178] width 157 height 14
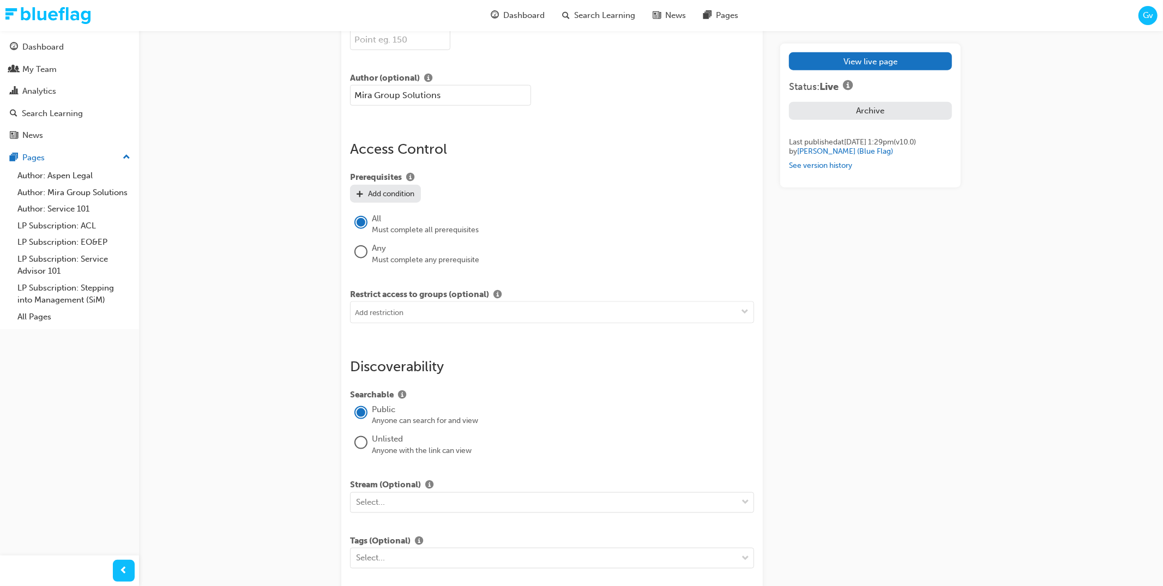
scroll to position [1036, 0]
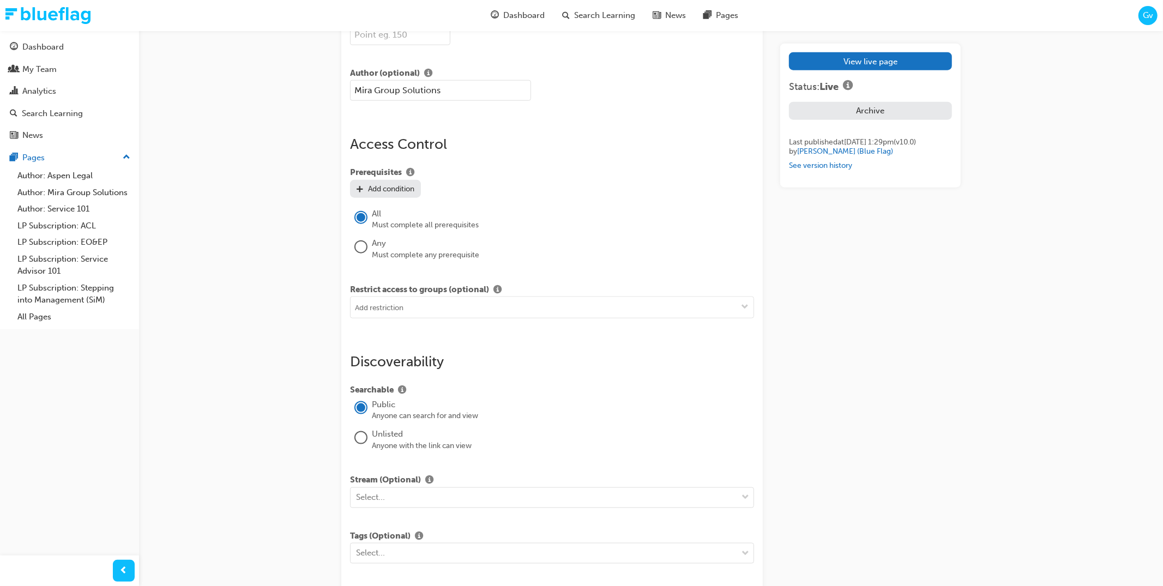
click at [772, 222] on div "Edit "Stepping into Management - Transitioning to a Management Mindset" Title S…" at bounding box center [651, 69] width 620 height 2114
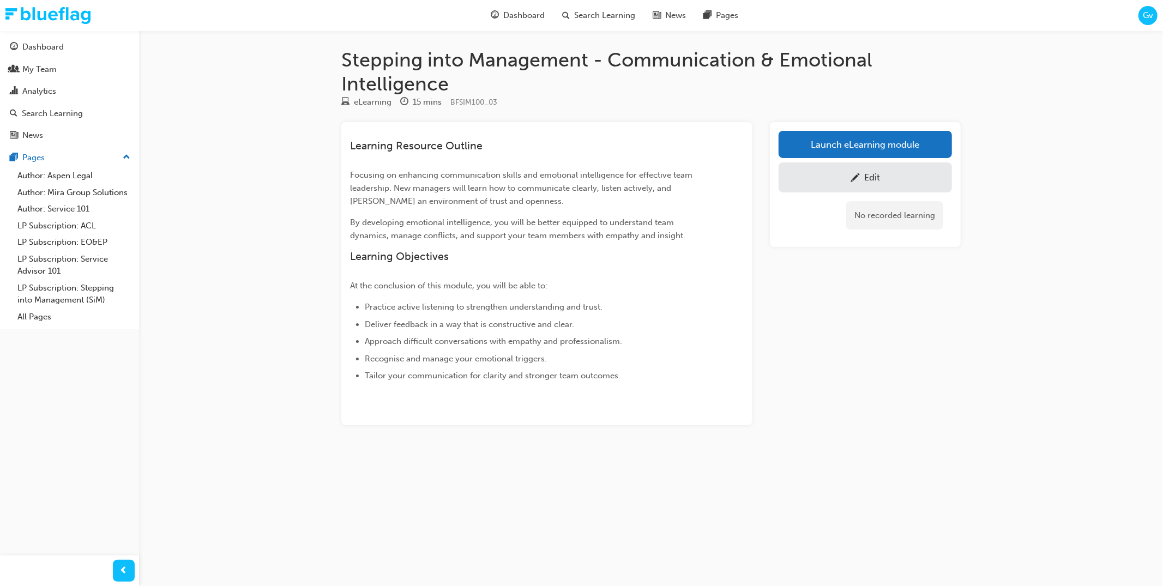
click at [809, 179] on div "Edit" at bounding box center [865, 178] width 157 height 14
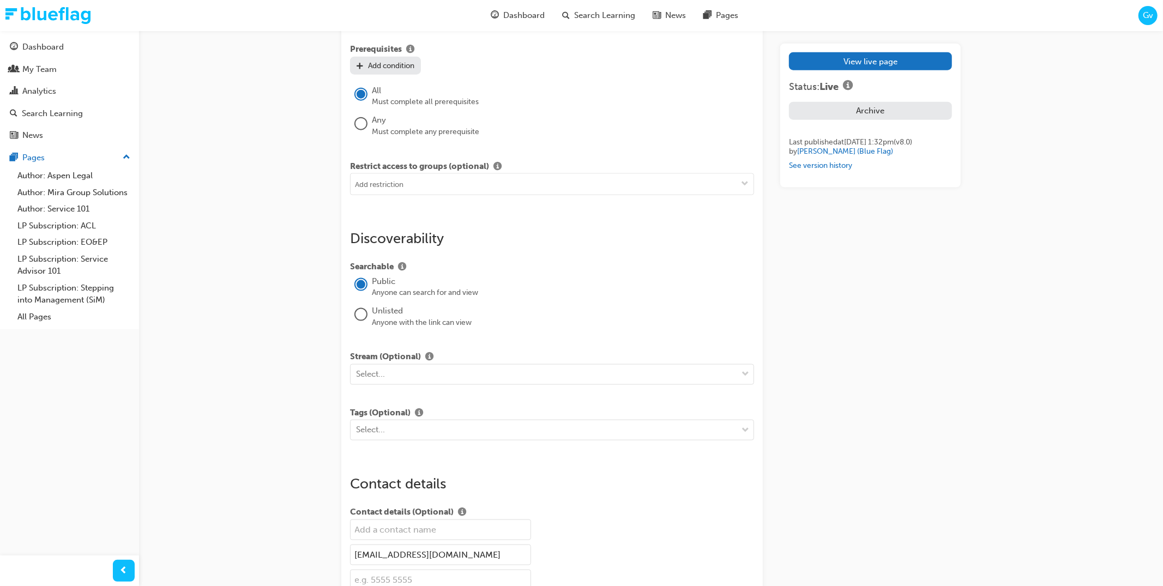
scroll to position [1200, 0]
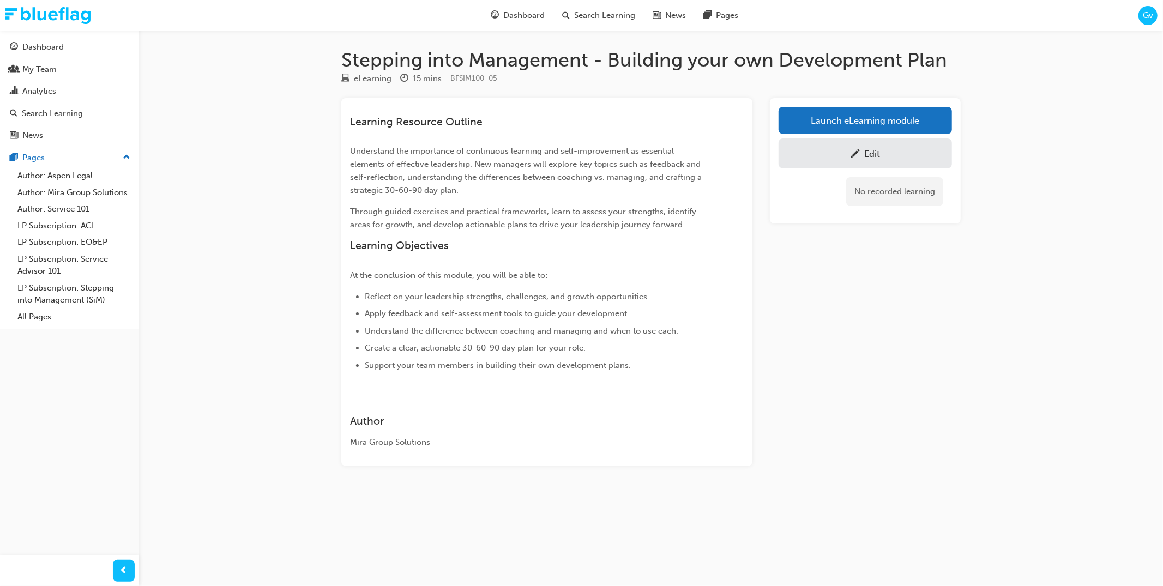
click at [861, 163] on link "Edit" at bounding box center [865, 154] width 173 height 30
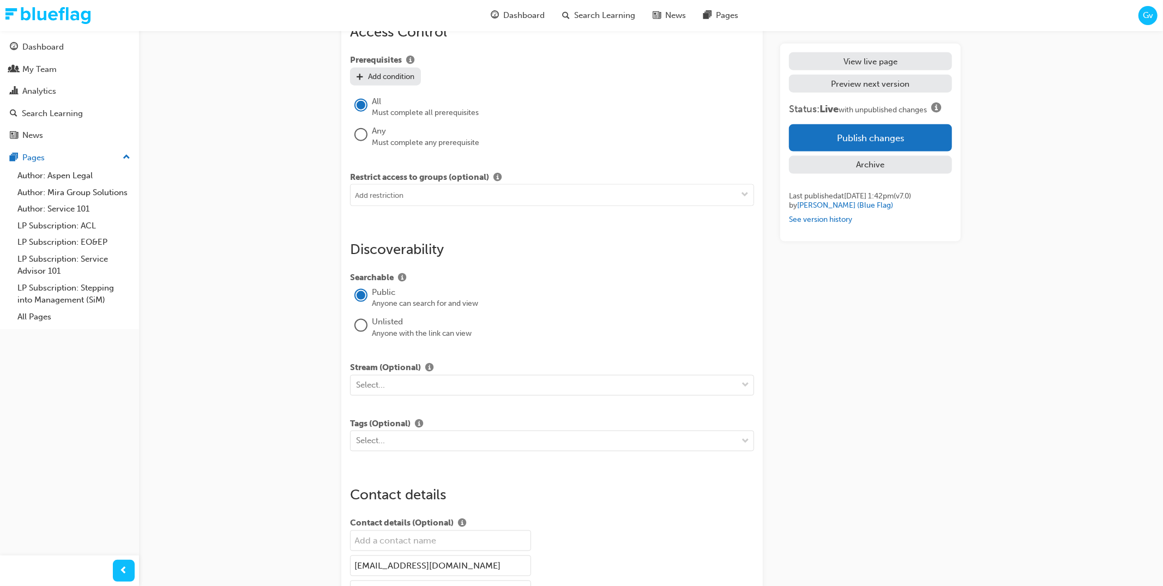
scroll to position [1186, 0]
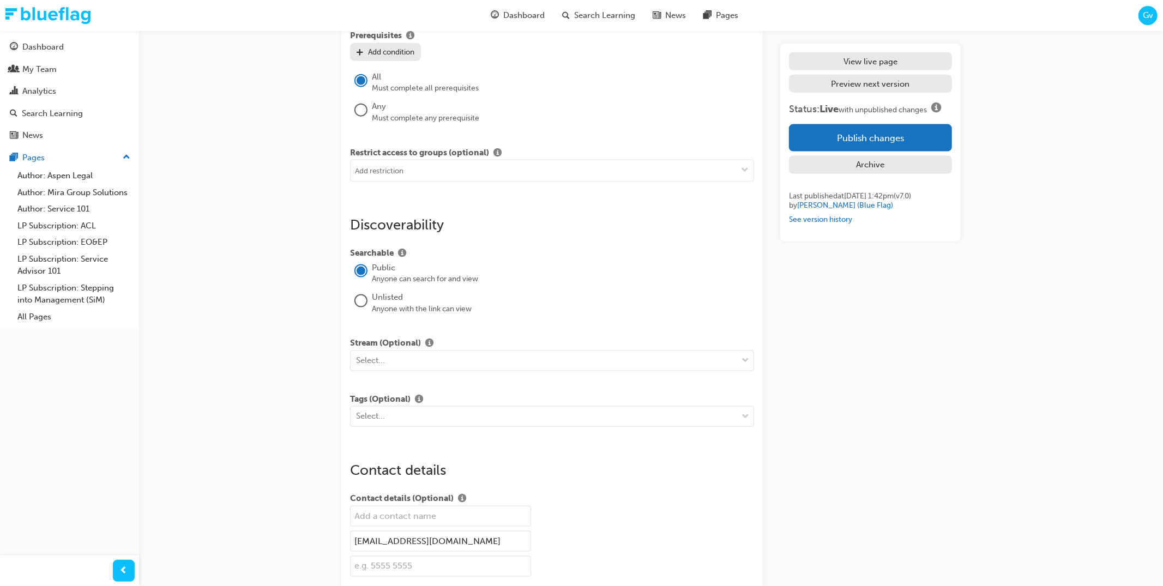
click at [852, 139] on button "Publish changes" at bounding box center [870, 137] width 163 height 27
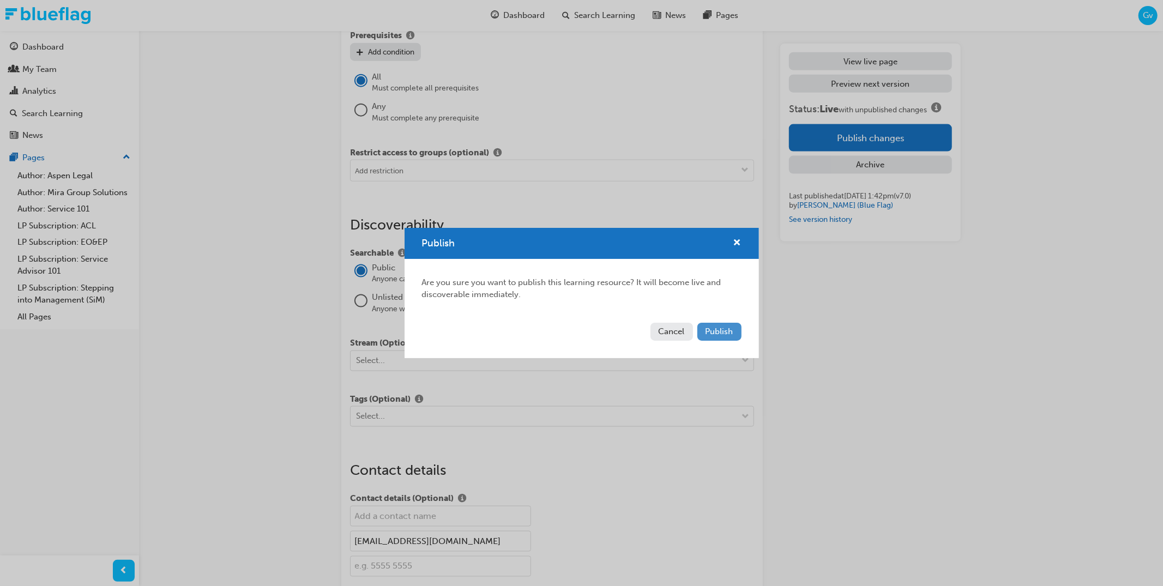
click at [730, 331] on span "Publish" at bounding box center [720, 332] width 28 height 10
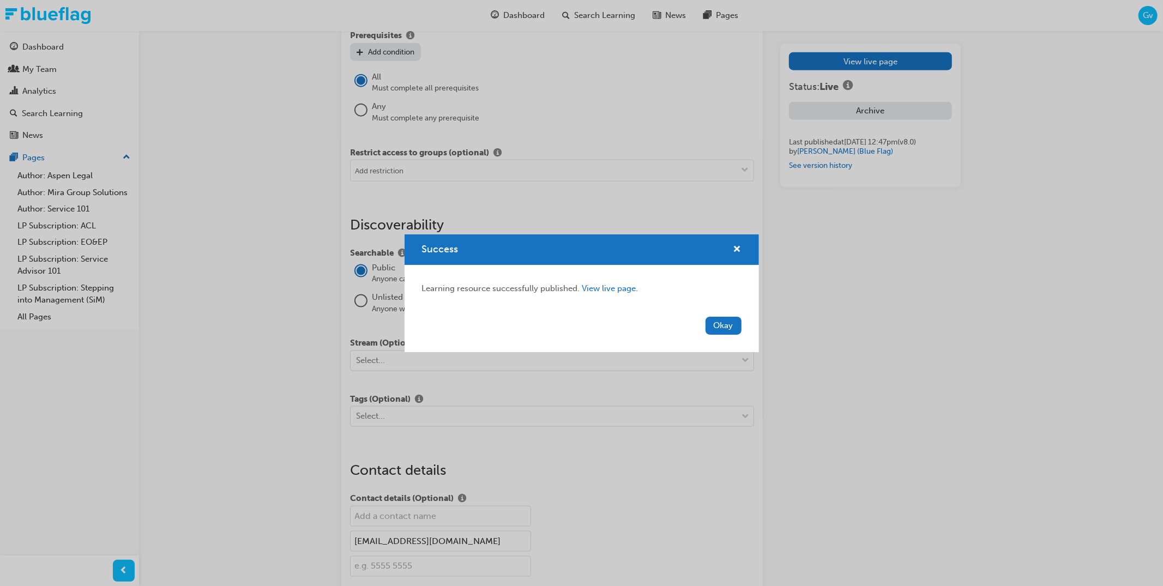
click at [729, 330] on button "Okay" at bounding box center [724, 326] width 36 height 18
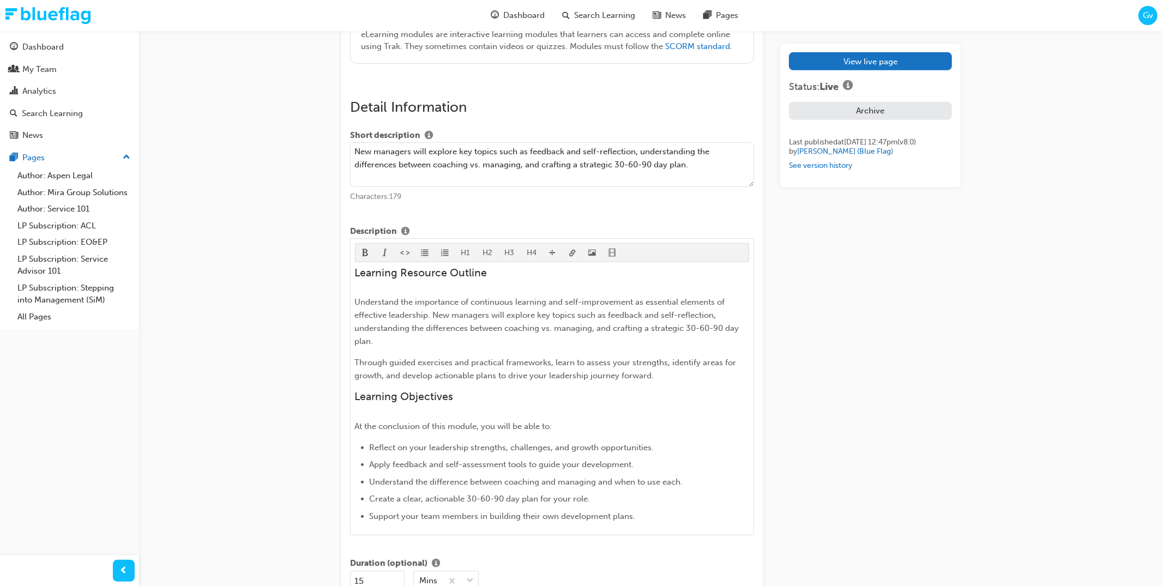
scroll to position [235, 0]
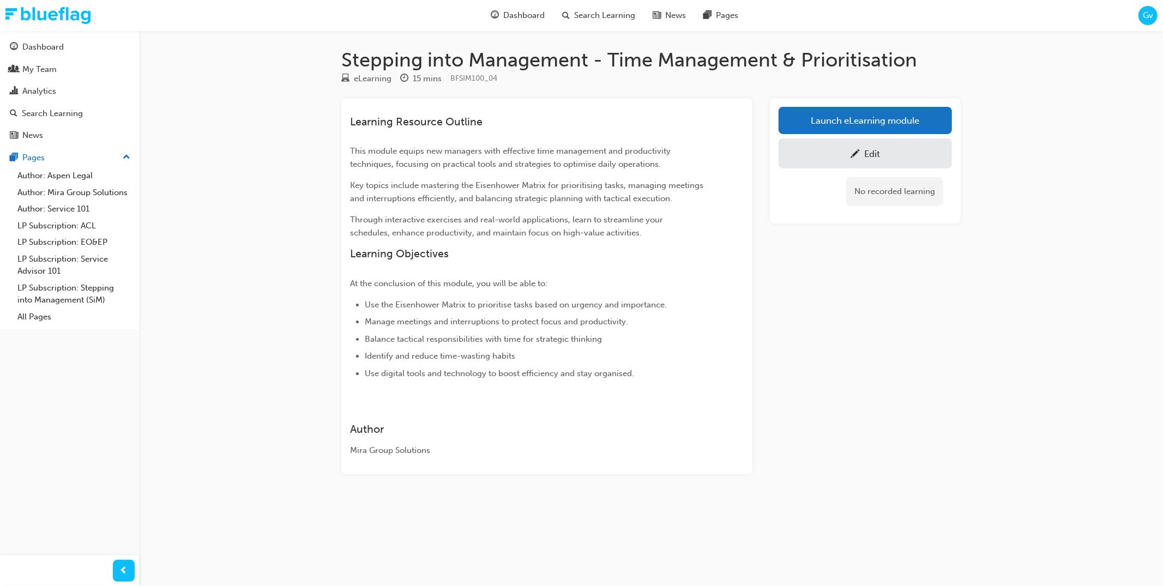
click at [826, 152] on div "Edit" at bounding box center [865, 154] width 157 height 14
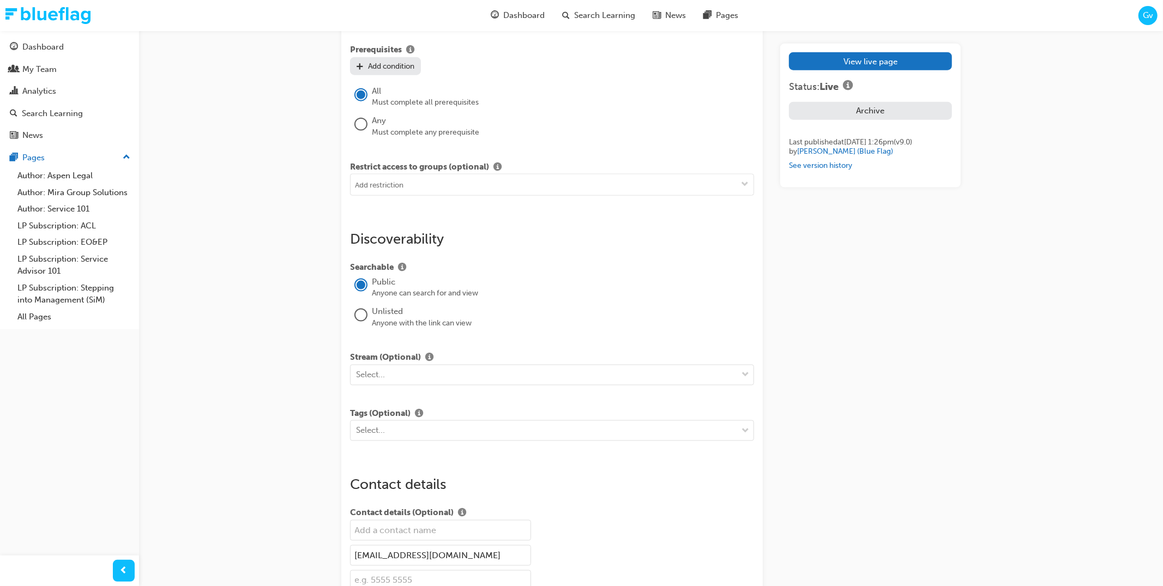
scroll to position [1190, 0]
